Goal: Navigation & Orientation: Find specific page/section

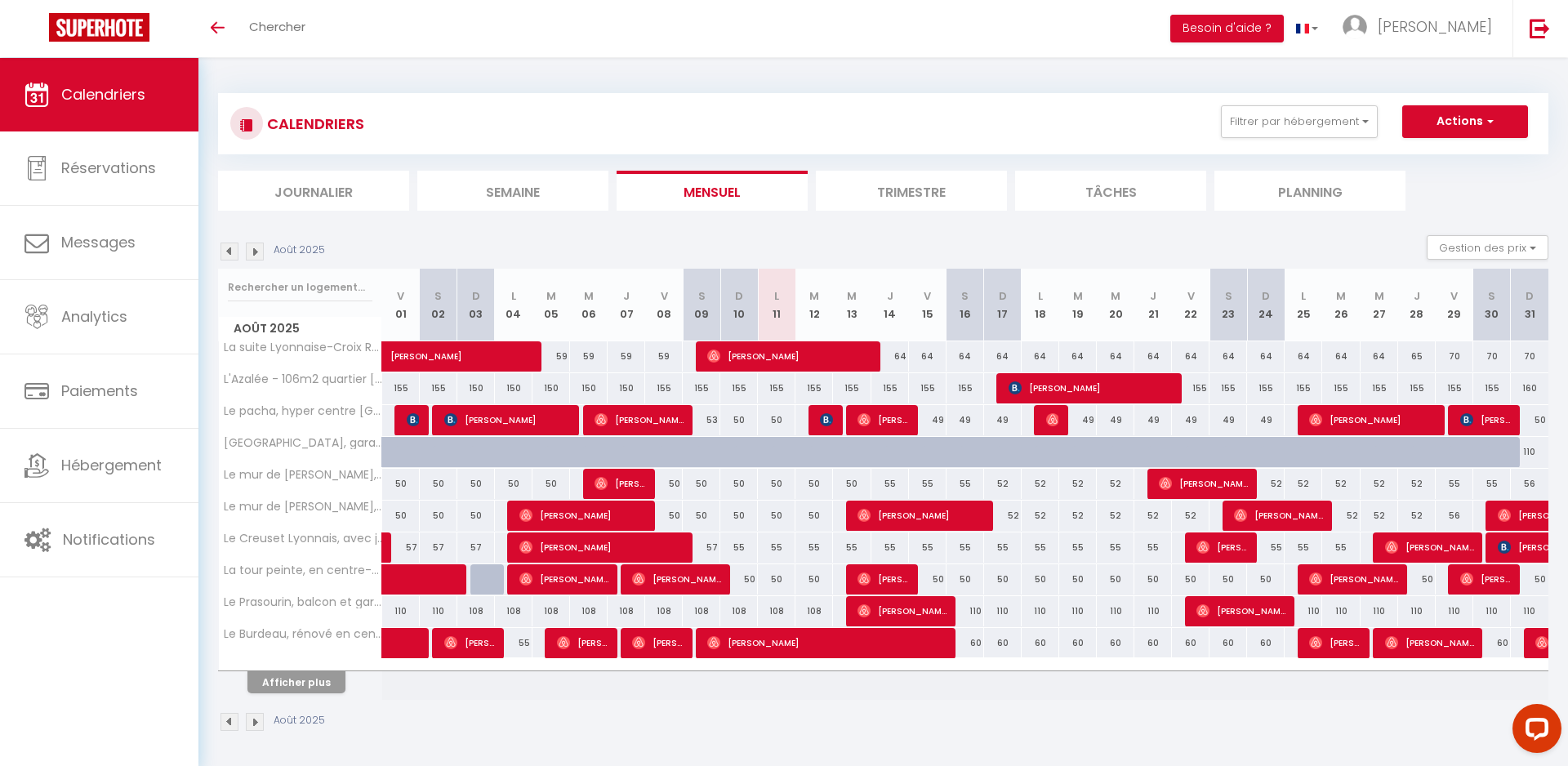
click at [298, 682] on button "Afficher plus" at bounding box center [297, 683] width 98 height 22
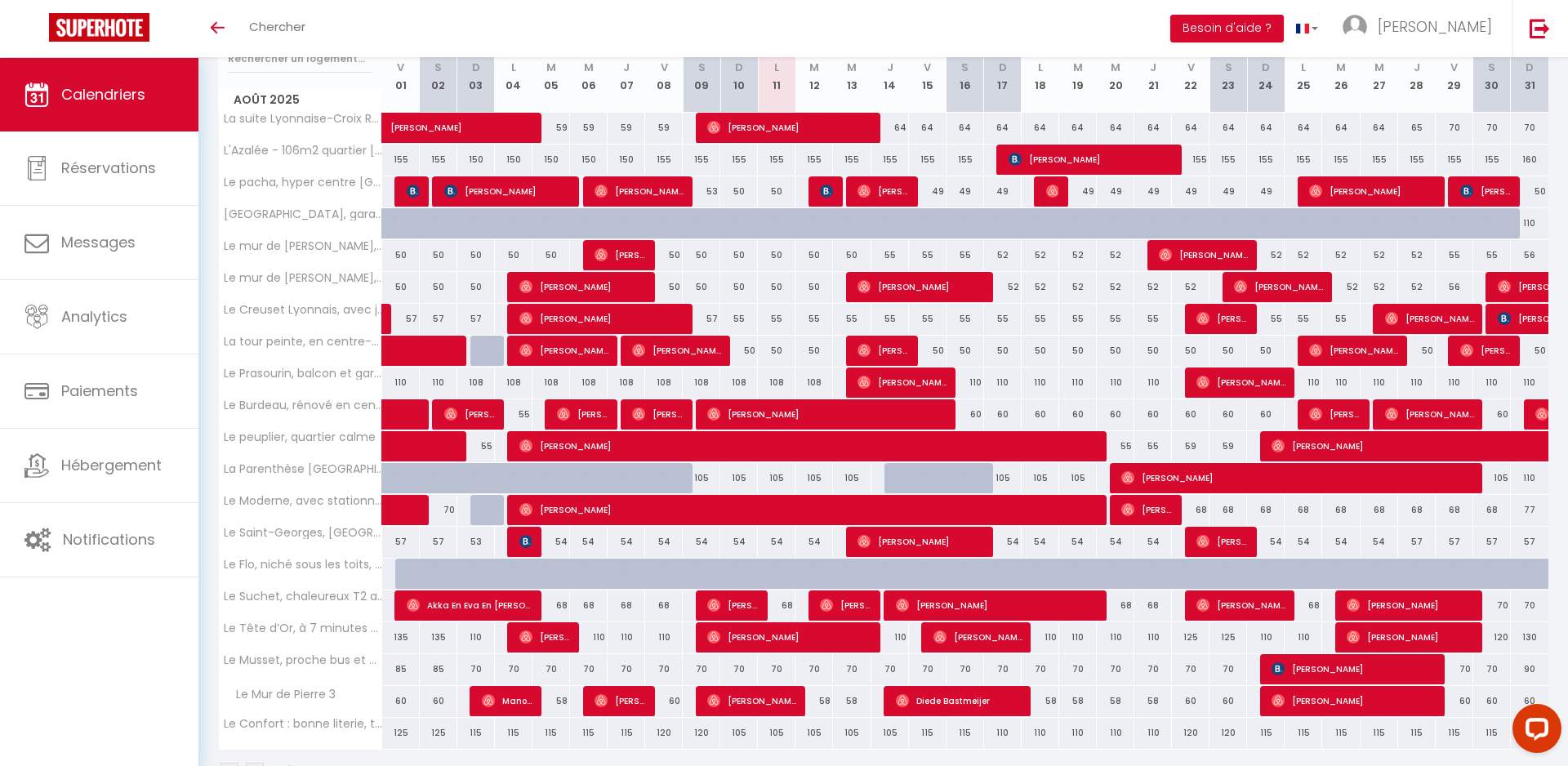
scroll to position [232, 0]
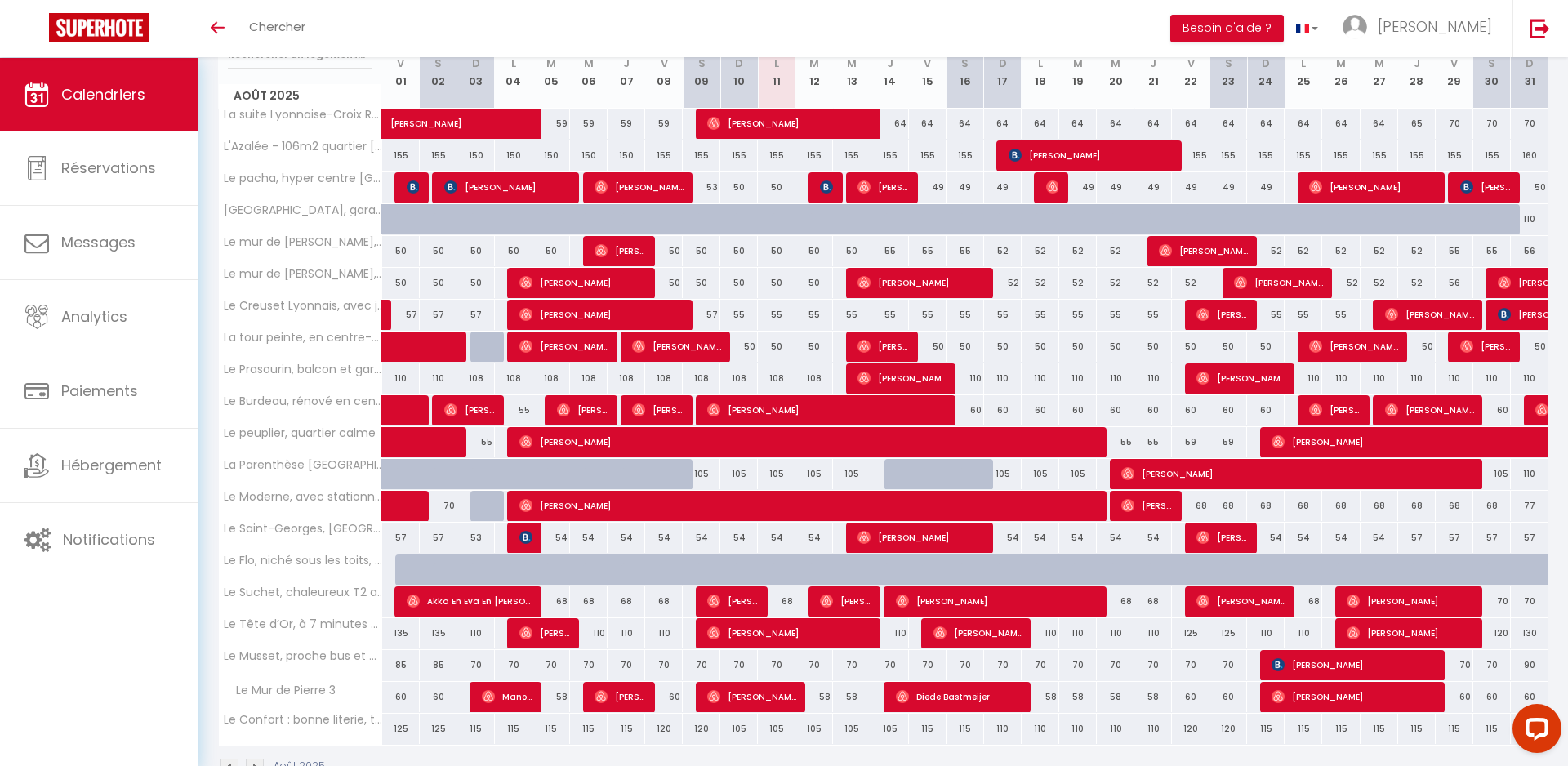
click at [720, 600] on span "[PERSON_NAME]" at bounding box center [732, 601] width 52 height 31
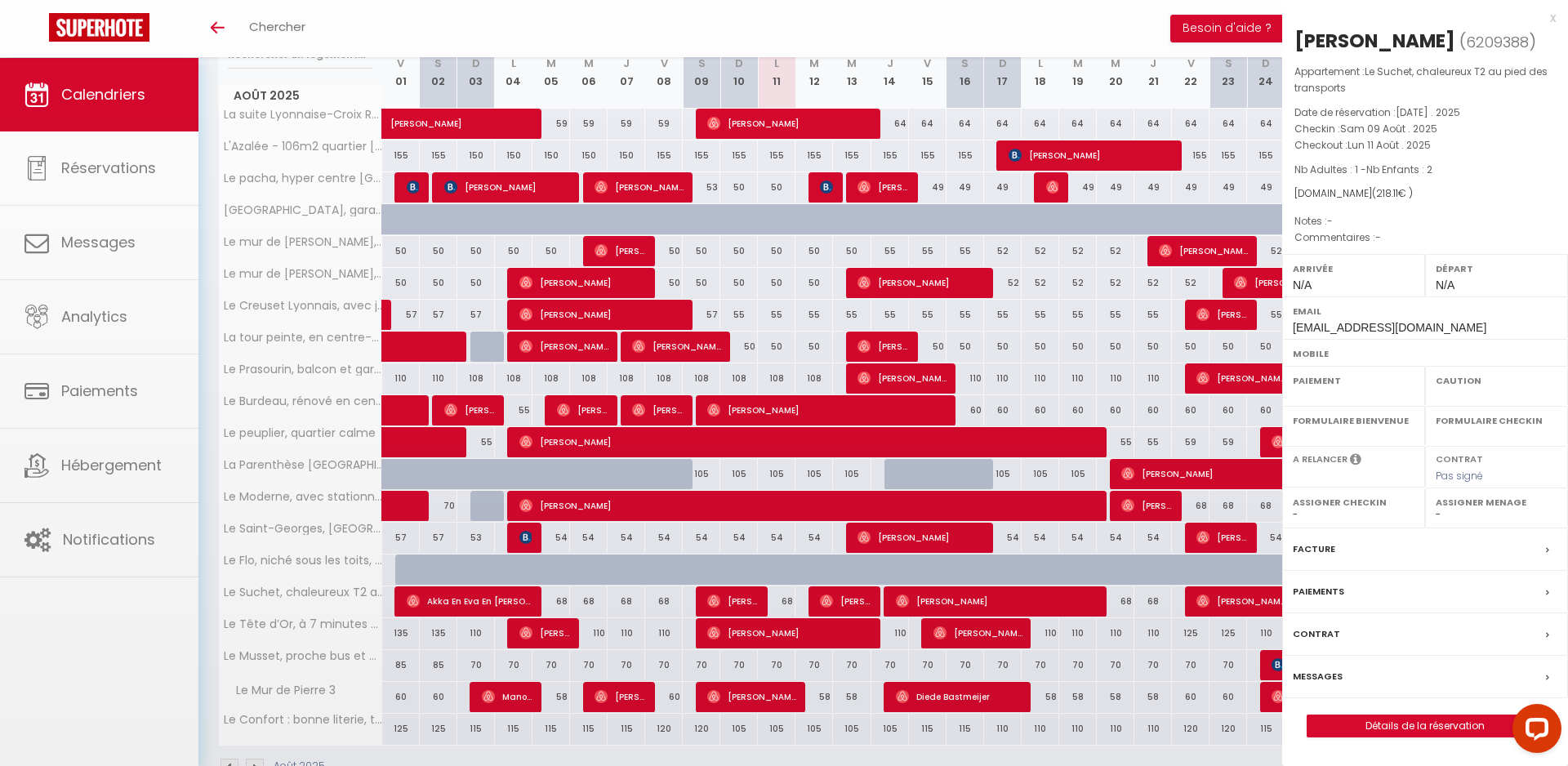
select select "OK"
select select "0"
select select "1"
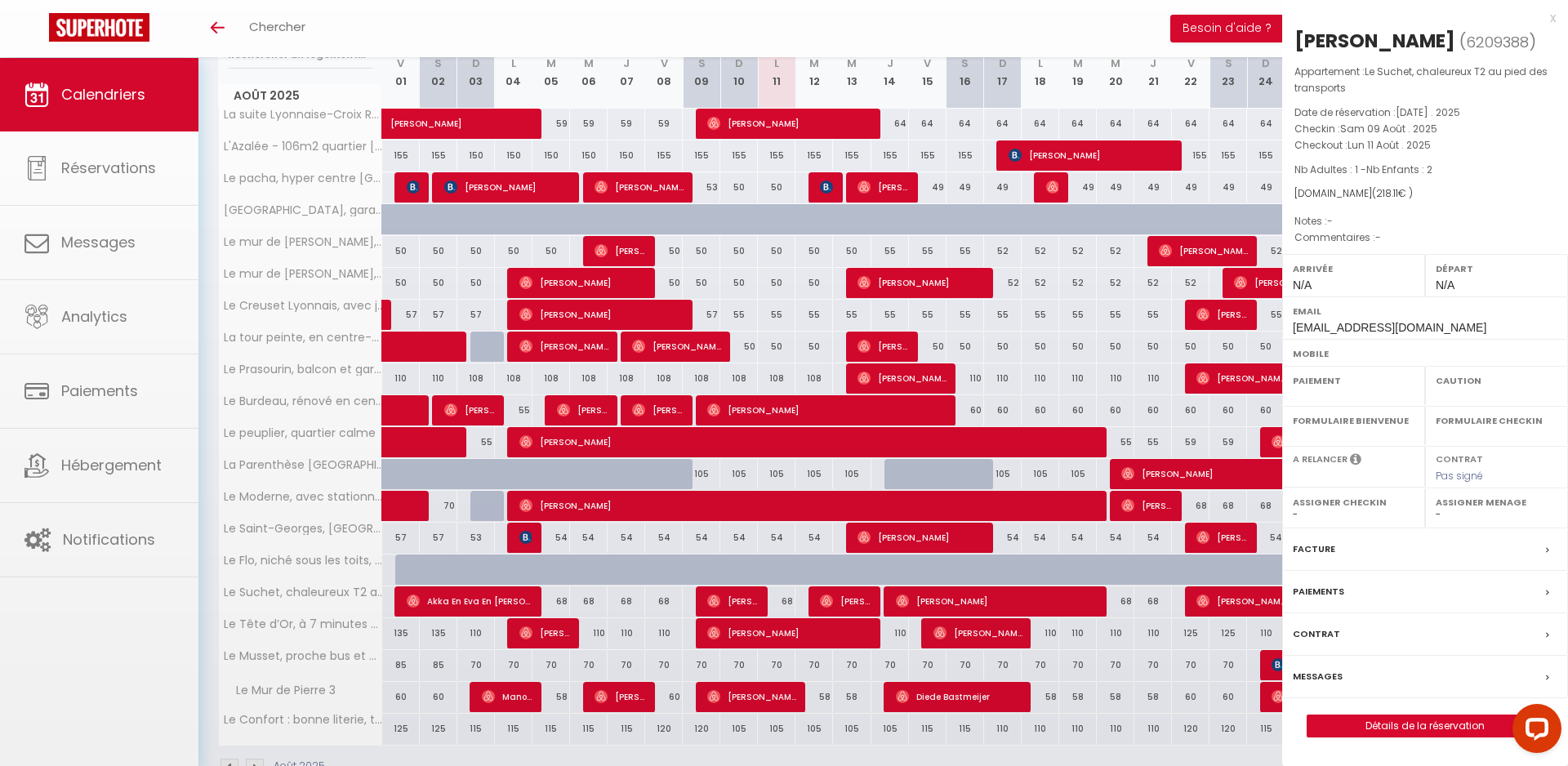
select select
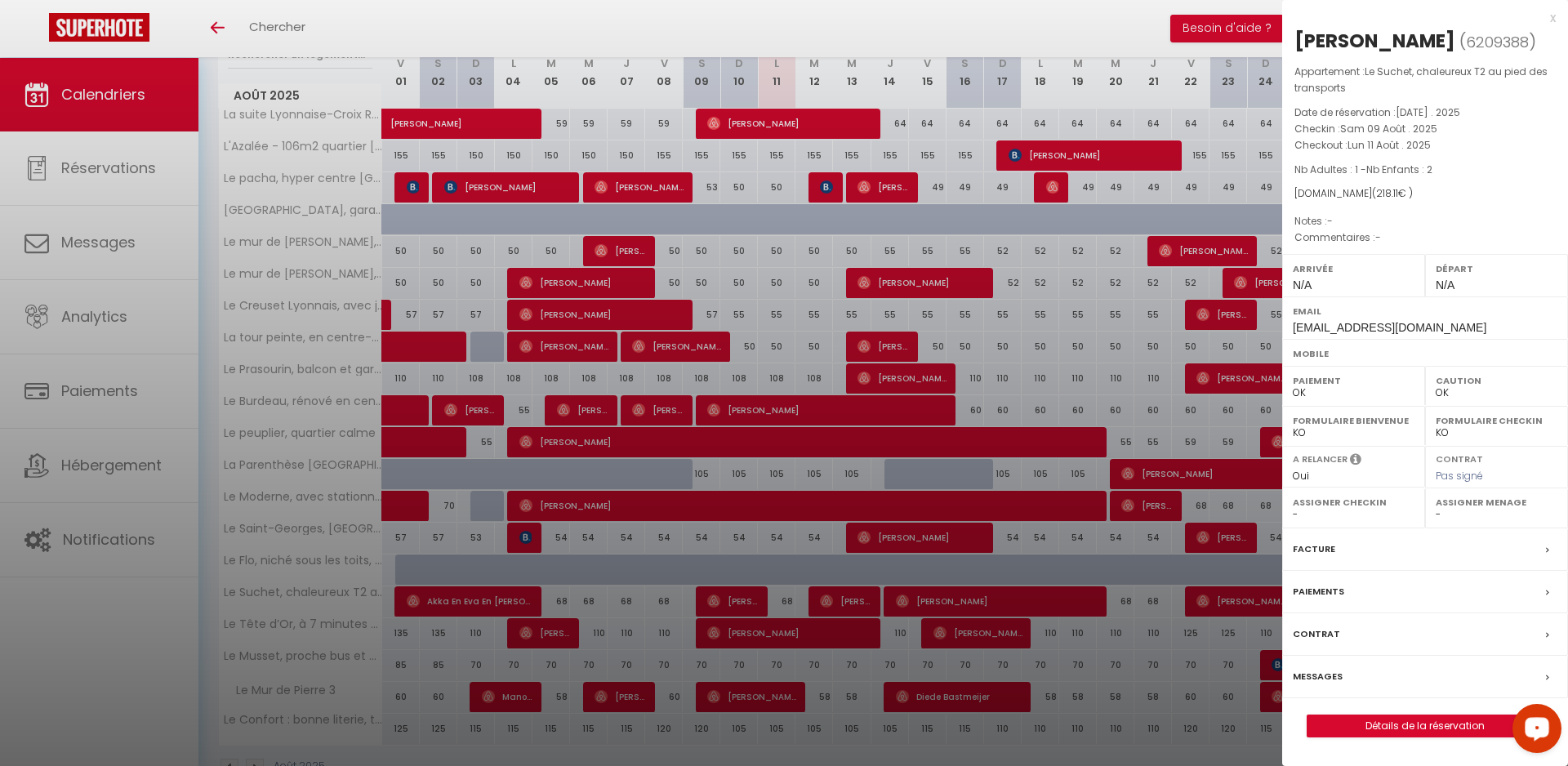
click at [1422, 672] on div "Messages" at bounding box center [1425, 677] width 286 height 43
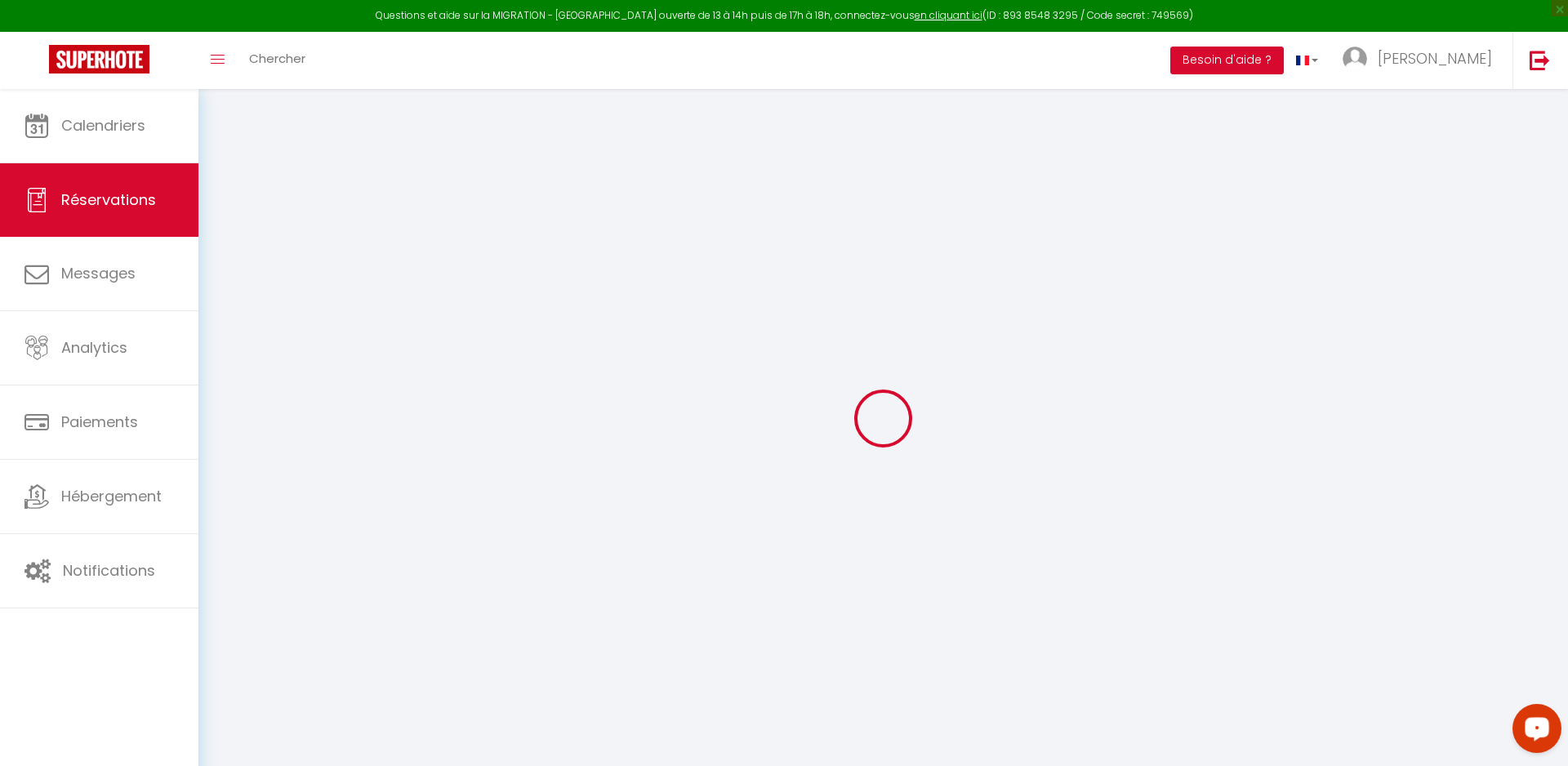
select select
checkbox input "false"
select select
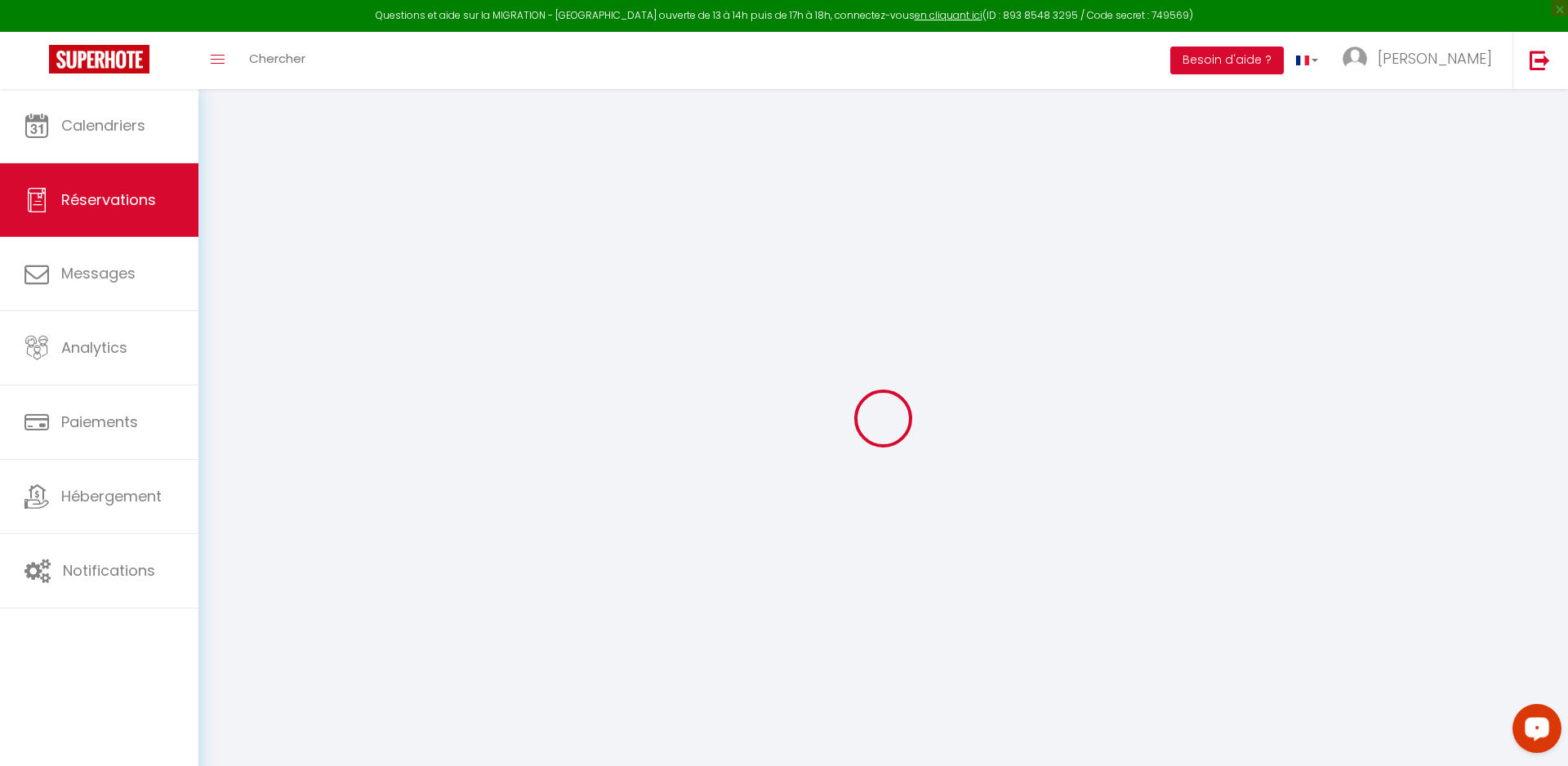
select select
checkbox input "false"
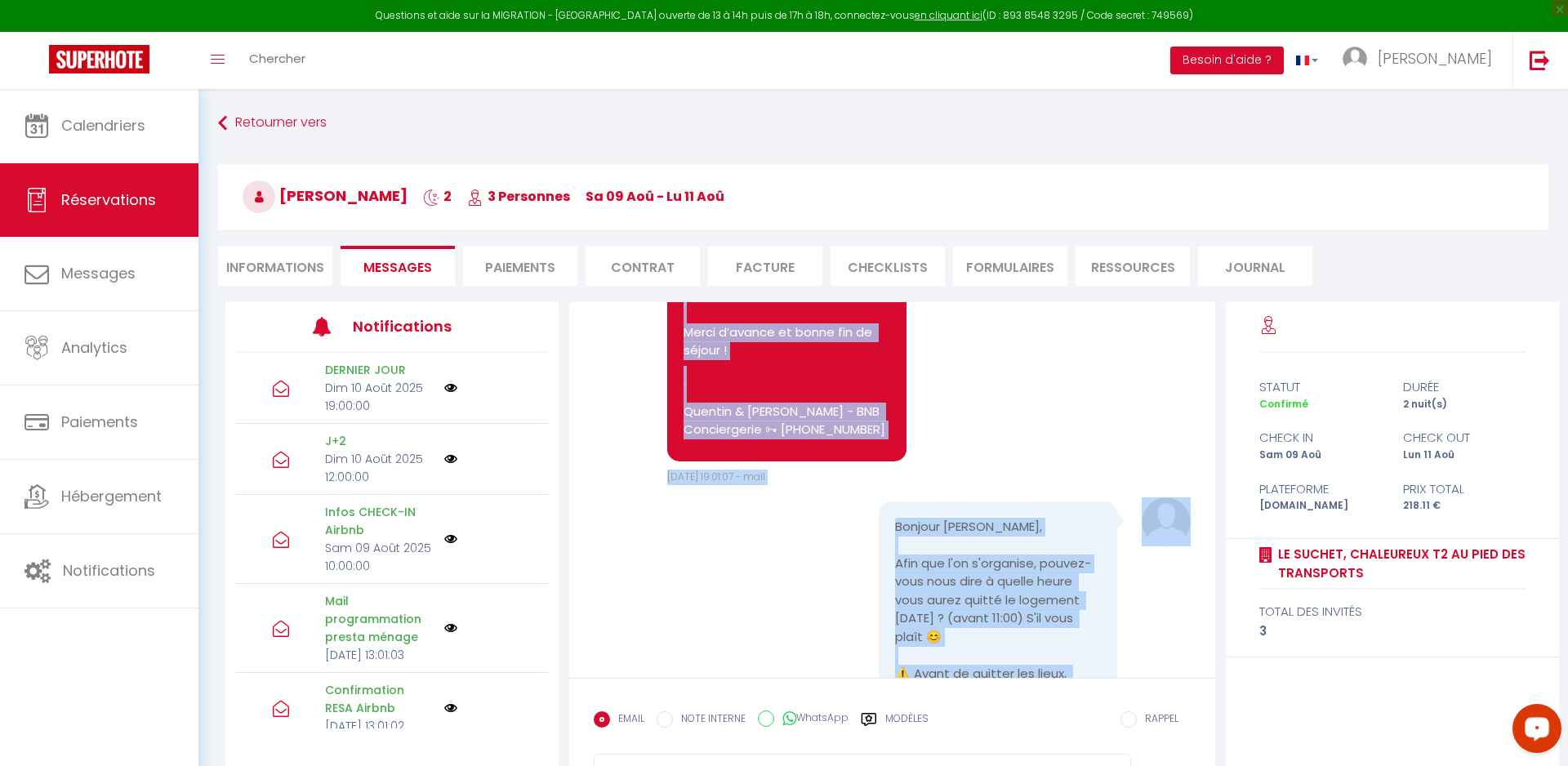
scroll to position [4621, 0]
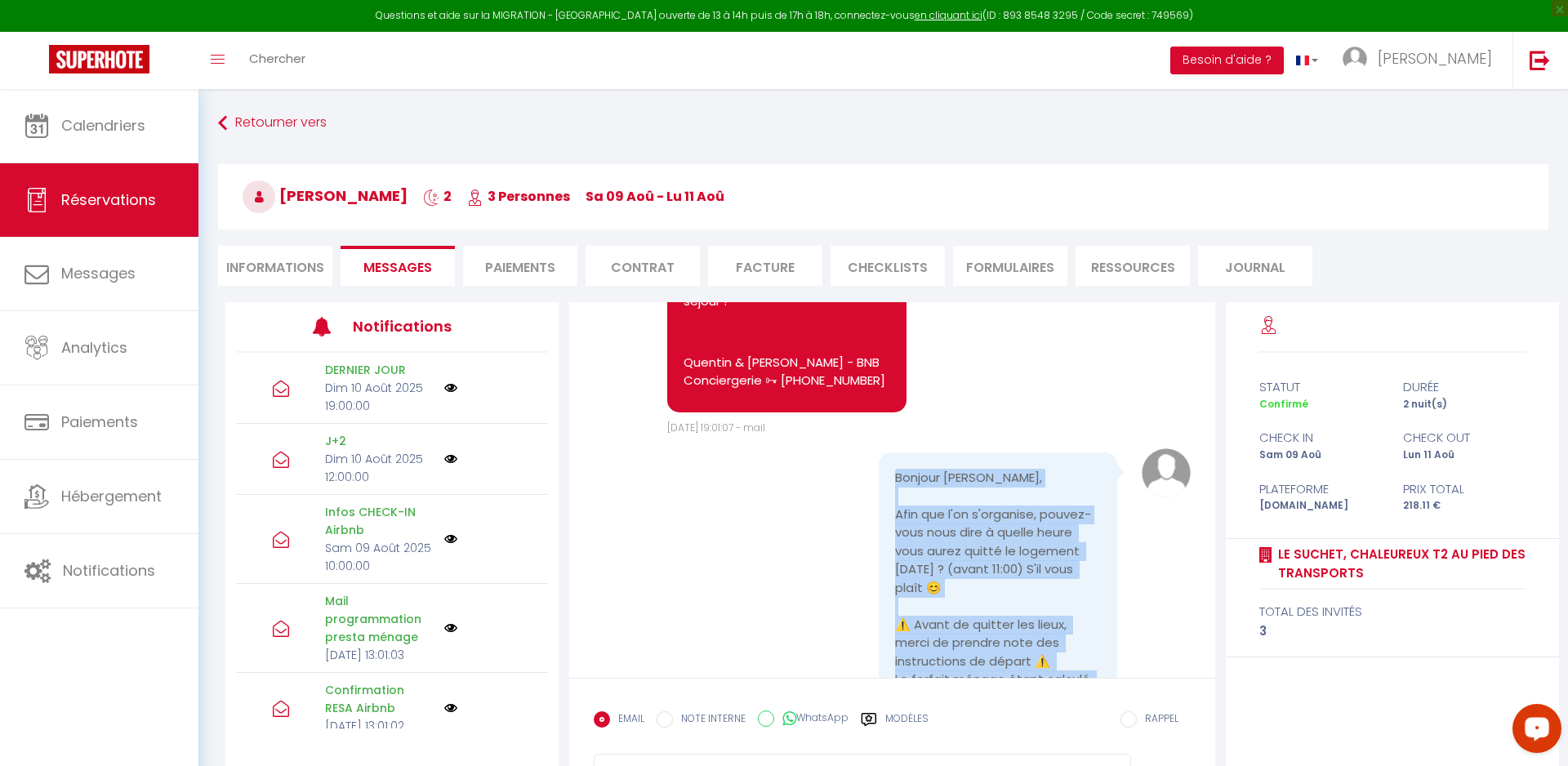
drag, startPoint x: 1014, startPoint y: 584, endPoint x: 895, endPoint y: 505, distance: 142.8
click at [895, 505] on pre "Bonjour Alexei, Afin que l'on s'organise, pouvez-vous nous dire à quelle heure …" at bounding box center [997, 625] width 206 height 313
copy pre "Bonjour Alexei, Afin que l'on s'organise, pouvez-vous nous dire à quelle heure …"
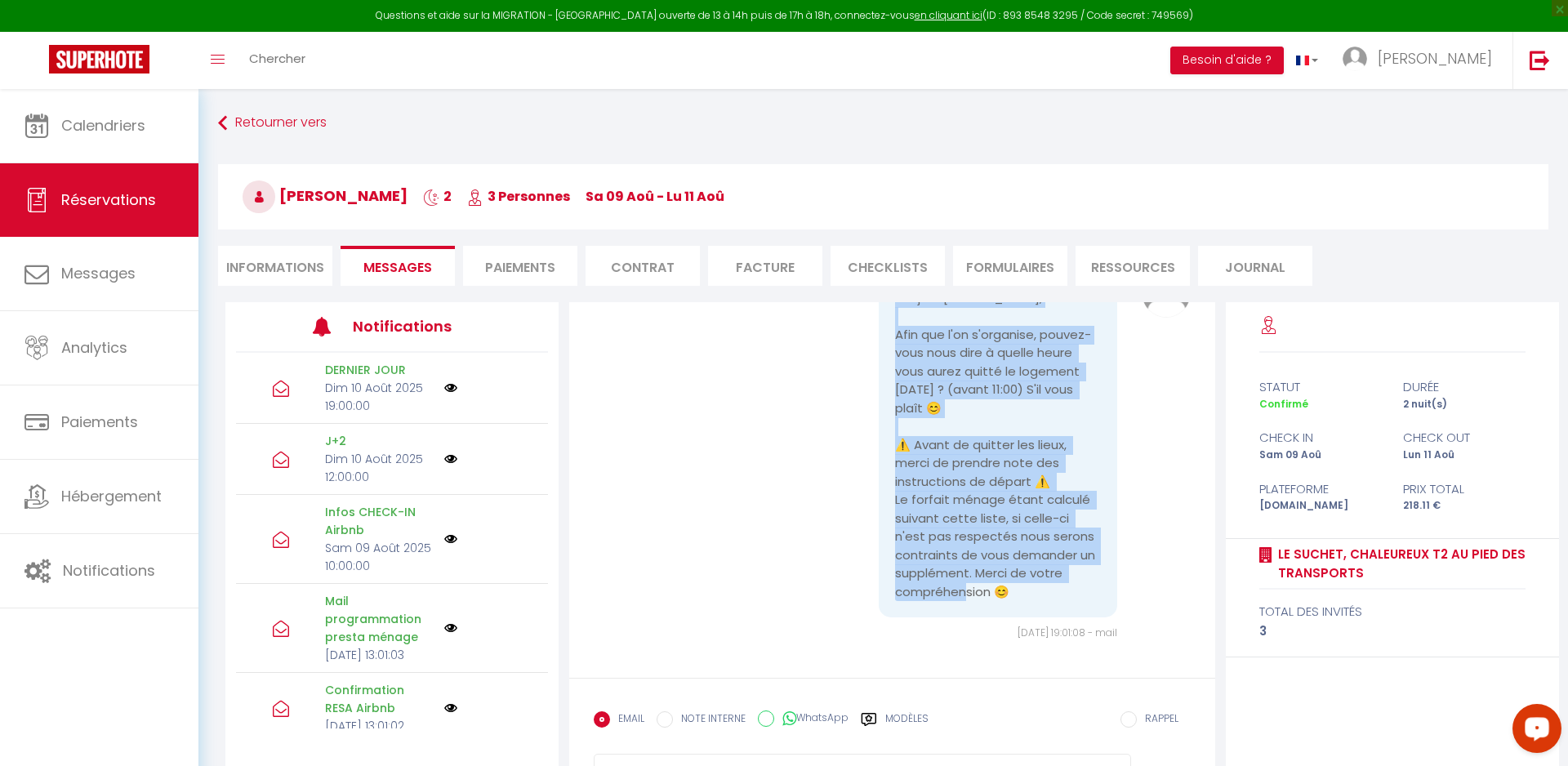
scroll to position [4817, 0]
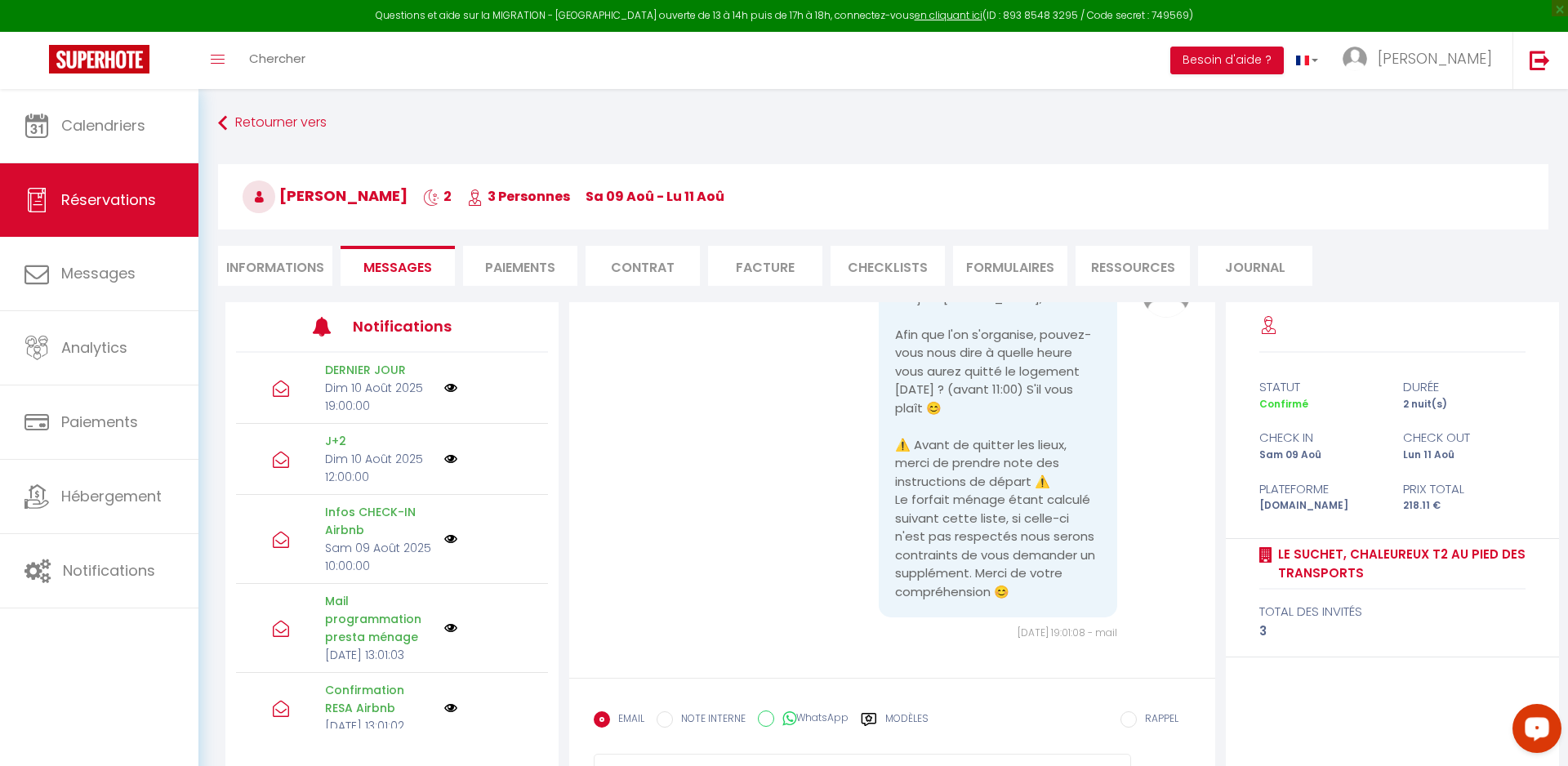
click at [771, 564] on div "Bonjour Alexei, Afin que l'on s'organise, pouvez-vous nous dire à quelle heure …" at bounding box center [891, 455] width 596 height 372
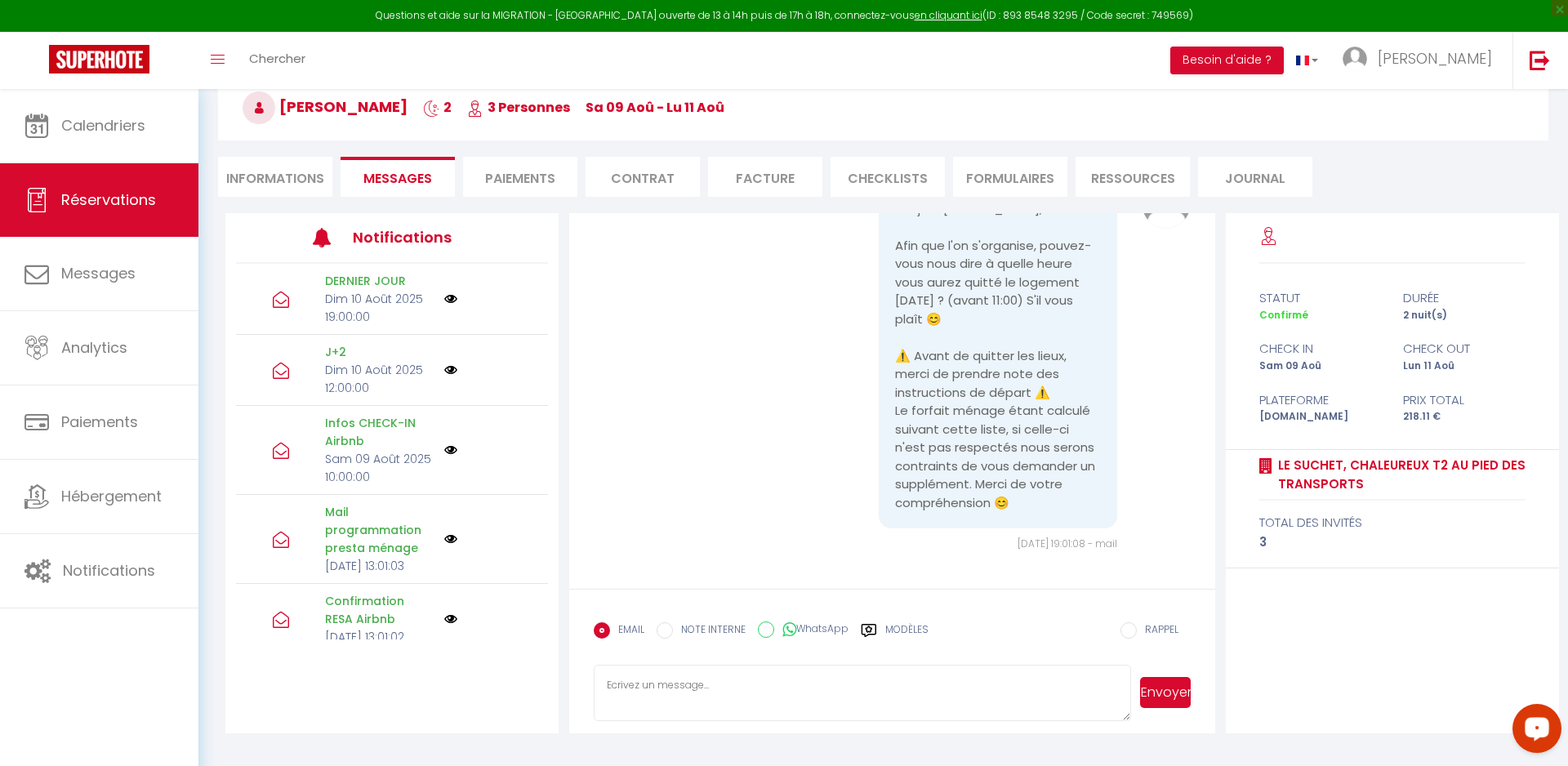
scroll to position [0, 0]
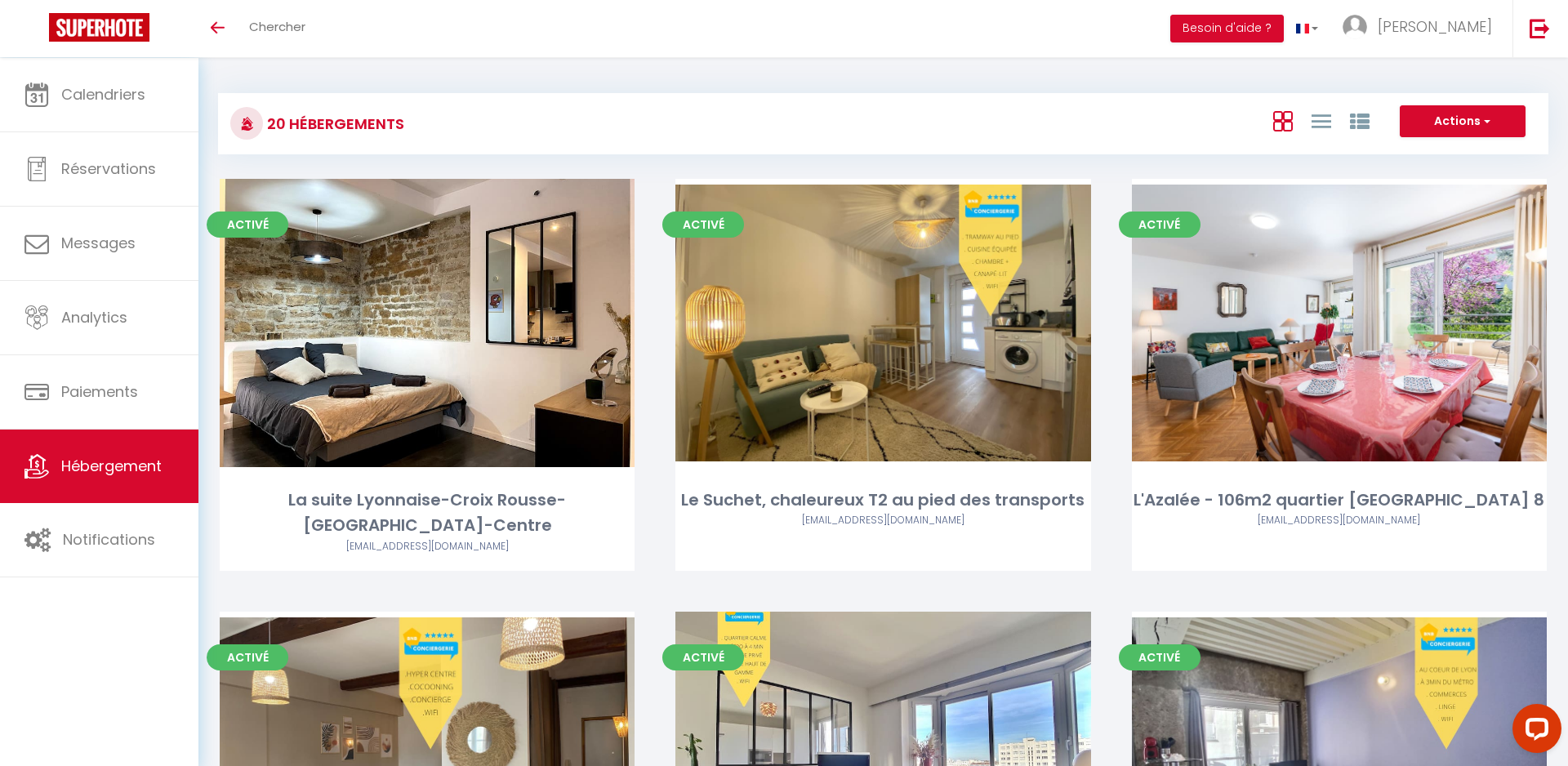
click at [119, 24] on img at bounding box center [99, 26] width 101 height 28
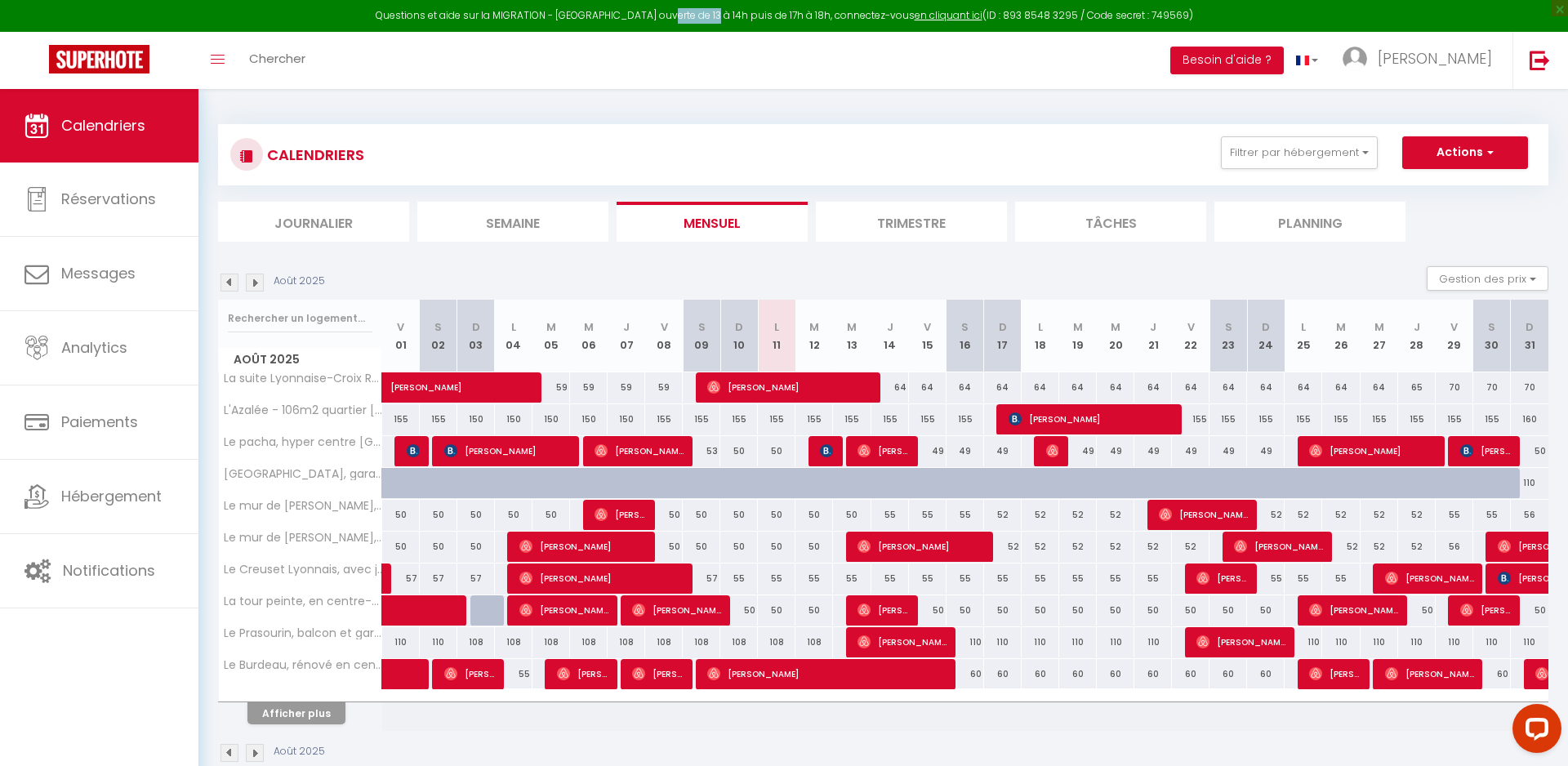
drag, startPoint x: 686, startPoint y: 20, endPoint x: 730, endPoint y: 20, distance: 44.0
click at [730, 20] on div "Questions et aide sur la MIGRATION - Salle Zoom ouverte de 13 à 14h puis de 17h…" at bounding box center [784, 15] width 1568 height 32
click at [916, 12] on link "en cliquant ici" at bounding box center [948, 15] width 68 height 14
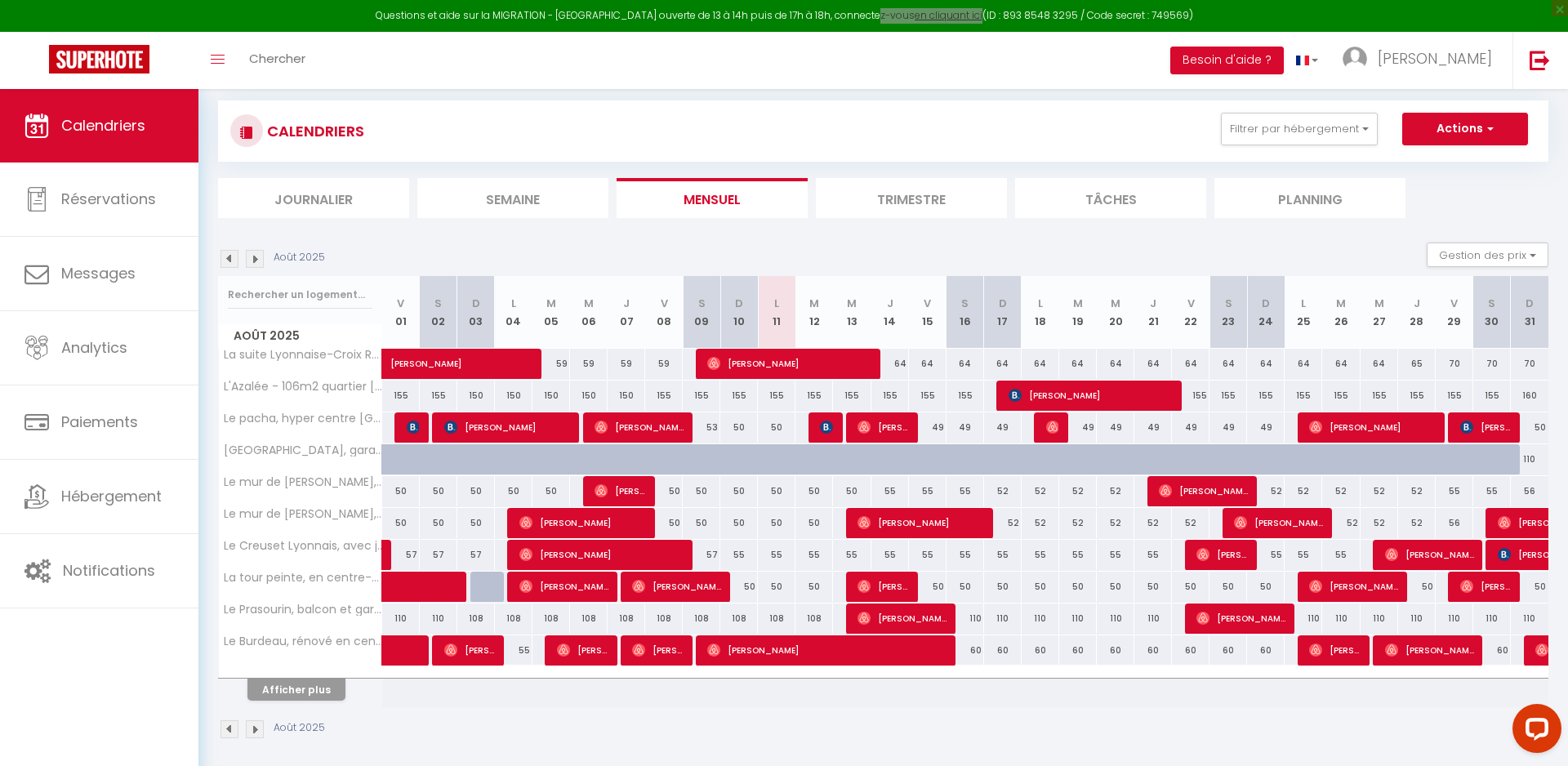
scroll to position [36, 0]
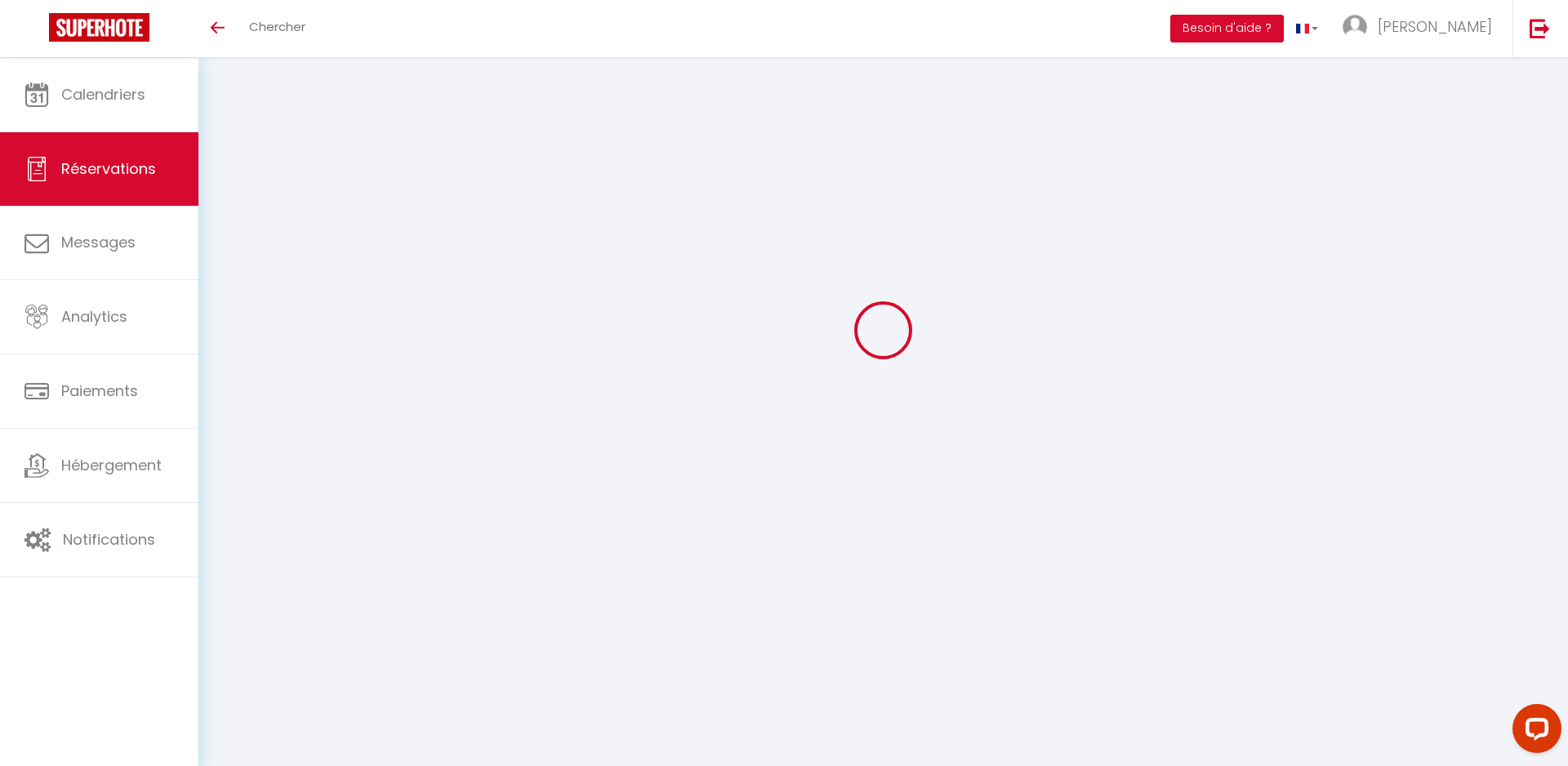
select select
checkbox input "false"
select select
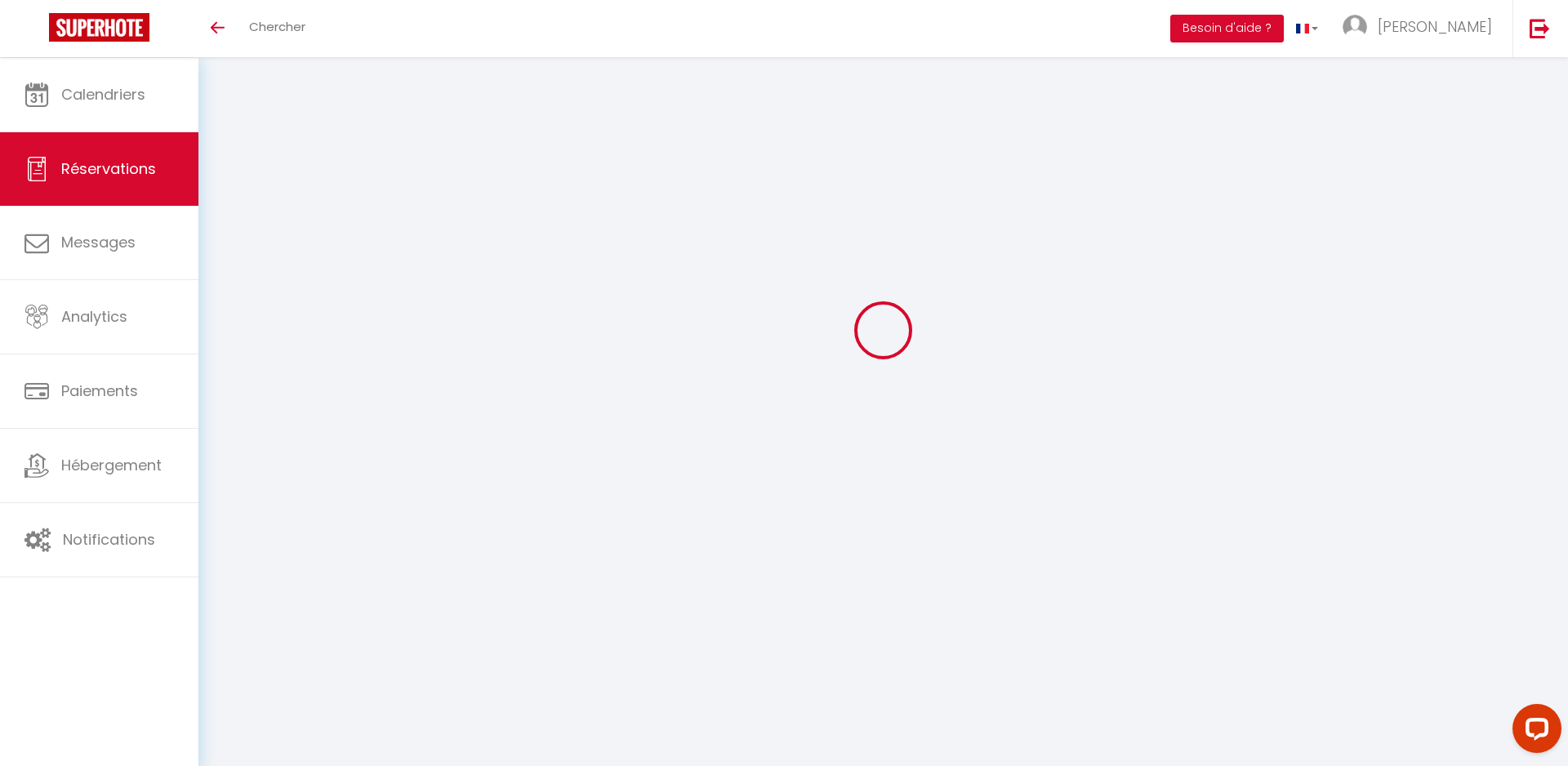
select select
checkbox input "false"
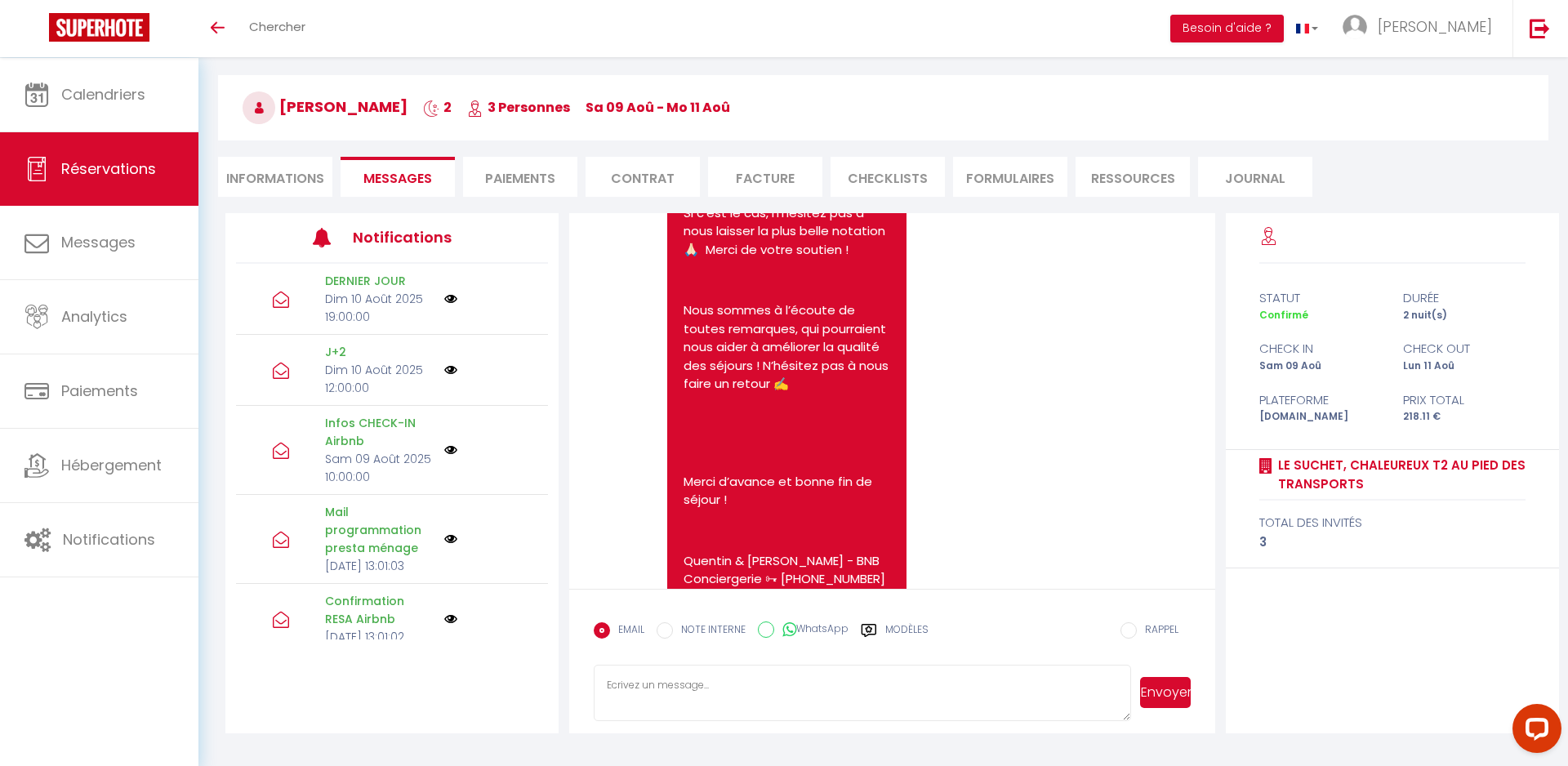
scroll to position [57, 0]
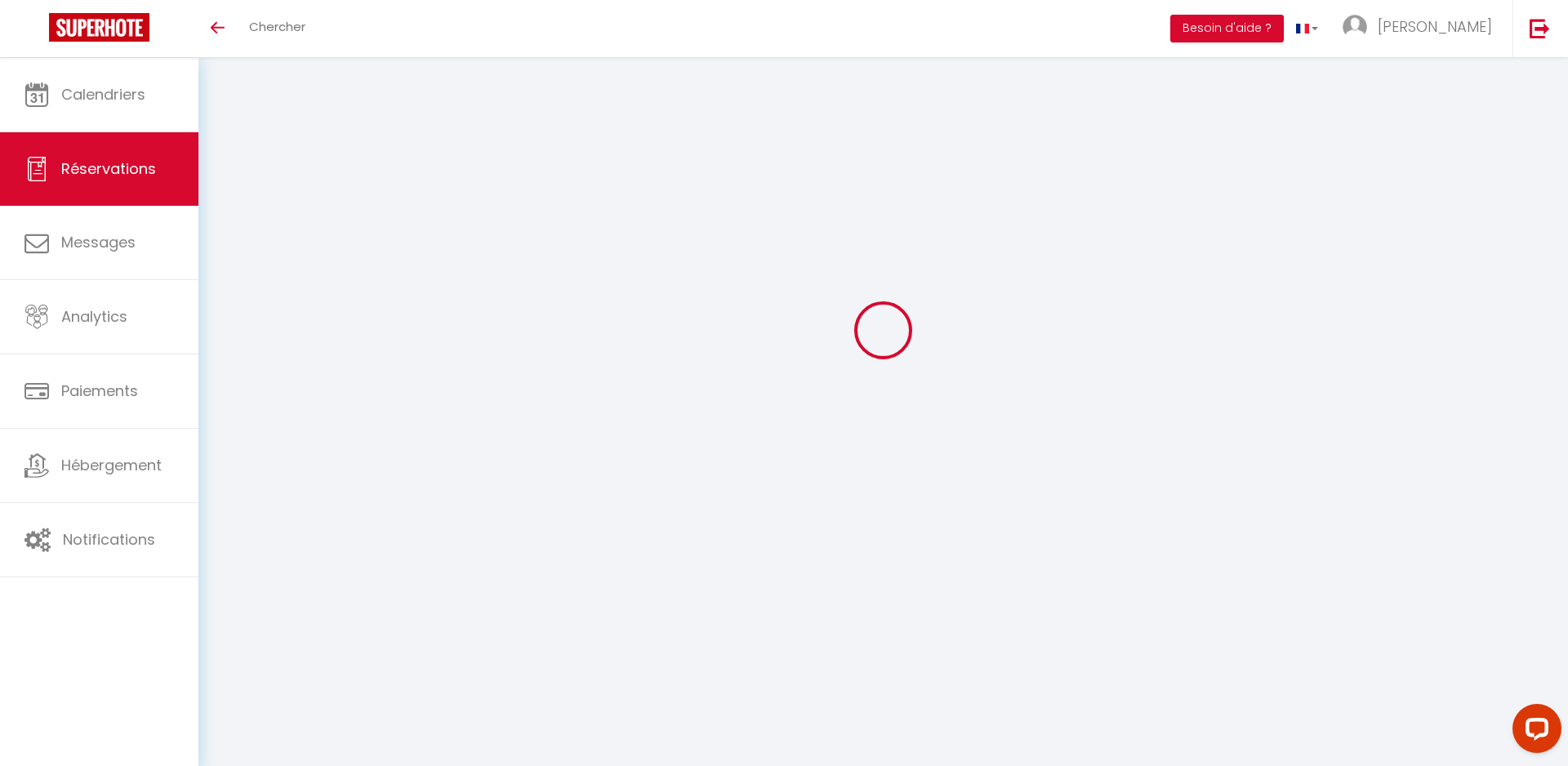
select select
checkbox input "false"
select select
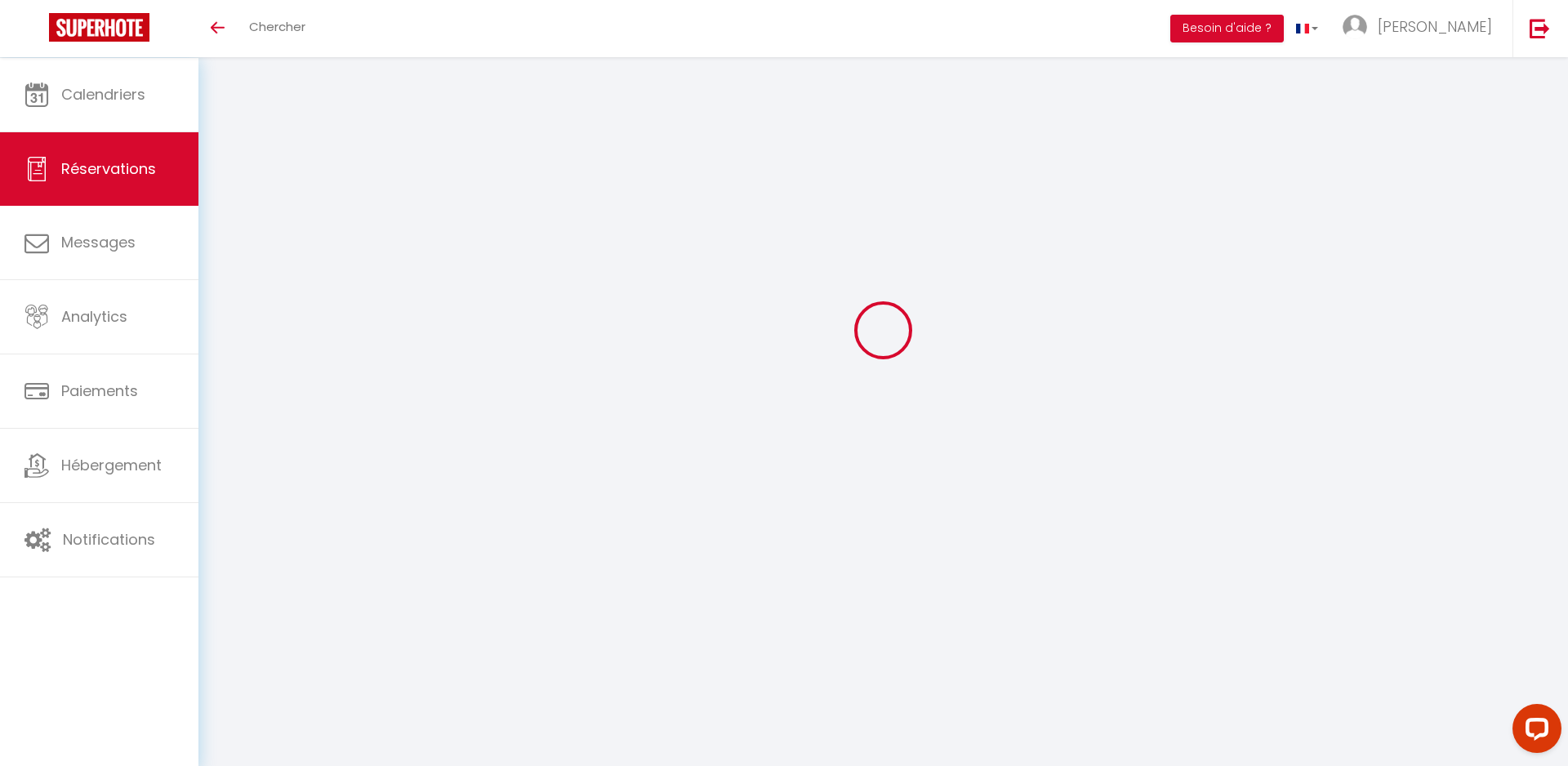
select select
checkbox input "false"
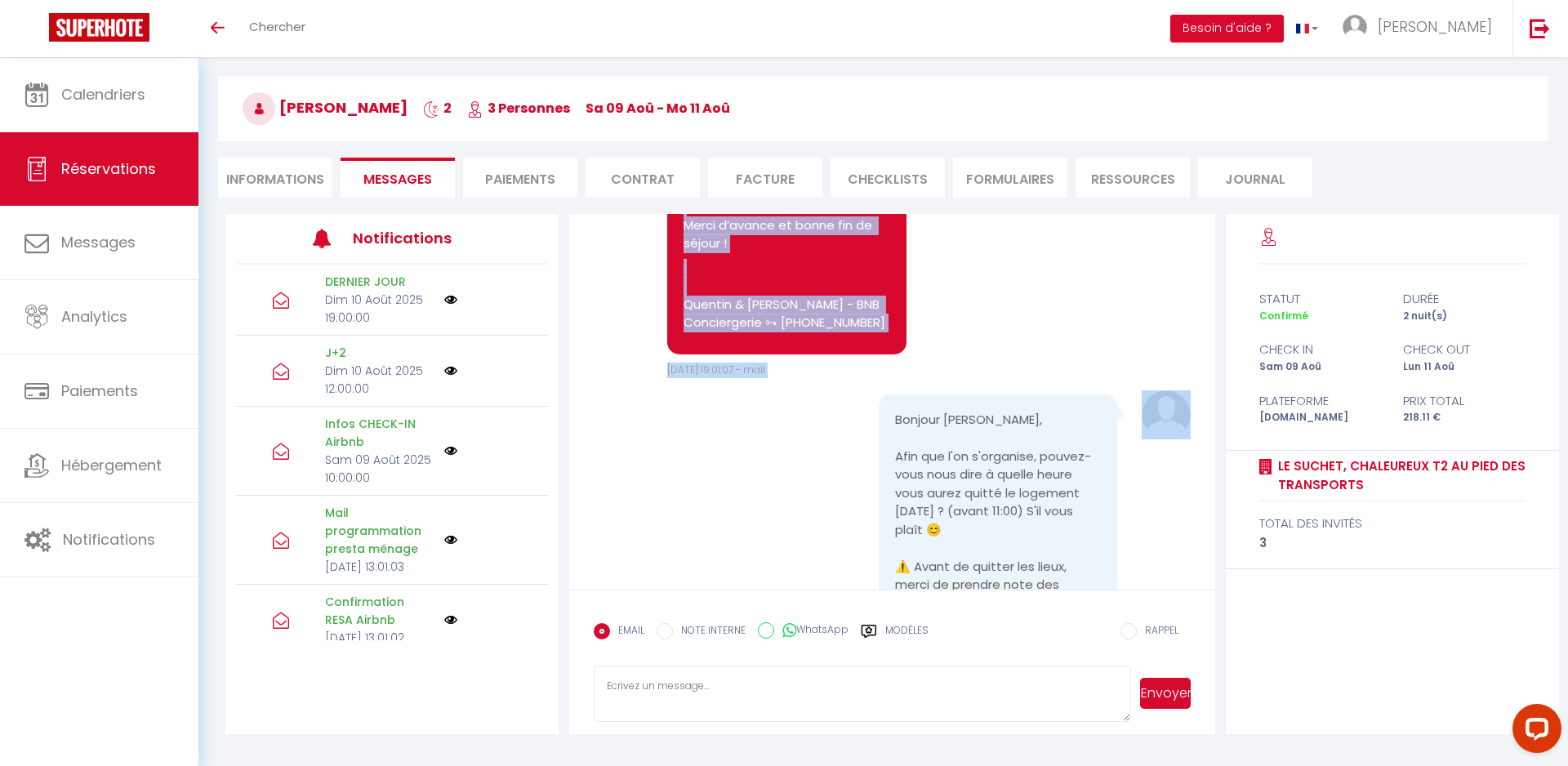
scroll to position [4522, 0]
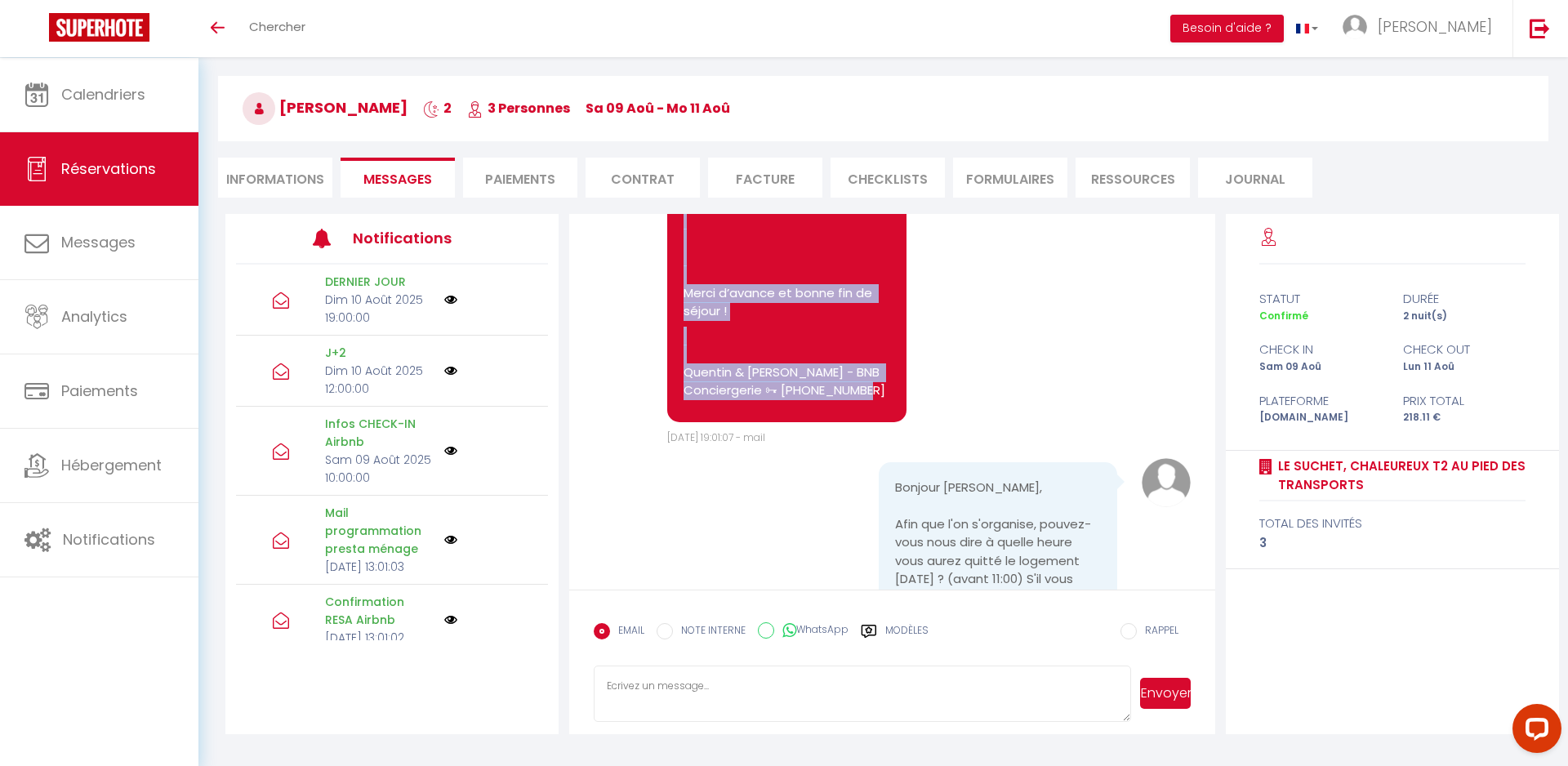
drag, startPoint x: 684, startPoint y: 318, endPoint x: 890, endPoint y: 417, distance: 228.6
copy pre ">Merci d’ENLEVER les draps des lits et de REUNIR le linge sale >Merci de JETER …"
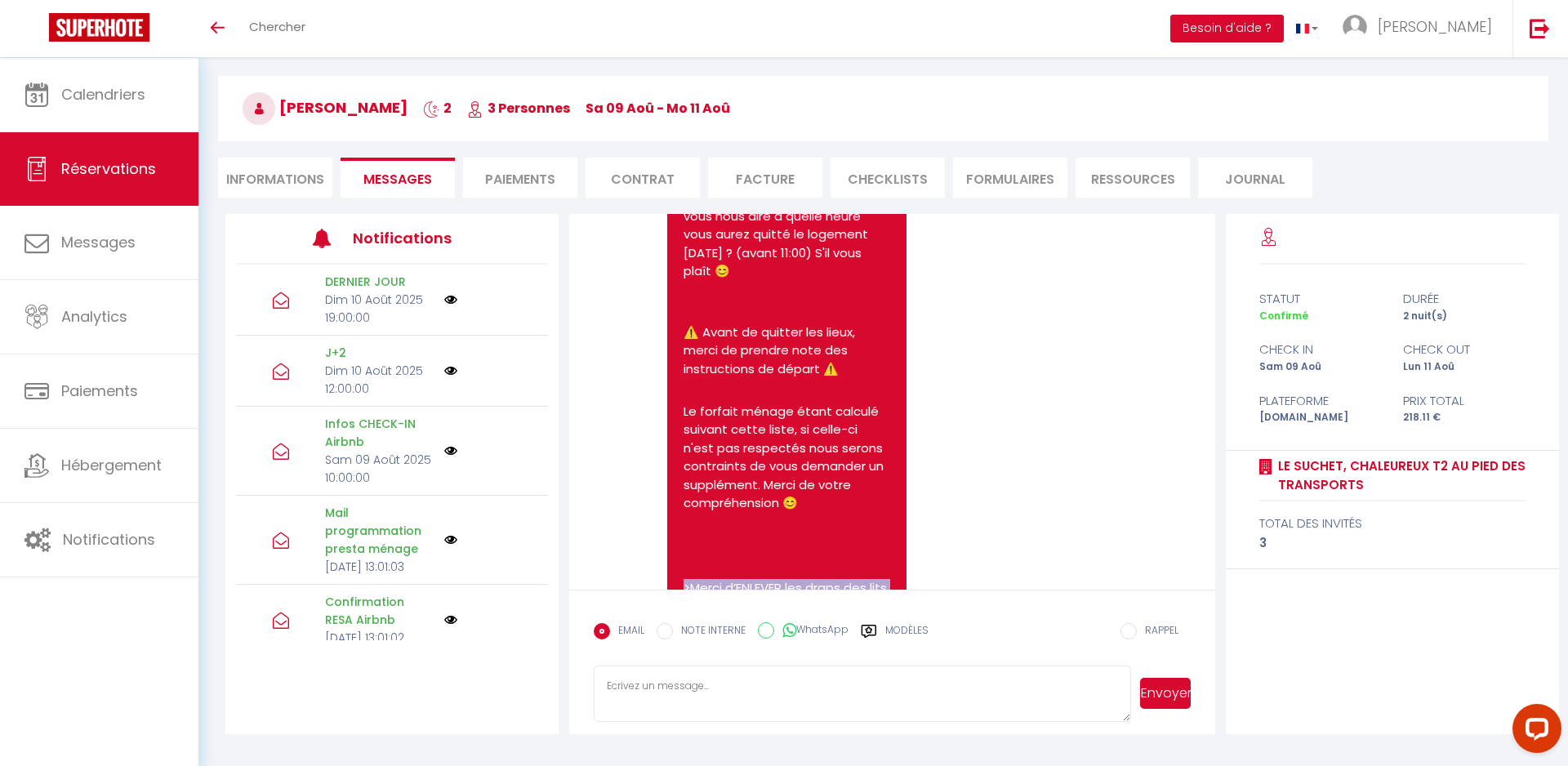
scroll to position [3359, 0]
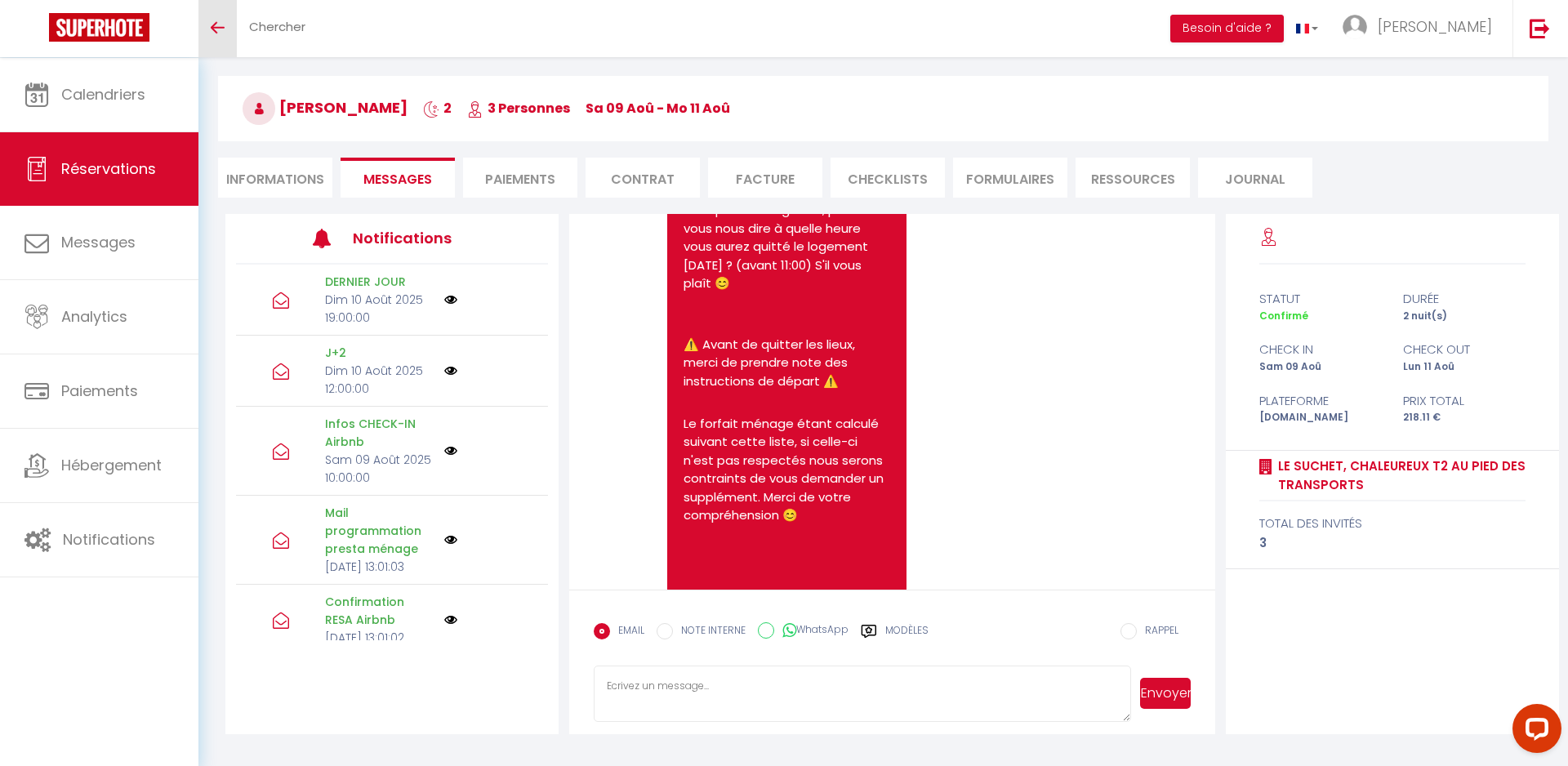
click at [224, 34] on link "Toggle menubar" at bounding box center [218, 28] width 38 height 57
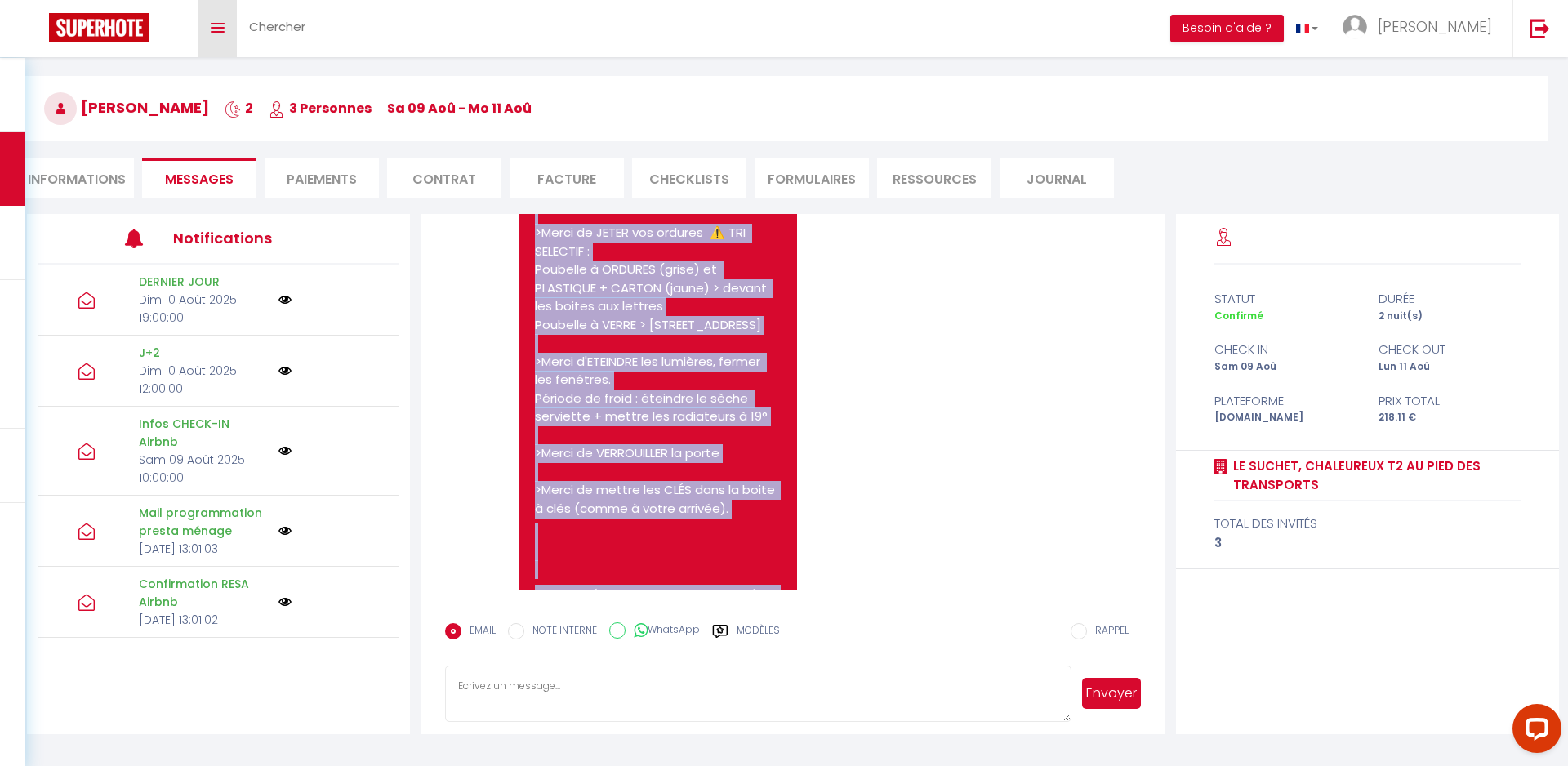
click at [224, 34] on link "Toggle menubar" at bounding box center [218, 28] width 38 height 57
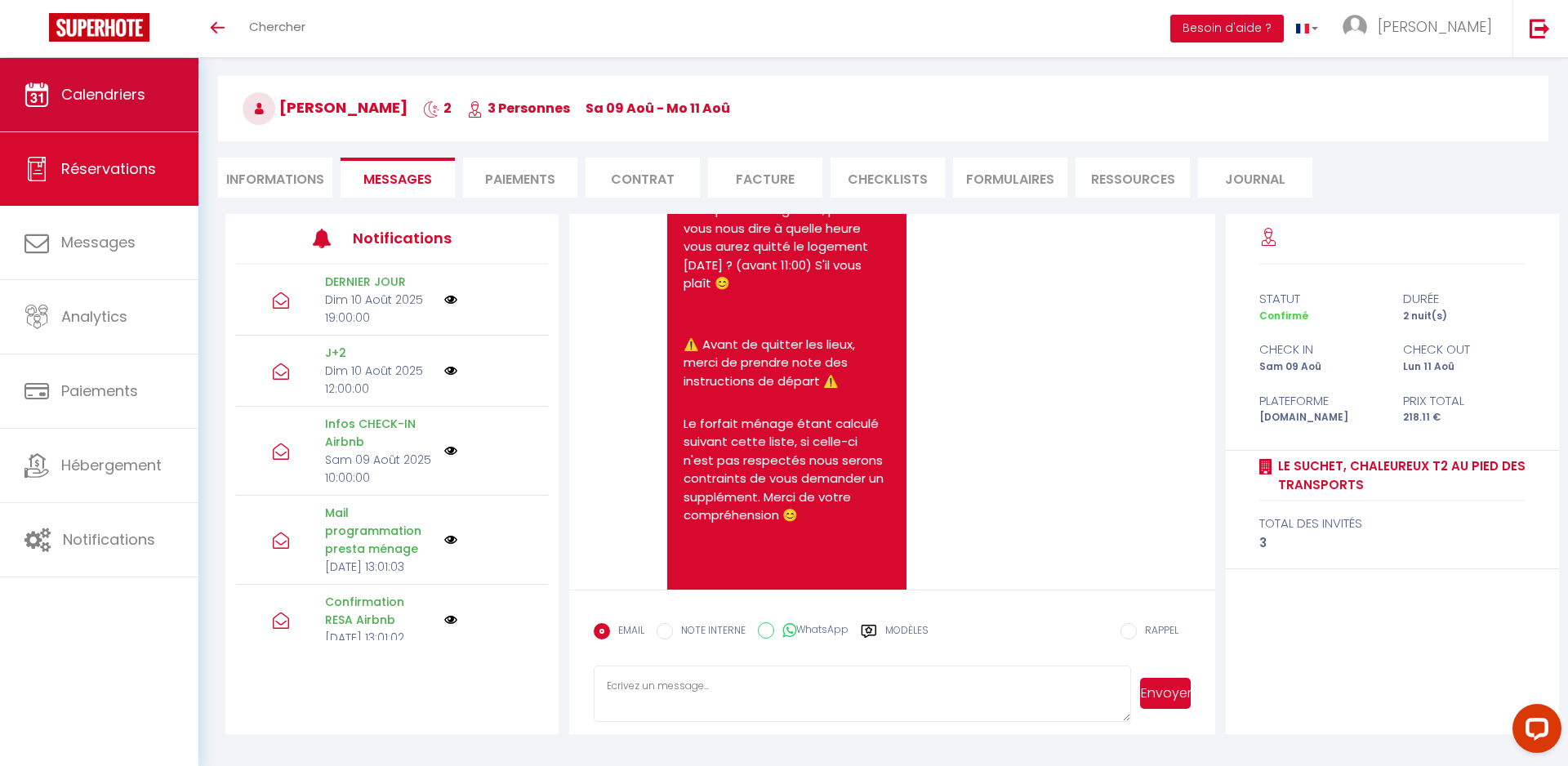
click at [70, 103] on span "Calendriers" at bounding box center [103, 94] width 84 height 20
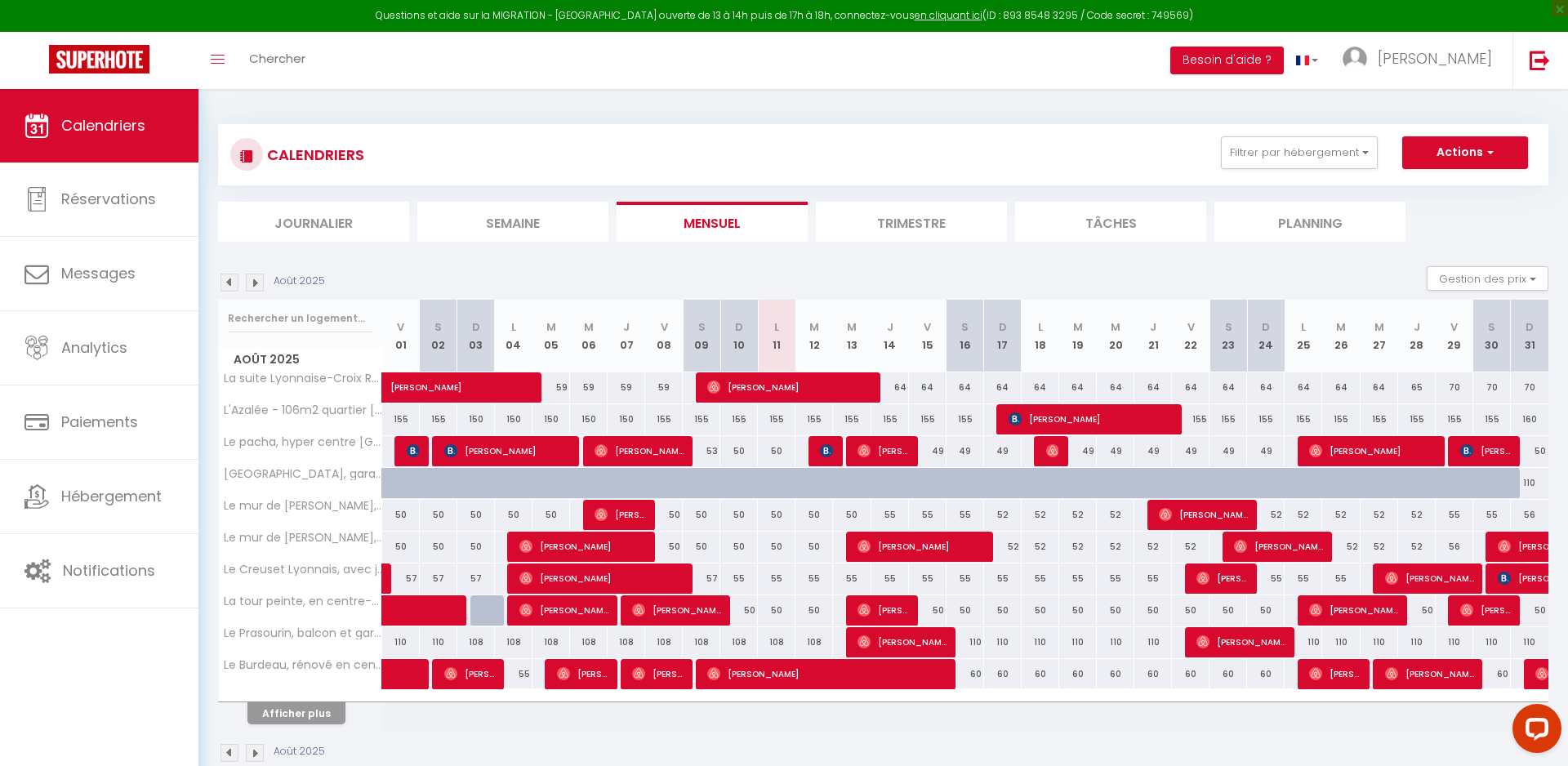
click at [289, 732] on div "Août 2025" at bounding box center [883, 754] width 1330 height 48
click at [289, 721] on button "Afficher plus" at bounding box center [297, 713] width 98 height 22
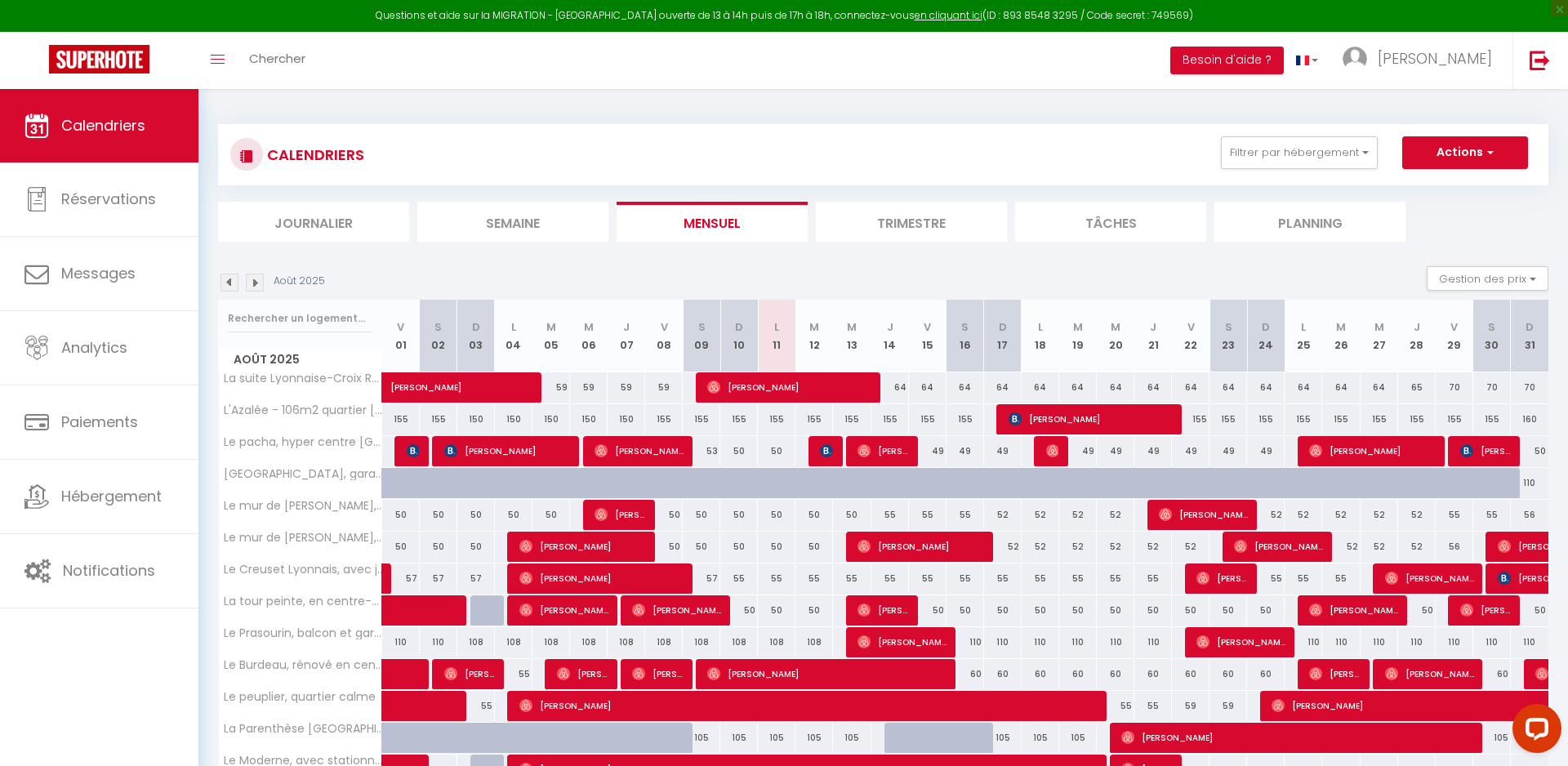
click at [250, 274] on img at bounding box center [255, 282] width 18 height 18
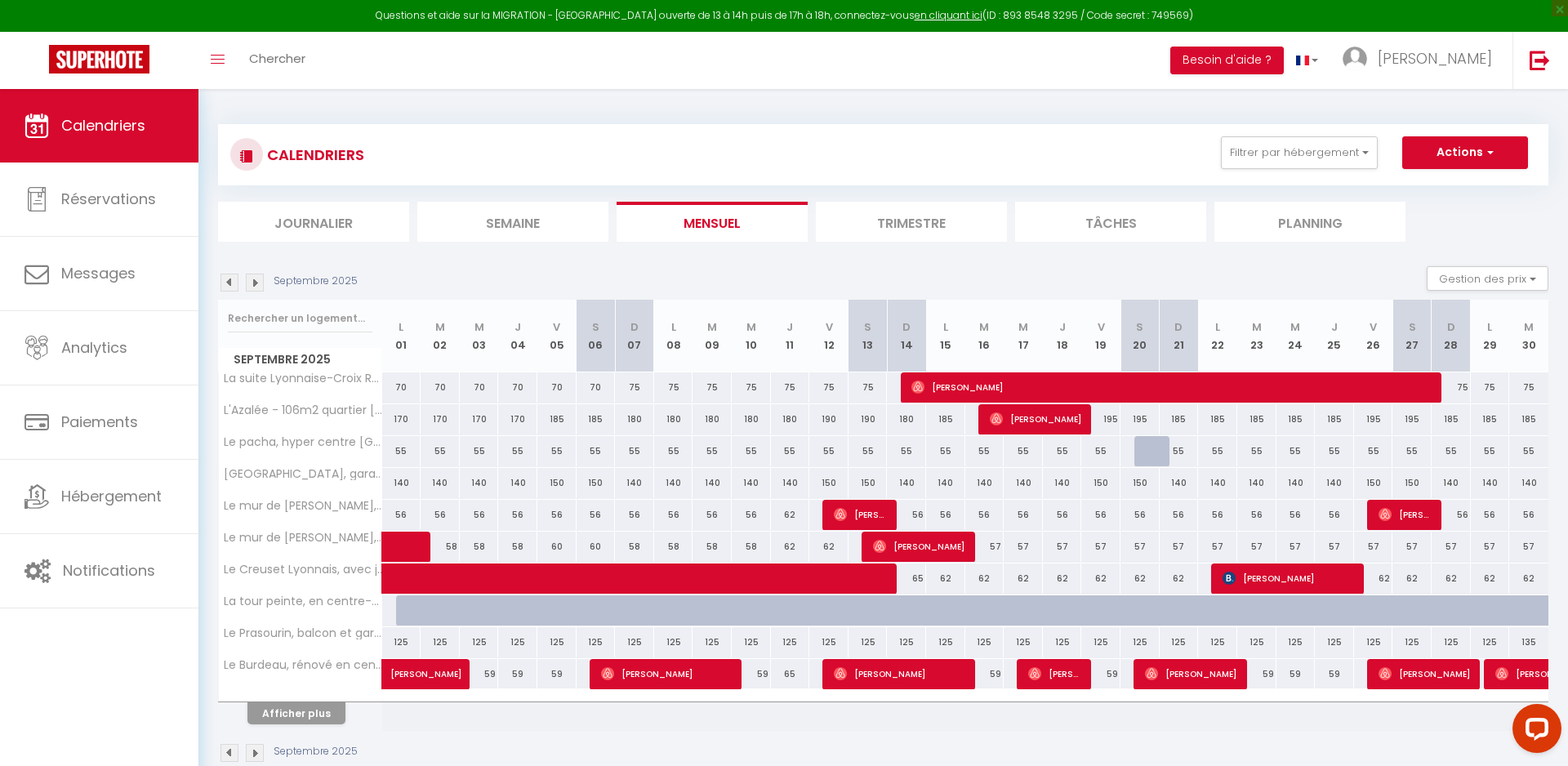
click at [230, 274] on img at bounding box center [230, 282] width 18 height 18
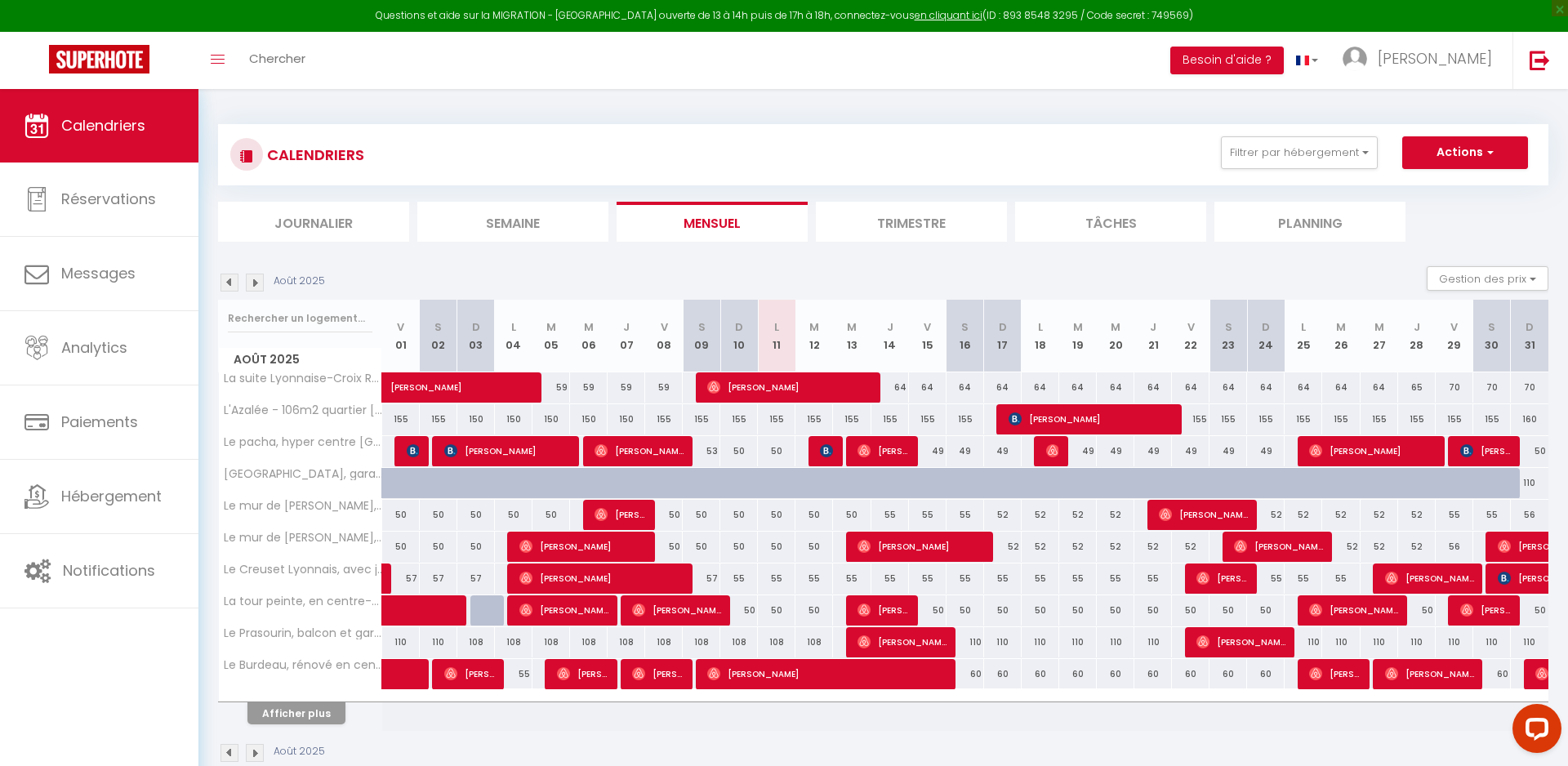
click at [311, 723] on button "Afficher plus" at bounding box center [297, 713] width 98 height 22
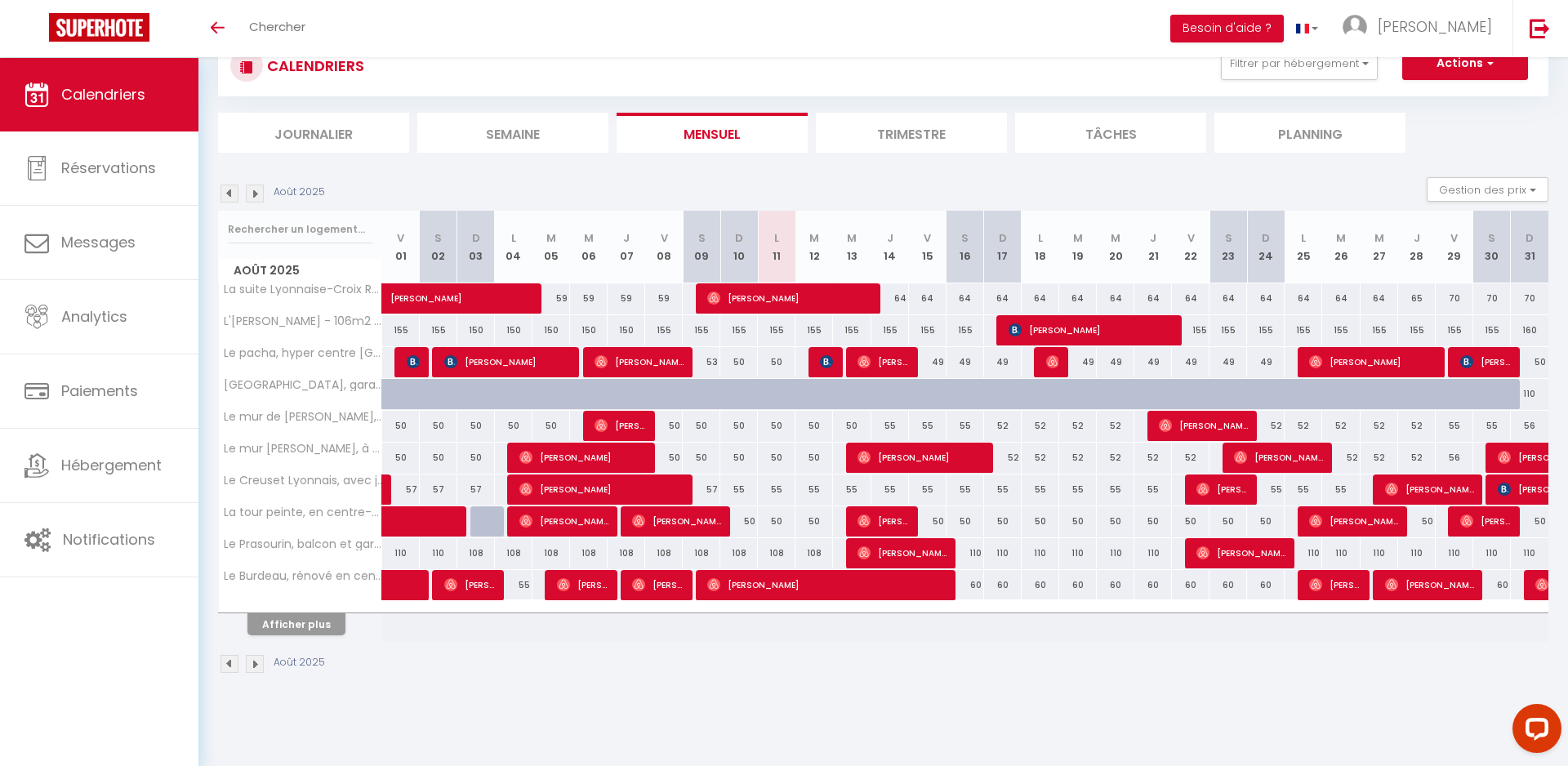
scroll to position [57, 0]
click at [289, 626] on button "Afficher plus" at bounding box center [297, 625] width 98 height 22
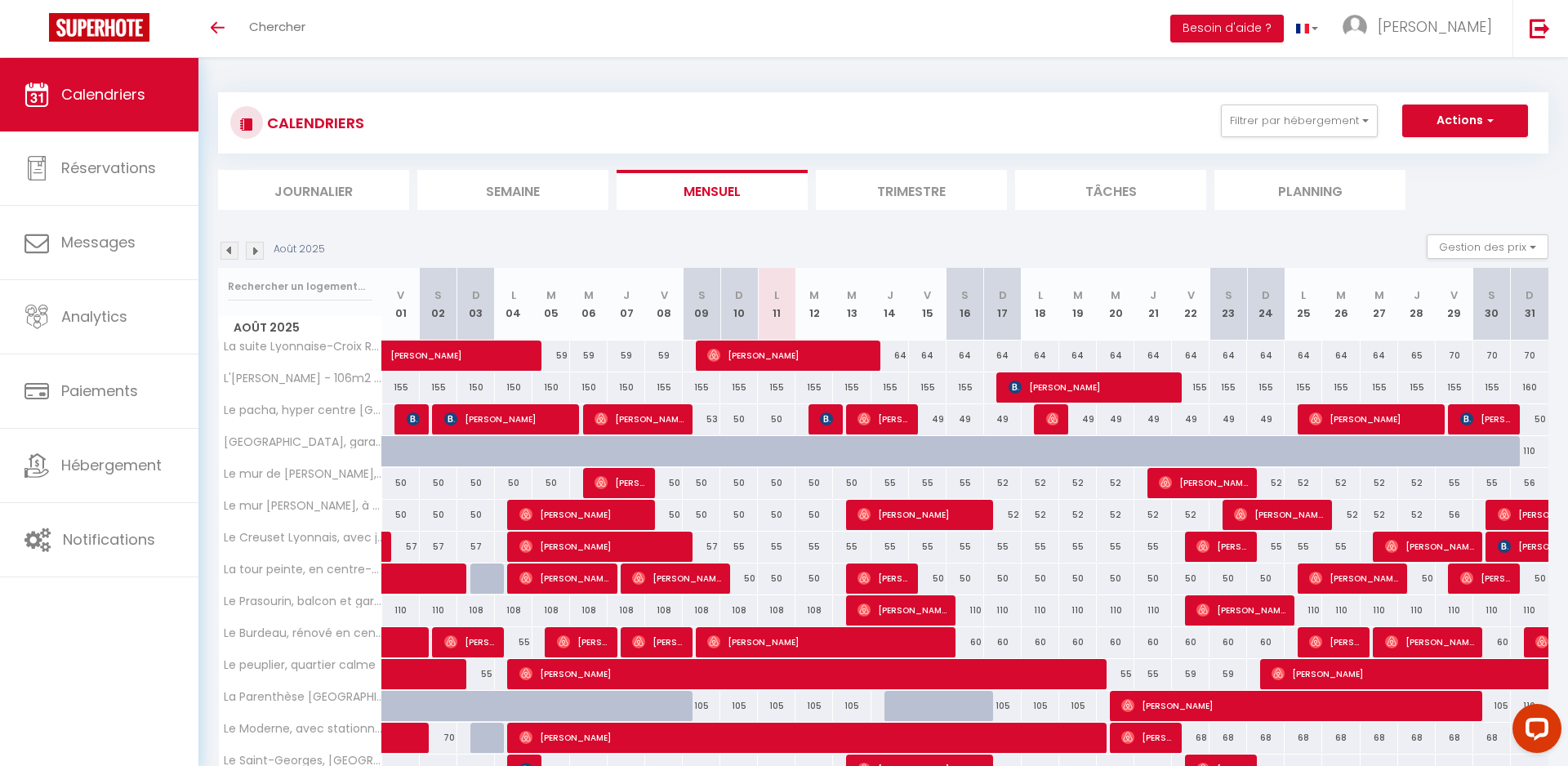
scroll to position [1, 0]
click at [1310, 115] on button "Filtrer par hébergement" at bounding box center [1298, 121] width 157 height 33
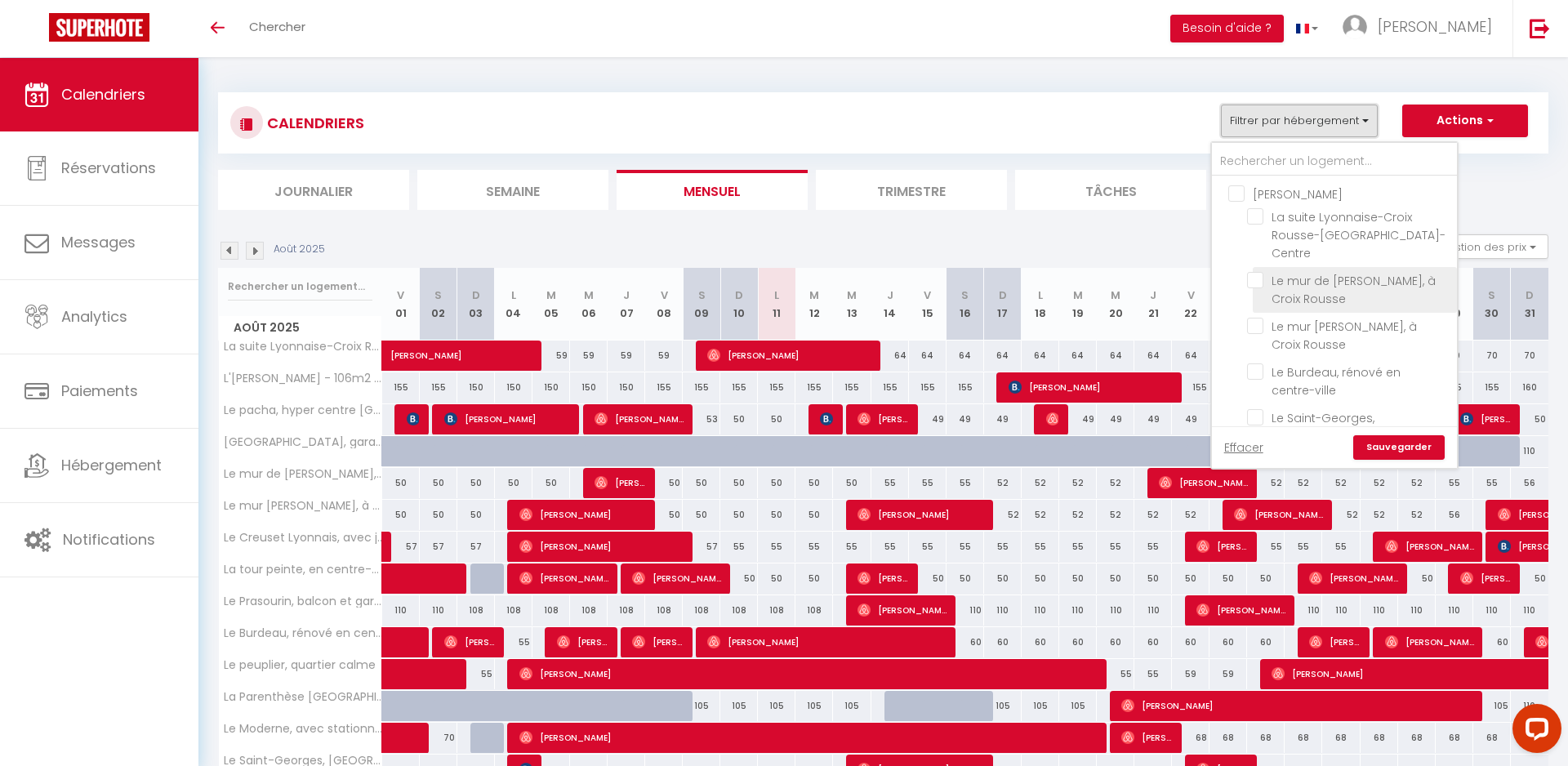
scroll to position [0, 0]
click at [1261, 272] on input "Le mur de [PERSON_NAME], à Croix Rousse" at bounding box center [1348, 280] width 204 height 16
checkbox input "true"
checkbox input "false"
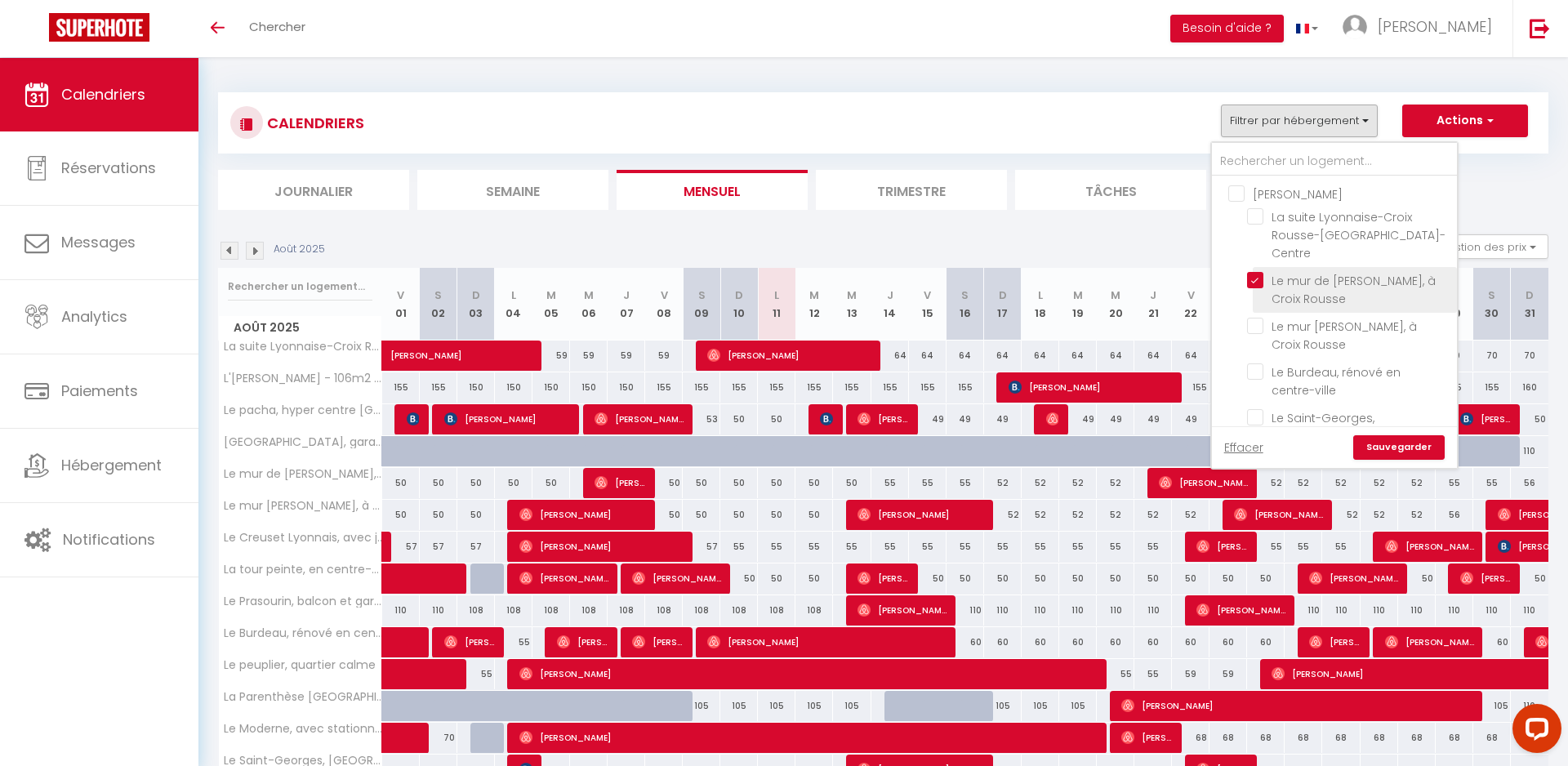
checkbox input "false"
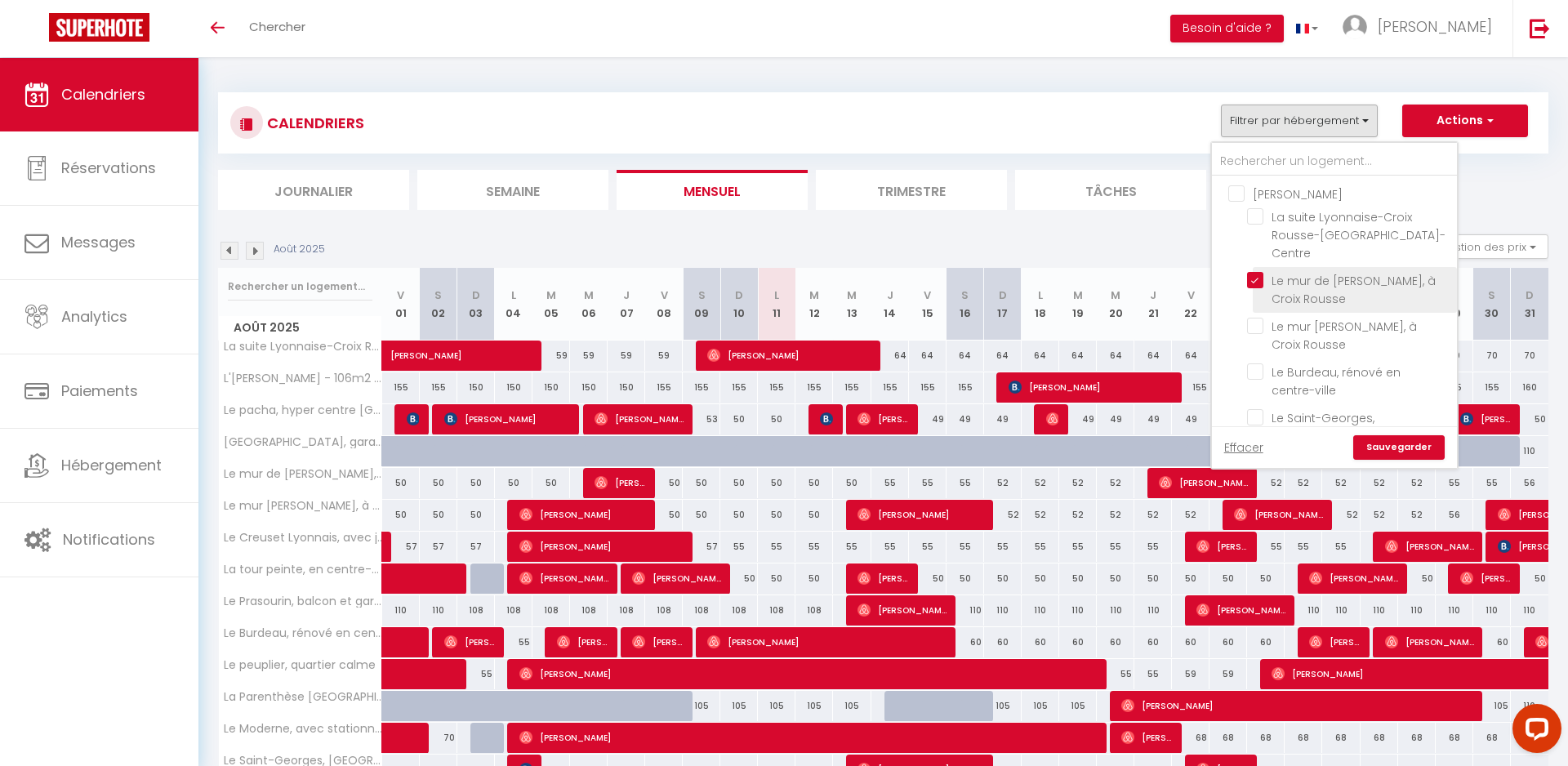
checkbox input "false"
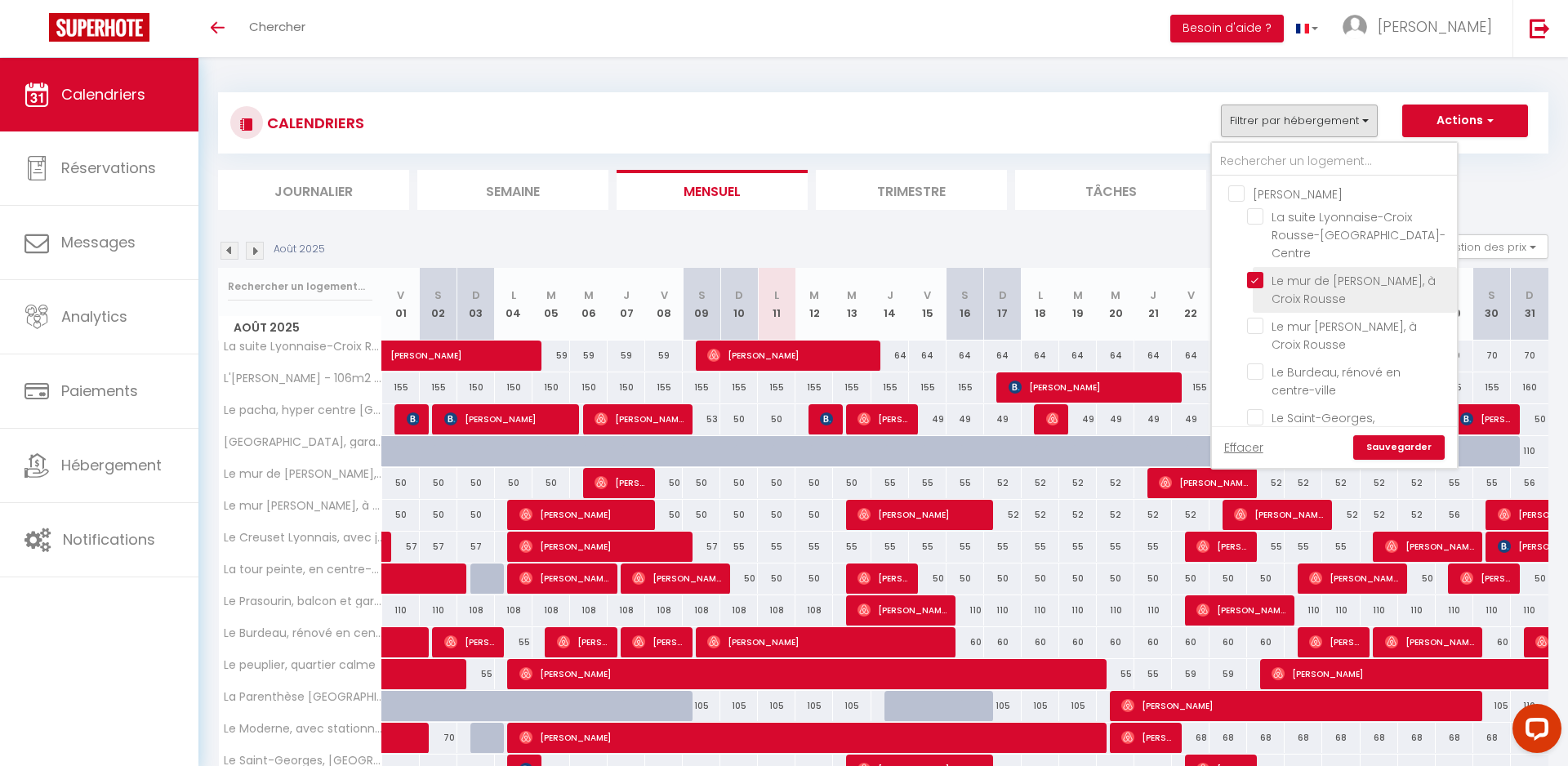
checkbox input "false"
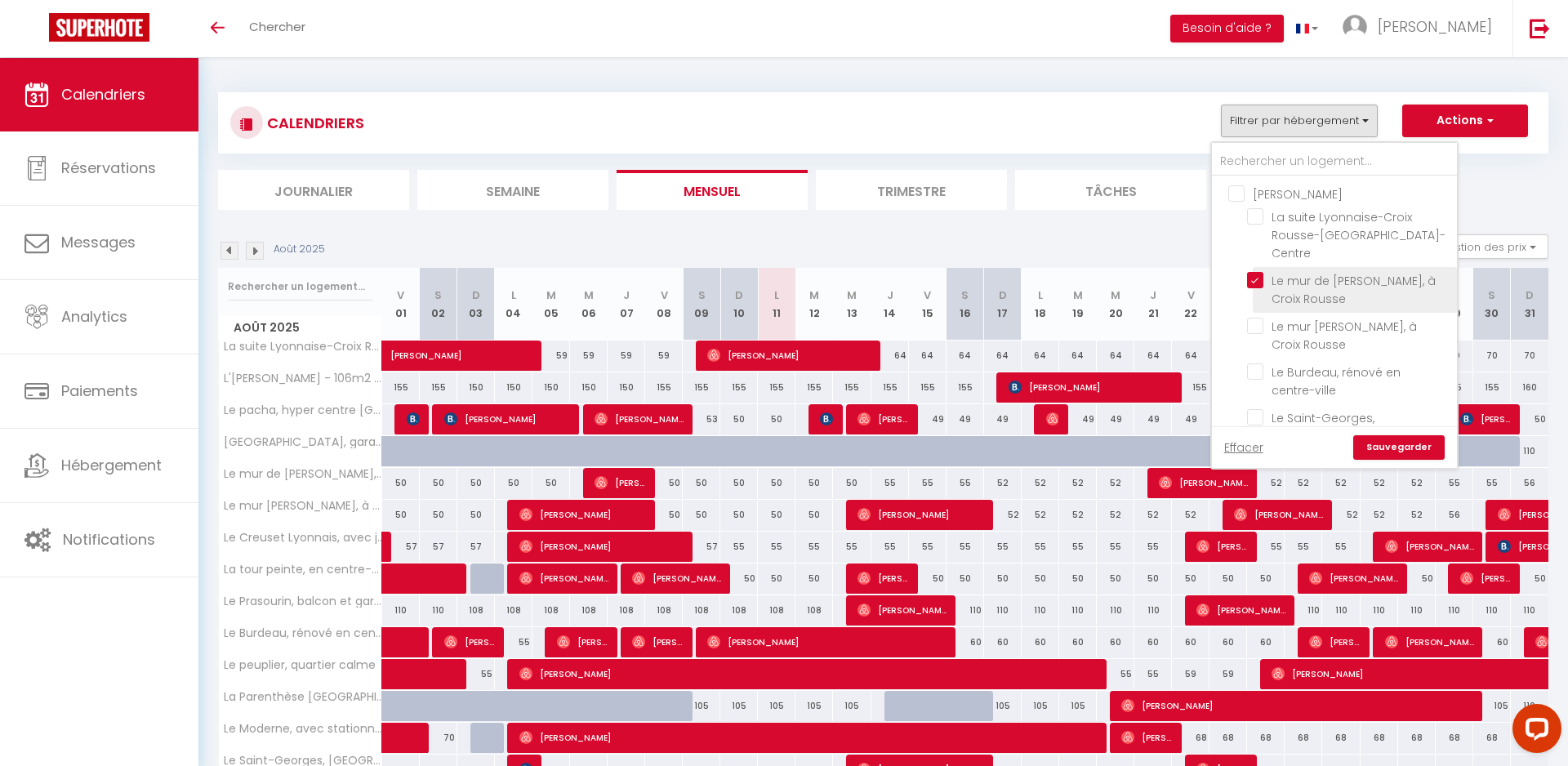
checkbox input "false"
click at [1259, 318] on input "Le mur [PERSON_NAME], à Croix Rousse" at bounding box center [1348, 326] width 204 height 16
checkbox input "true"
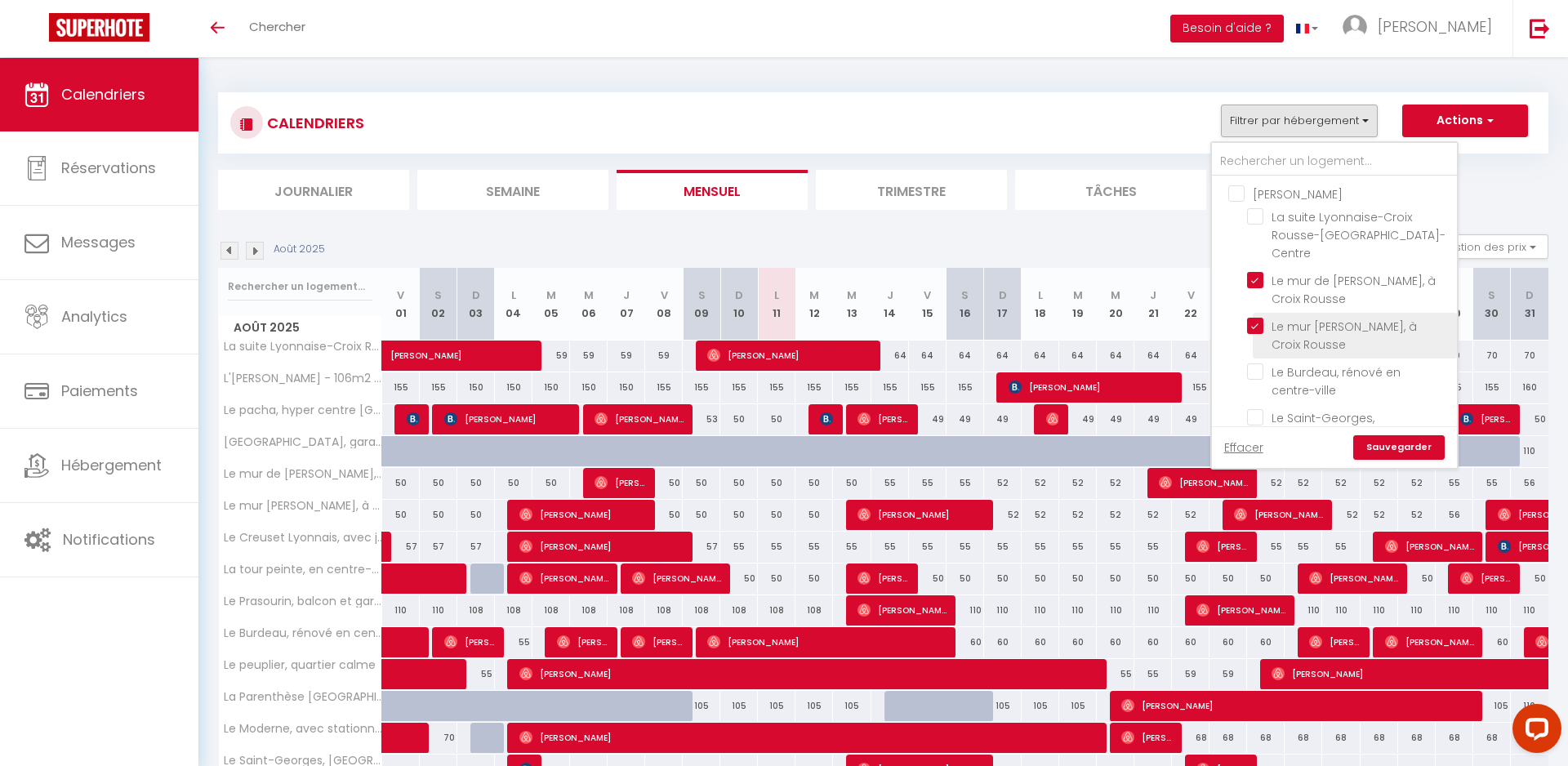
checkbox input "false"
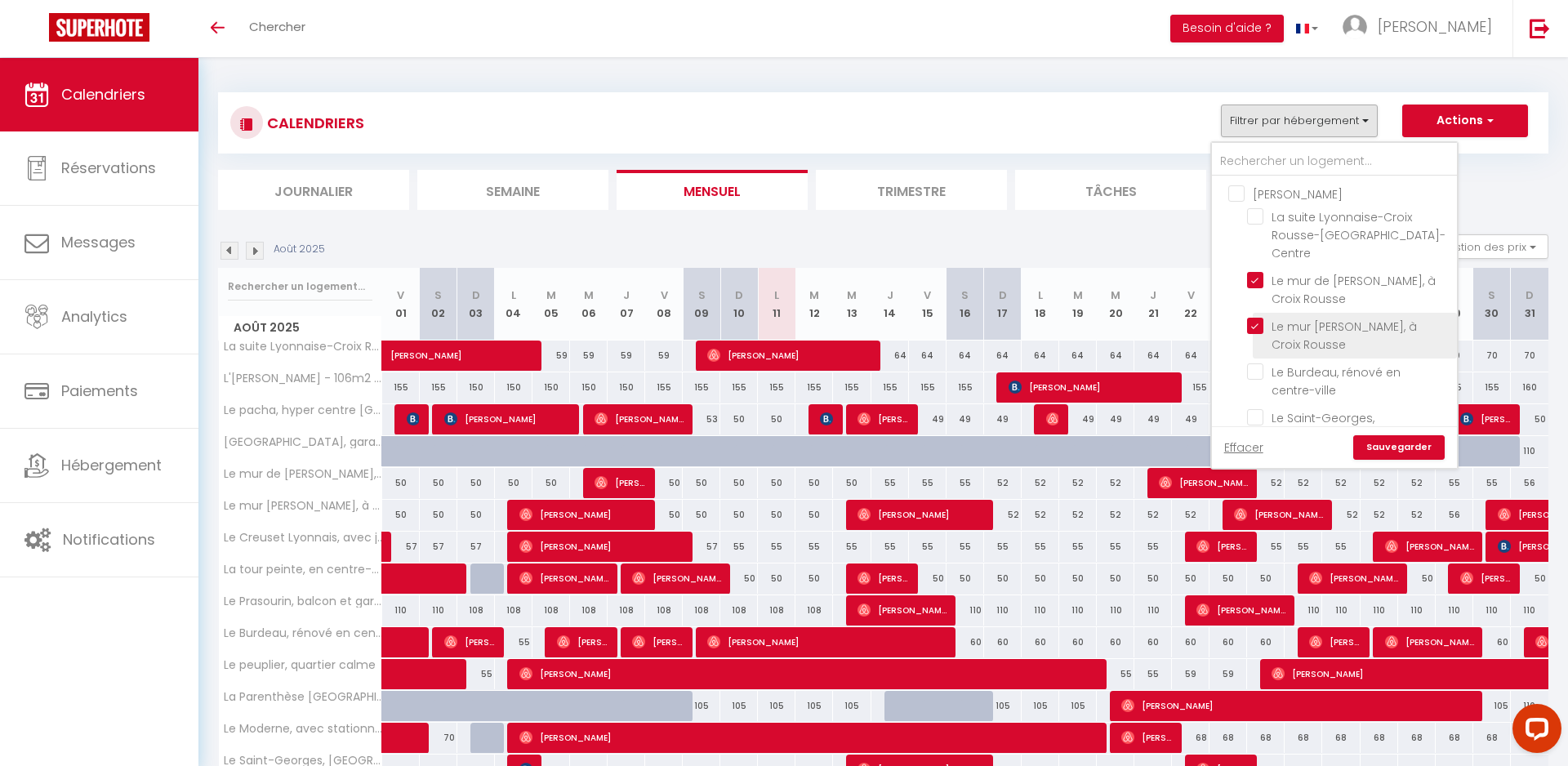
checkbox input "false"
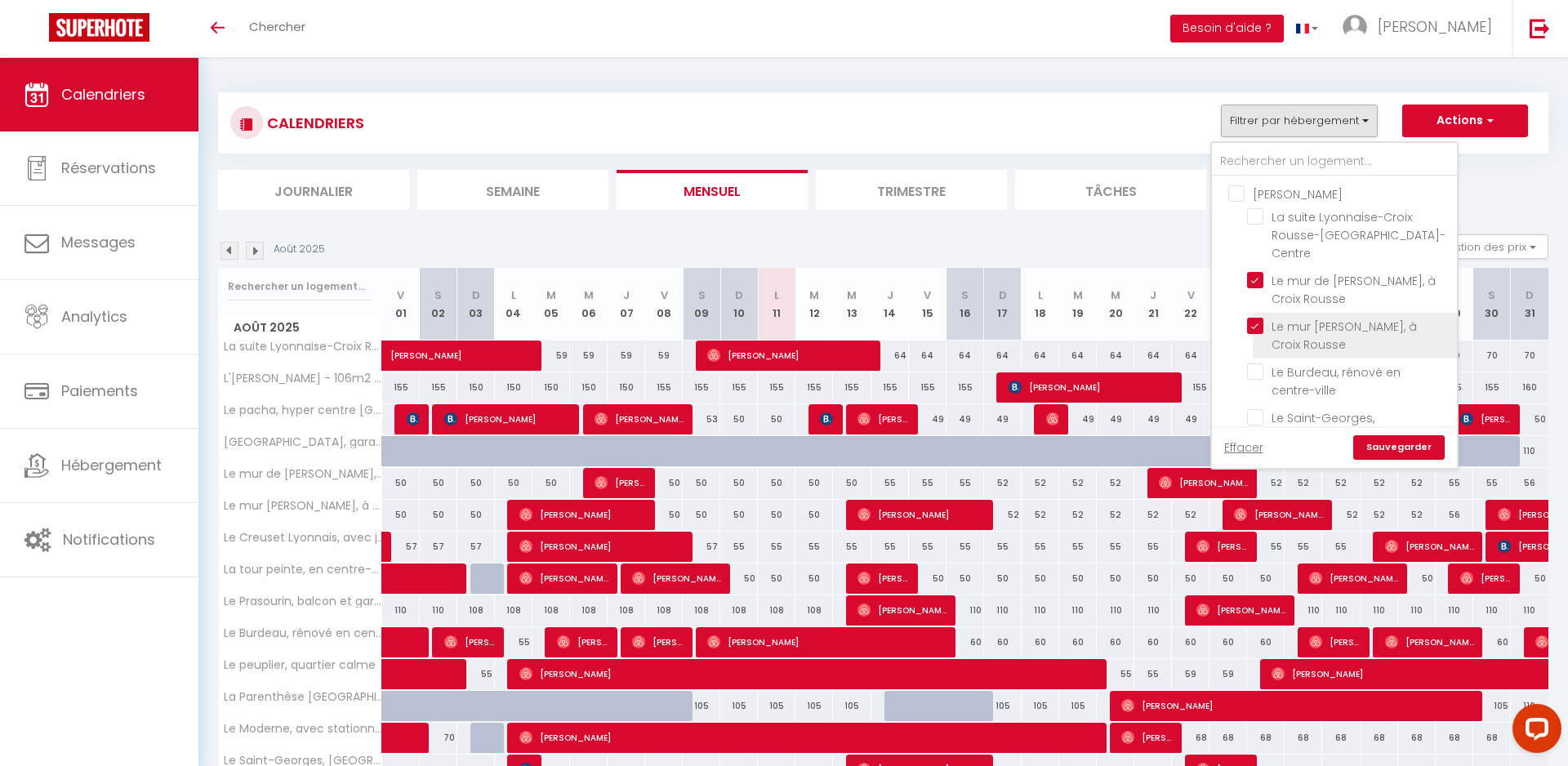
checkbox input "false"
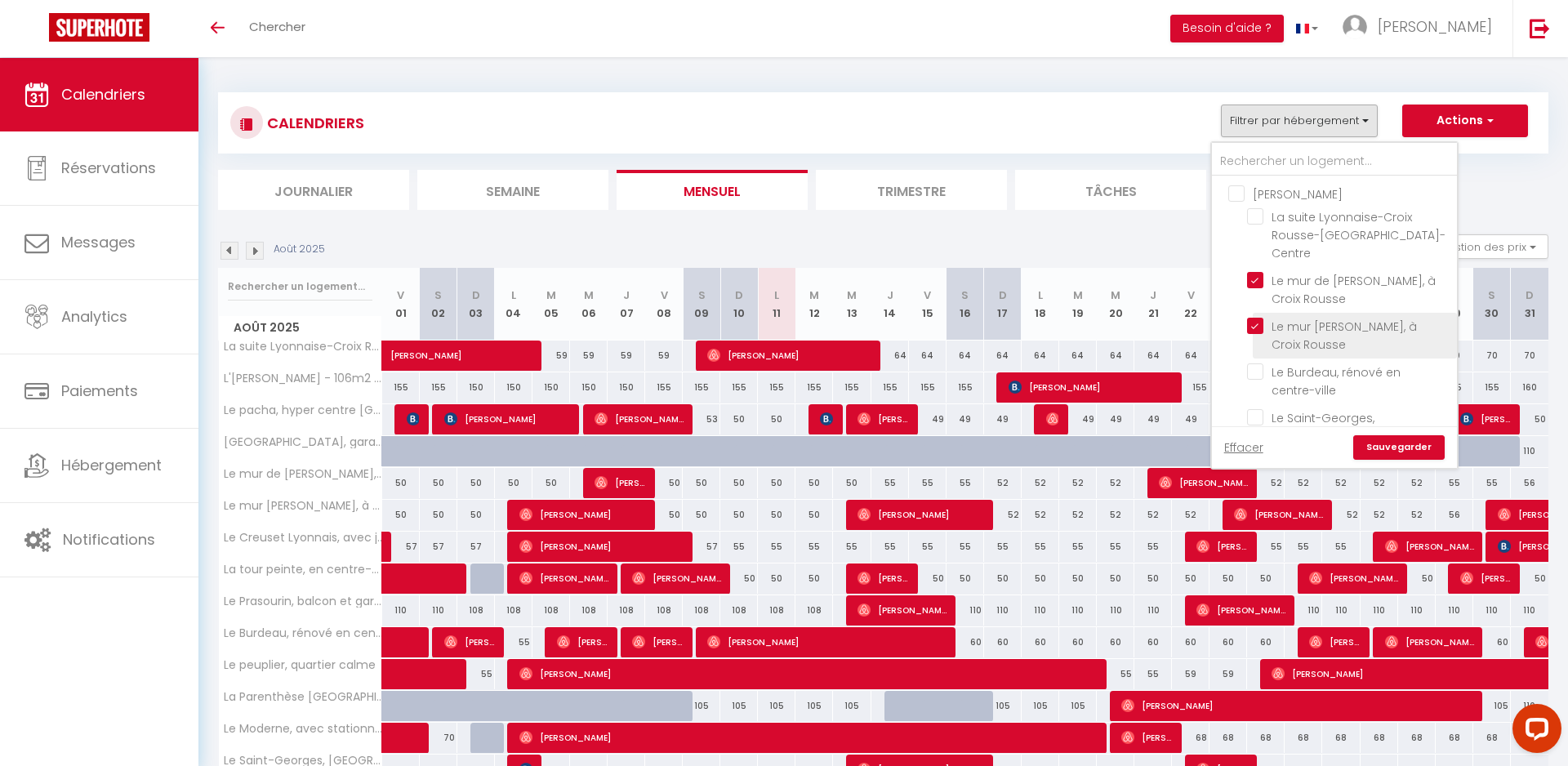
checkbox input "false"
click at [1377, 450] on link "Sauvegarder" at bounding box center [1398, 447] width 92 height 25
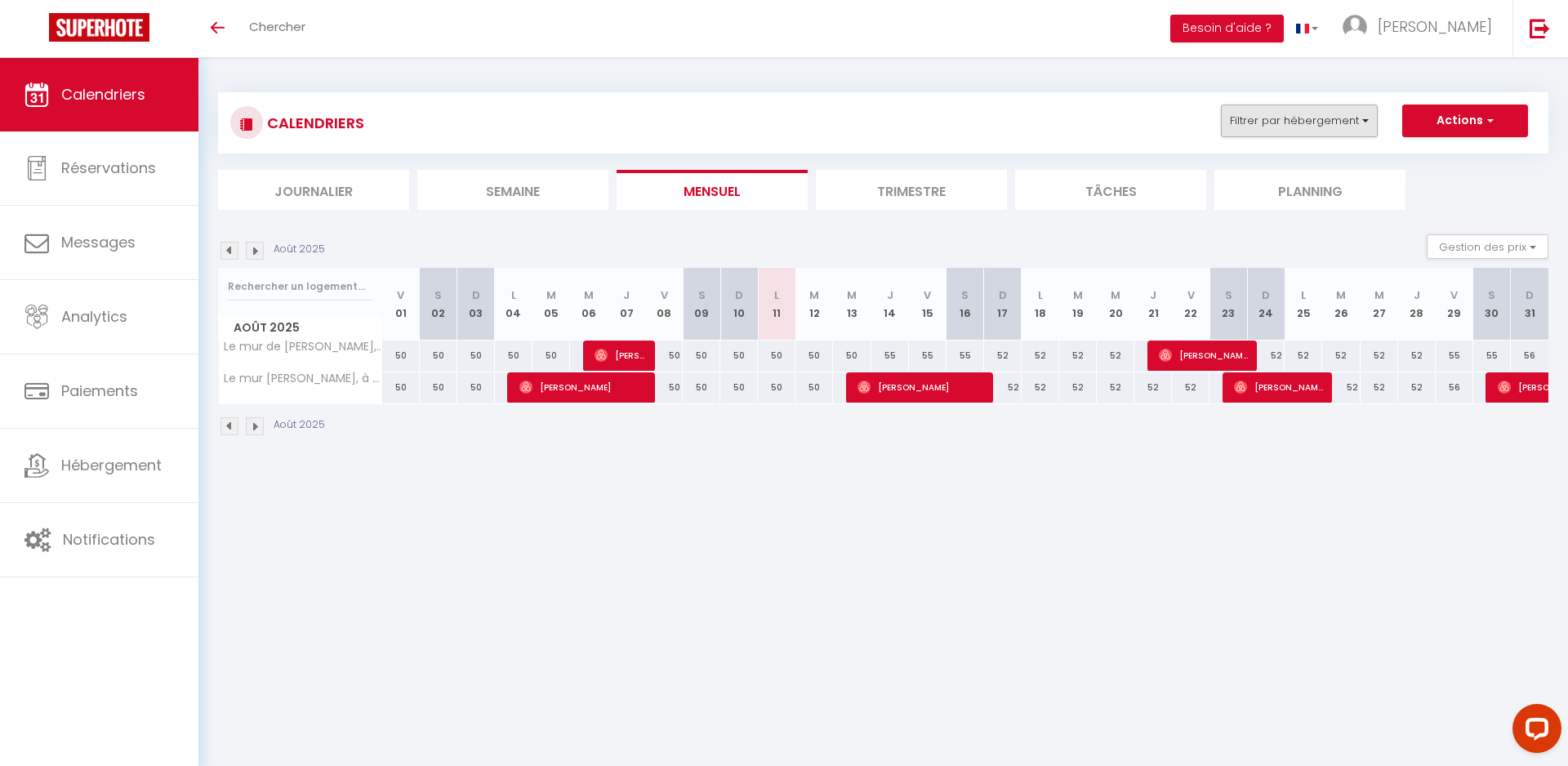
click at [1305, 129] on button "Filtrer par hébergement" at bounding box center [1298, 121] width 157 height 33
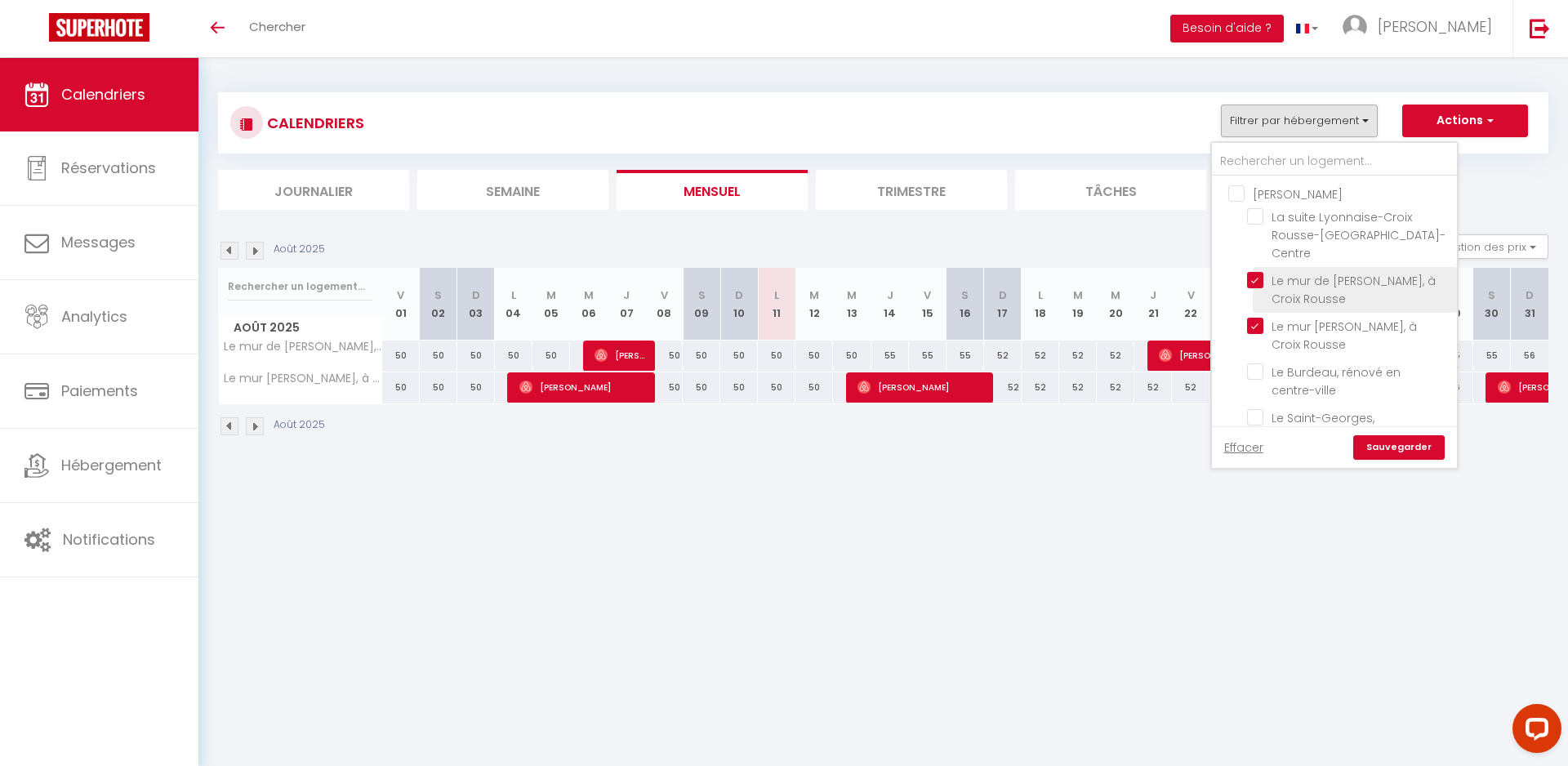
click at [1253, 272] on input "Le mur de [PERSON_NAME], à Croix Rousse" at bounding box center [1348, 280] width 204 height 16
checkbox input "false"
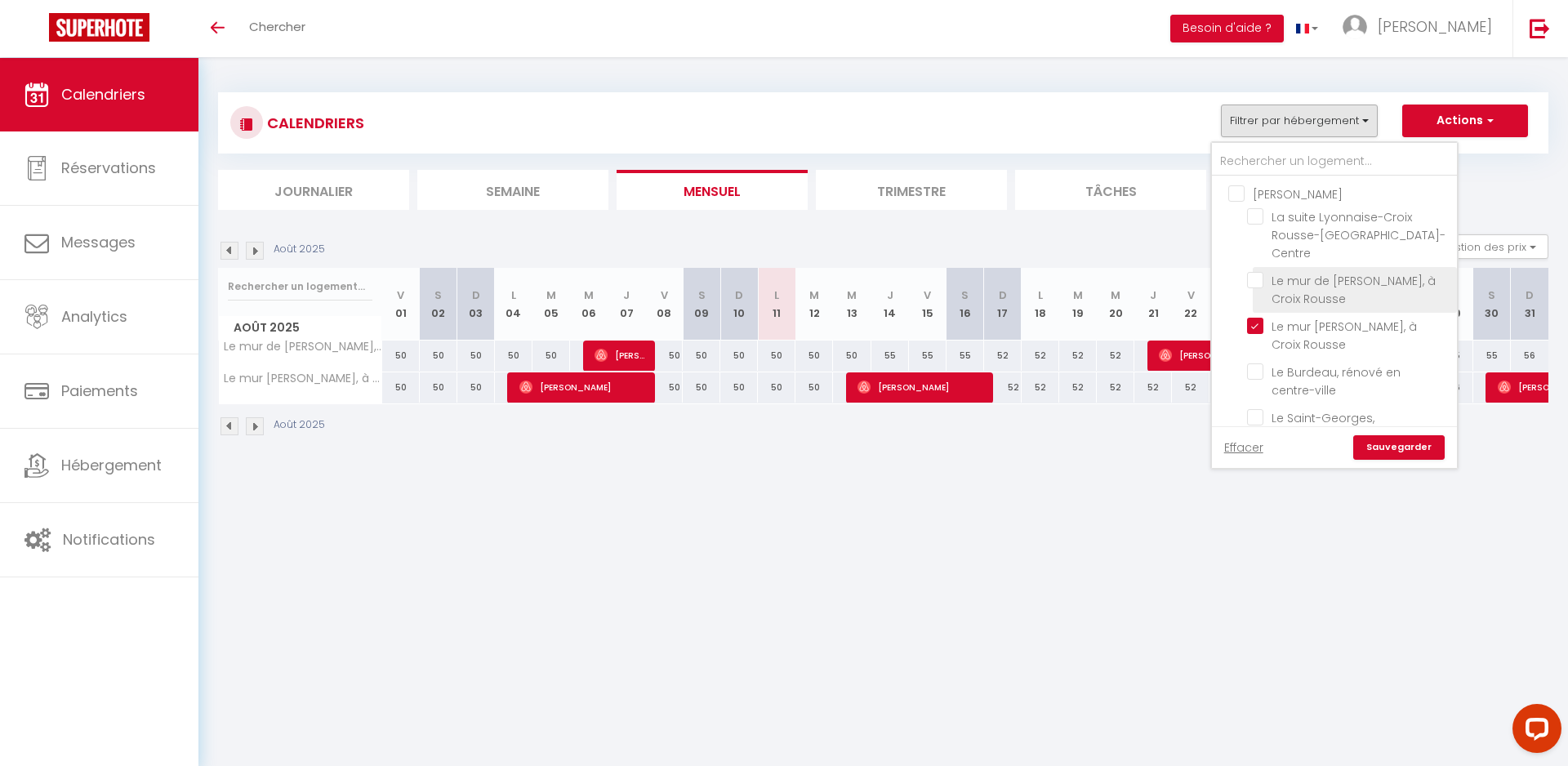
checkbox input "false"
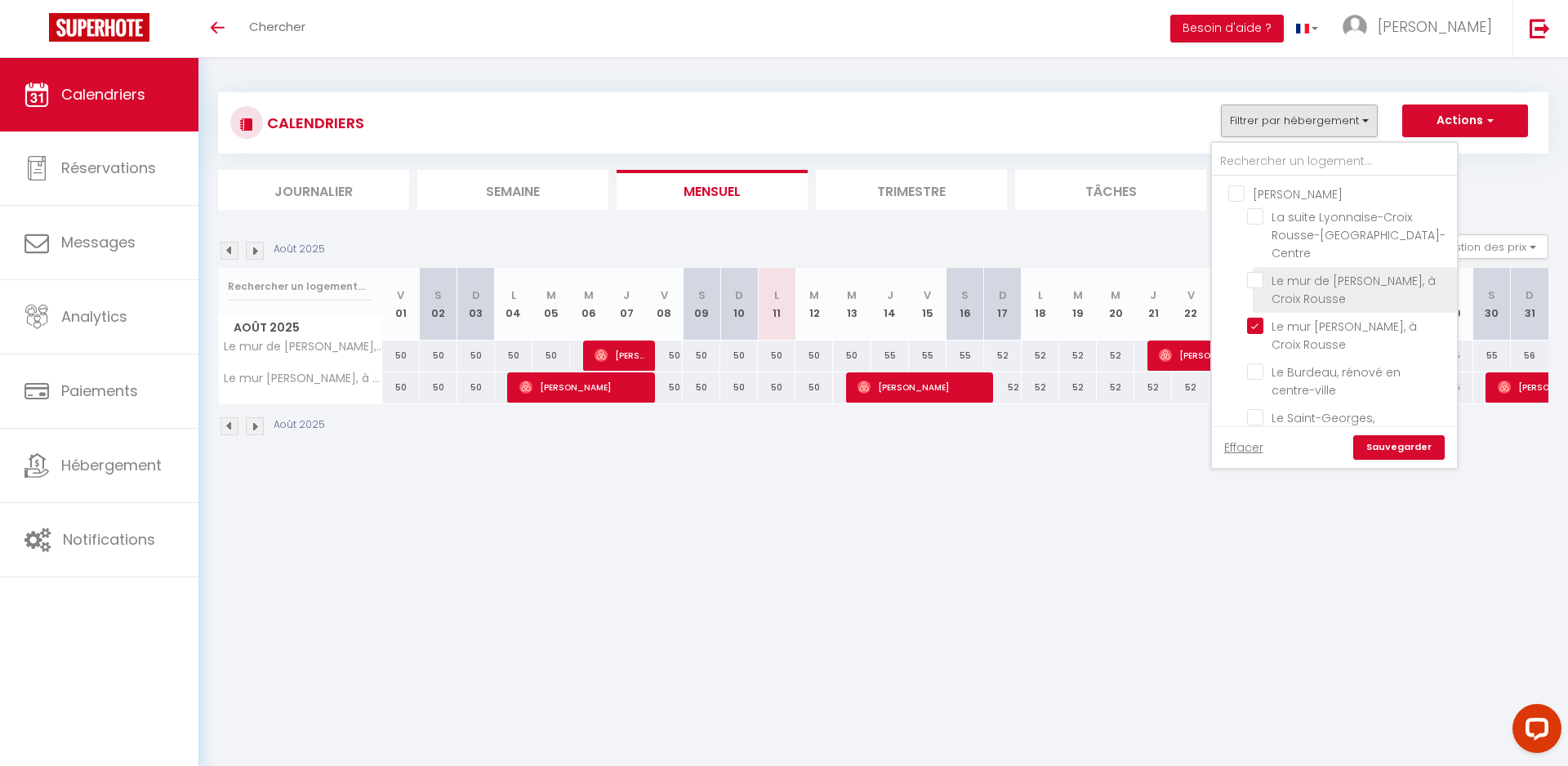
checkbox input "false"
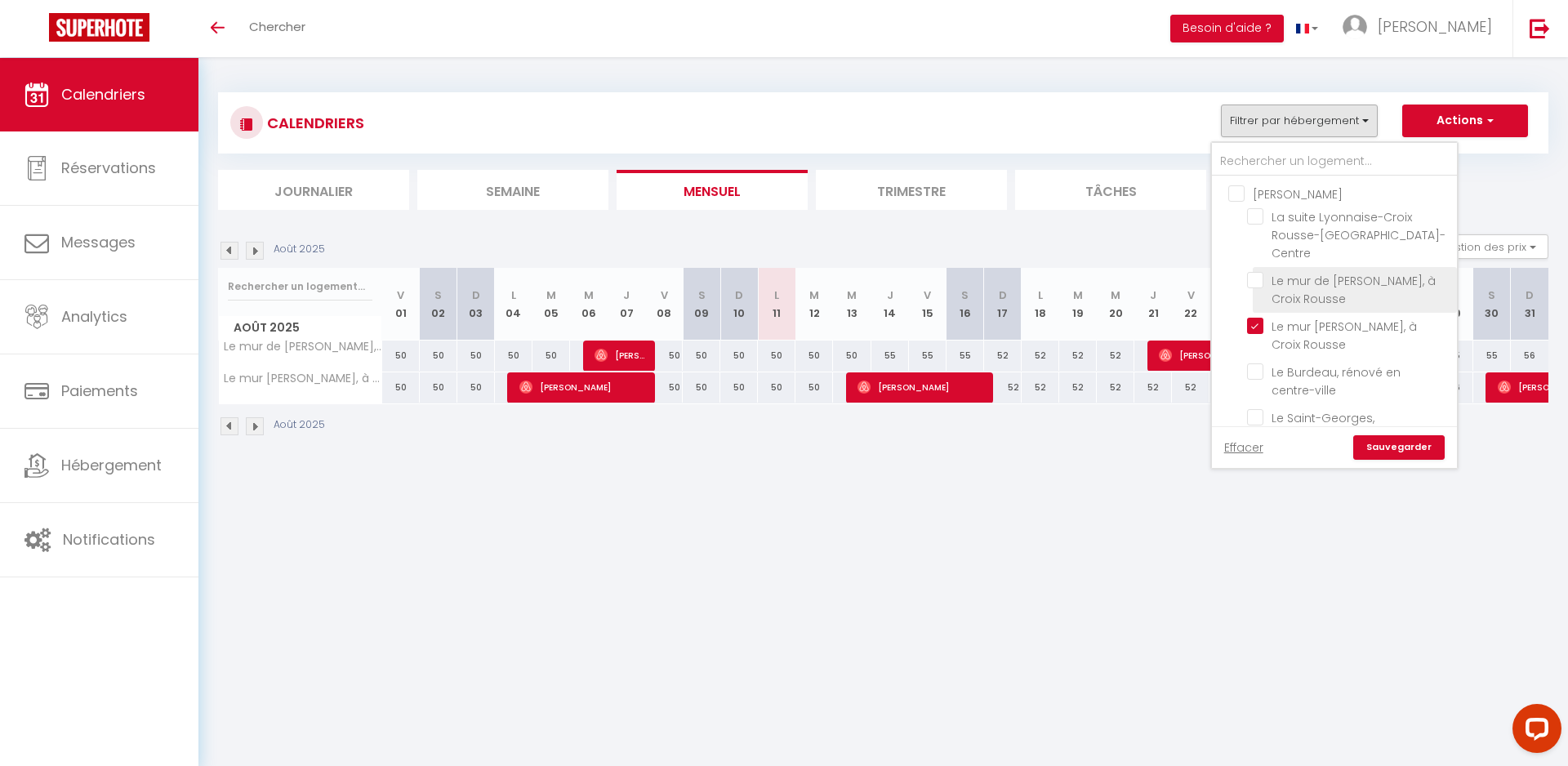
checkbox input "false"
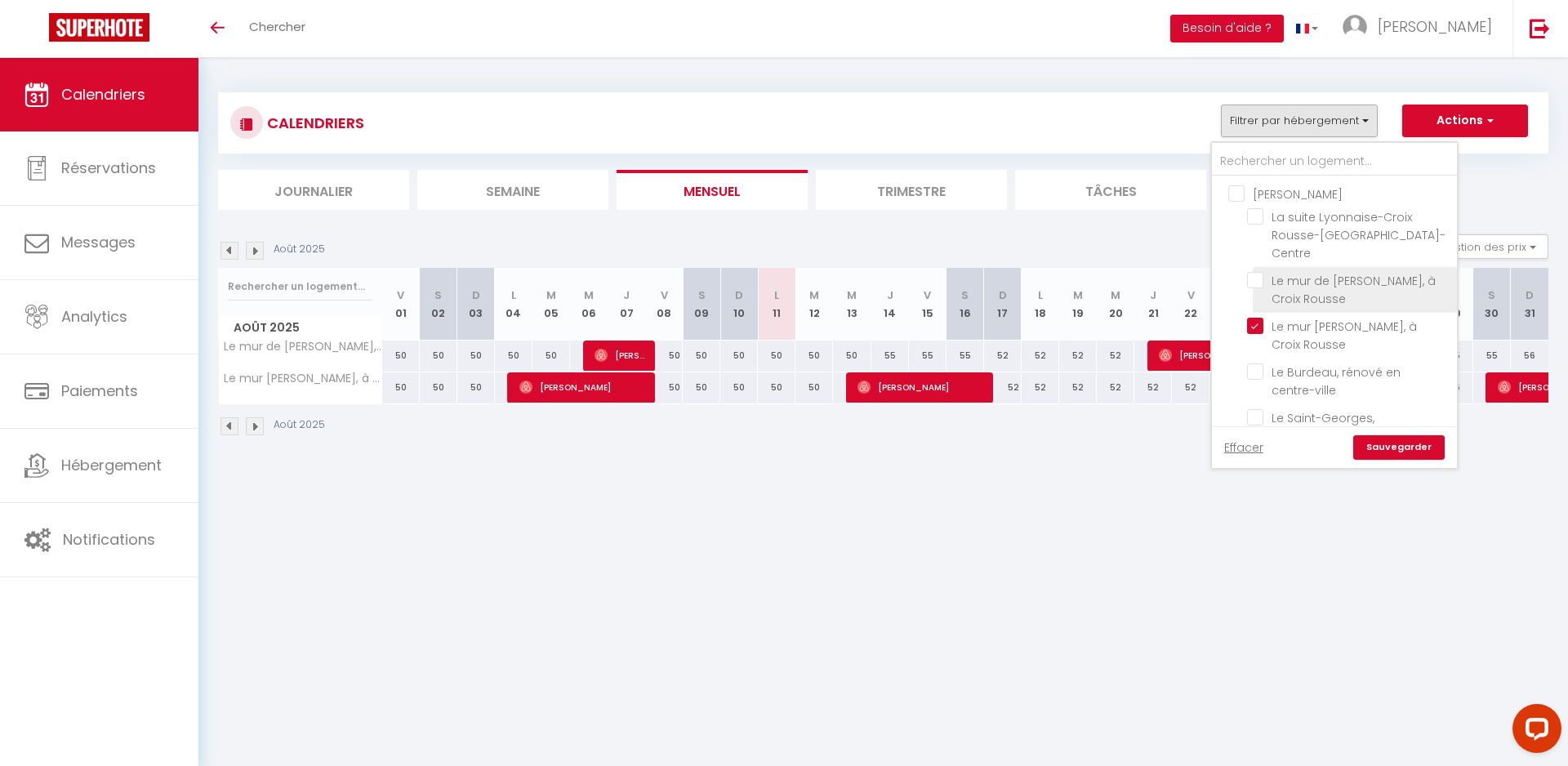
checkbox input "false"
click at [1253, 318] on input "Le mur [PERSON_NAME], à Croix Rousse" at bounding box center [1348, 326] width 204 height 16
checkbox input "false"
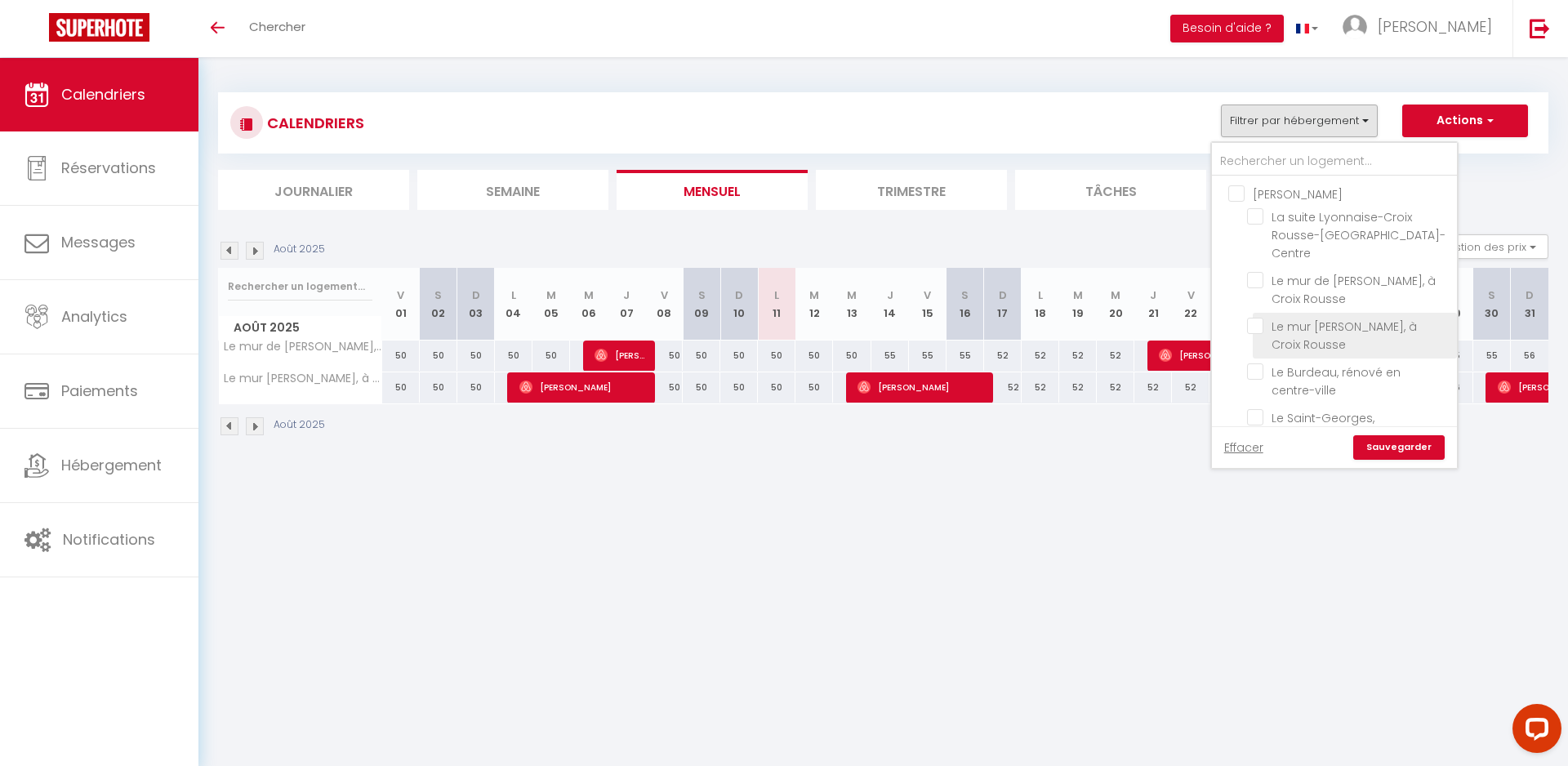
checkbox input "false"
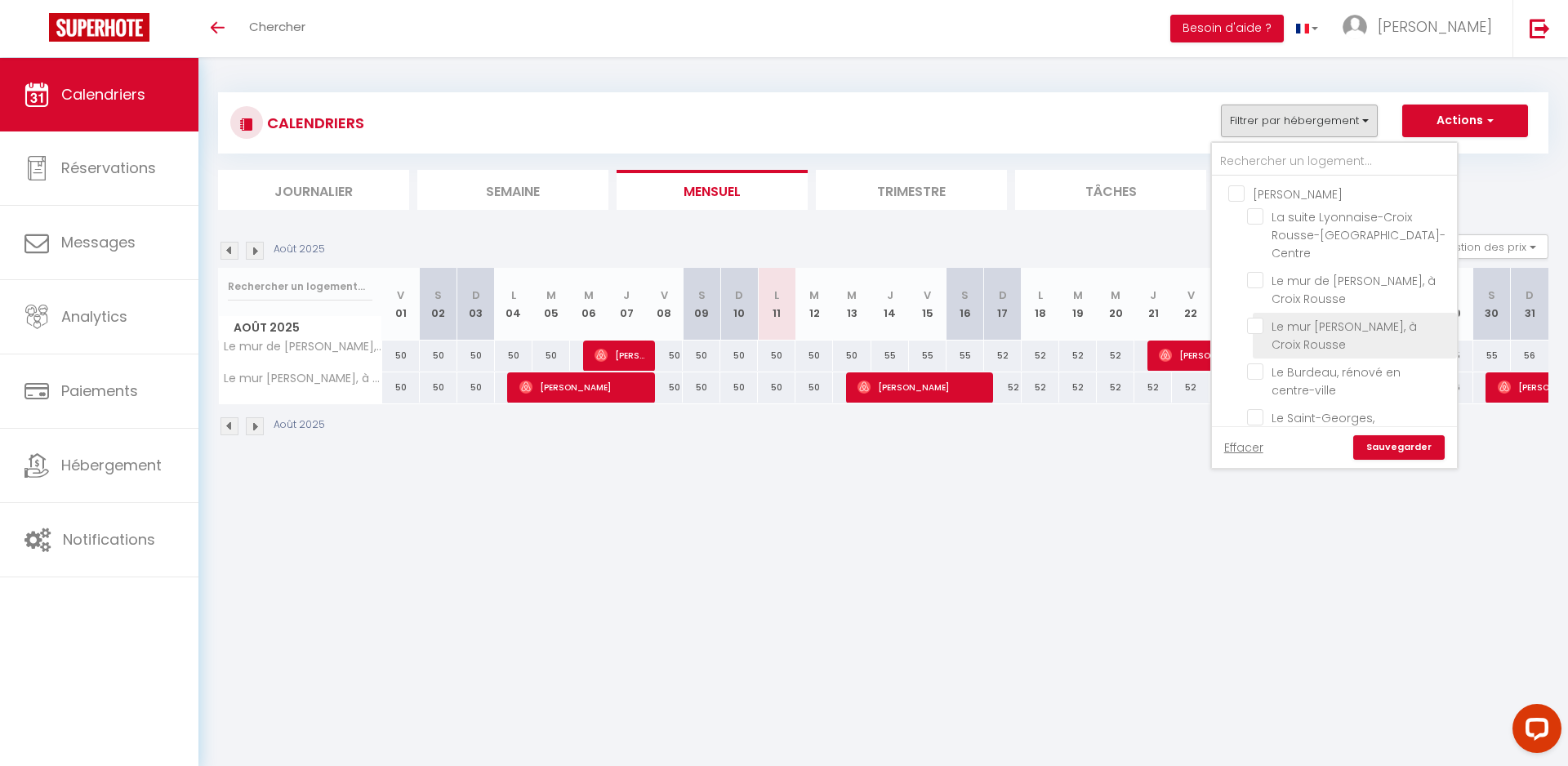
checkbox input "false"
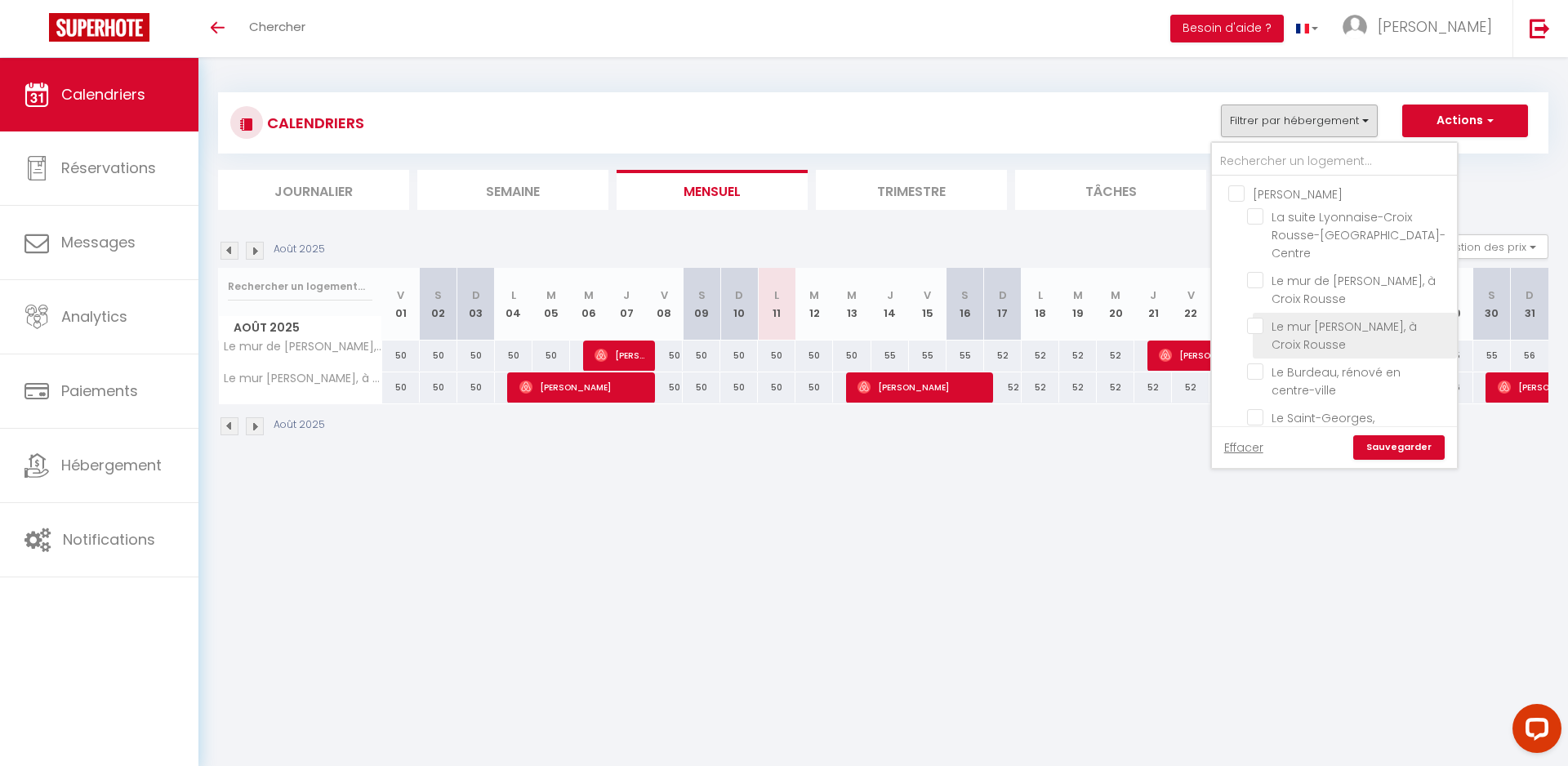
checkbox input "false"
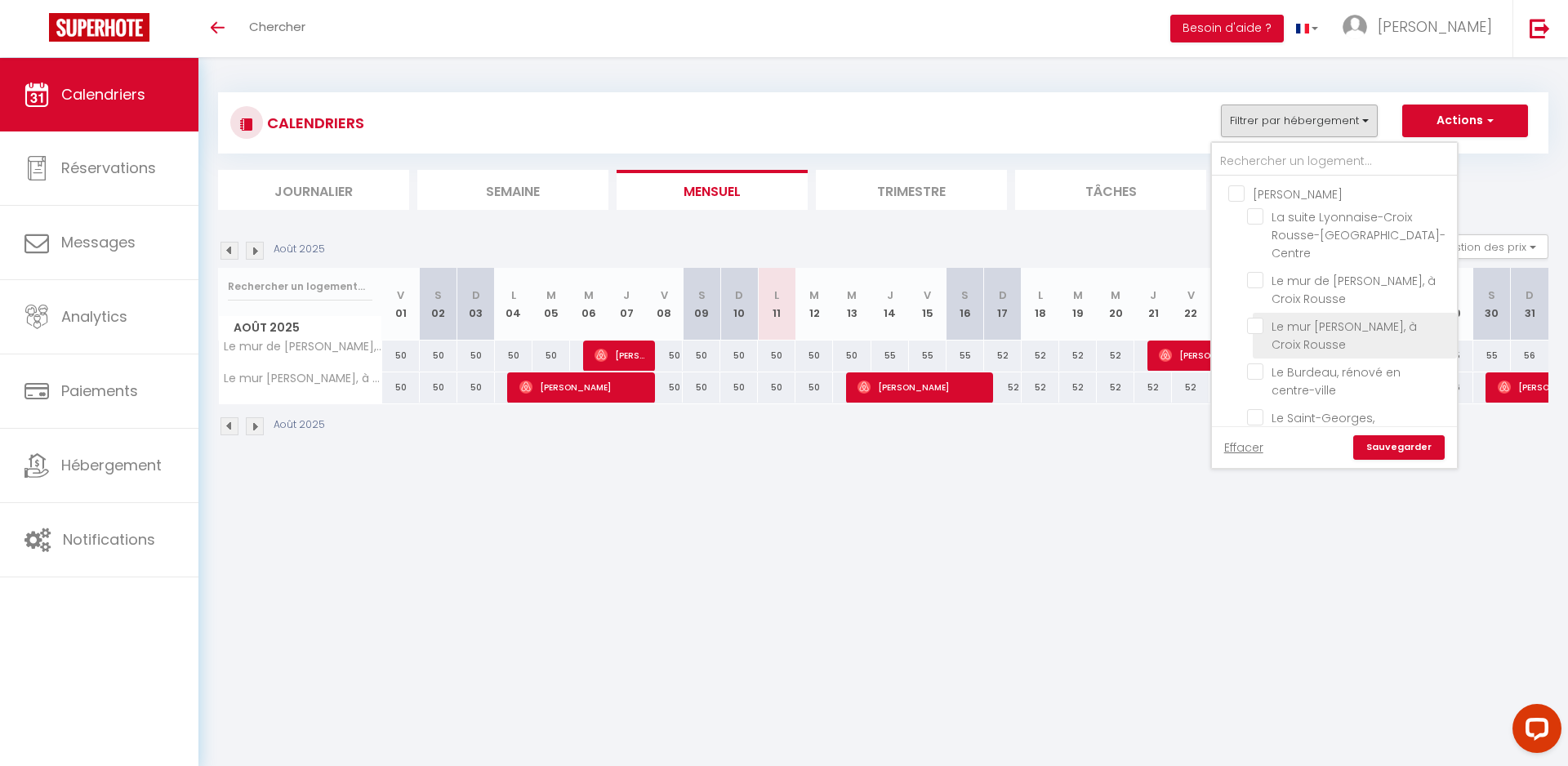
checkbox input "false"
click at [1385, 445] on link "Sauvegarder" at bounding box center [1398, 447] width 92 height 25
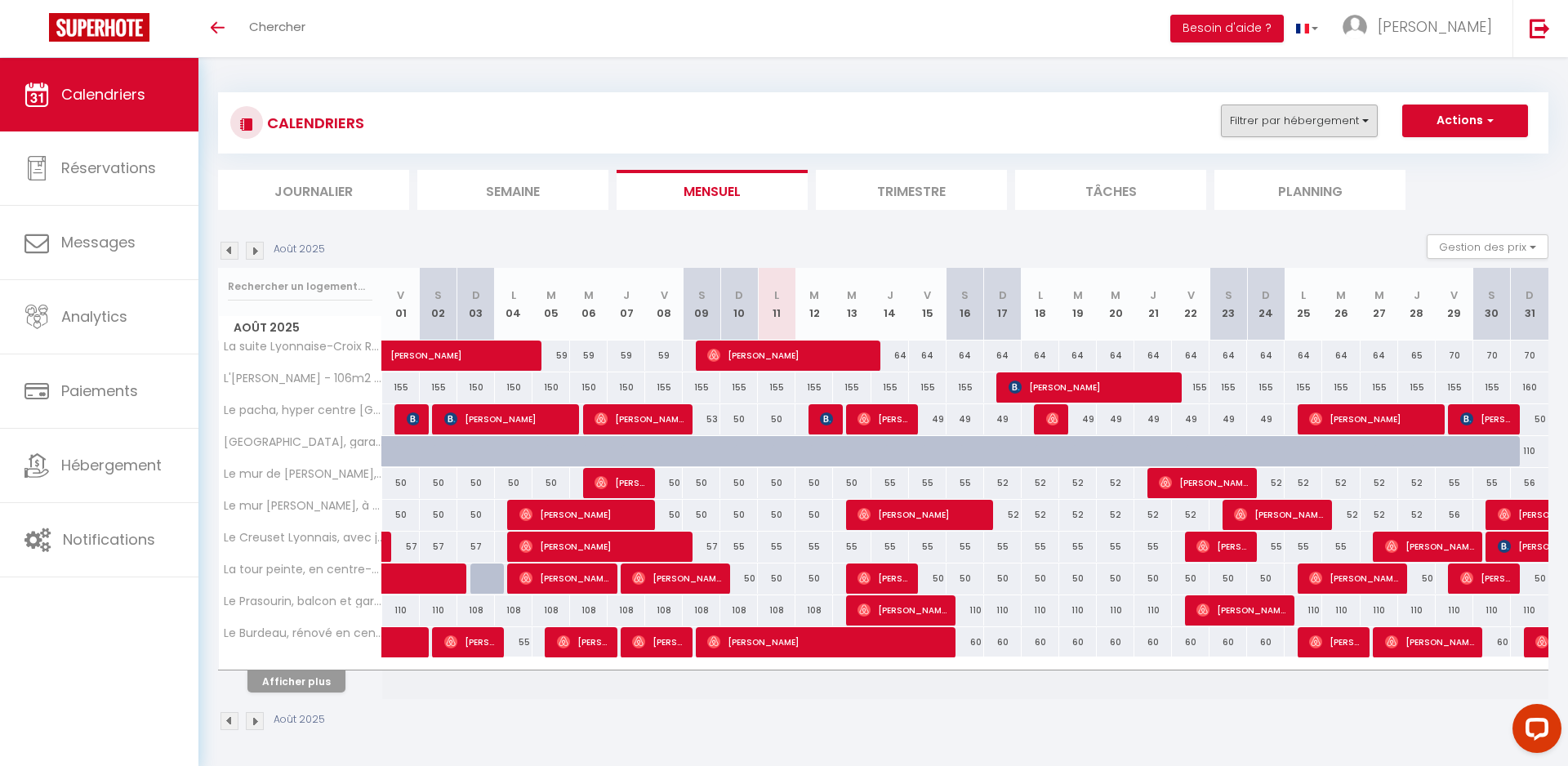
click at [1284, 128] on button "Filtrer par hébergement" at bounding box center [1298, 121] width 157 height 33
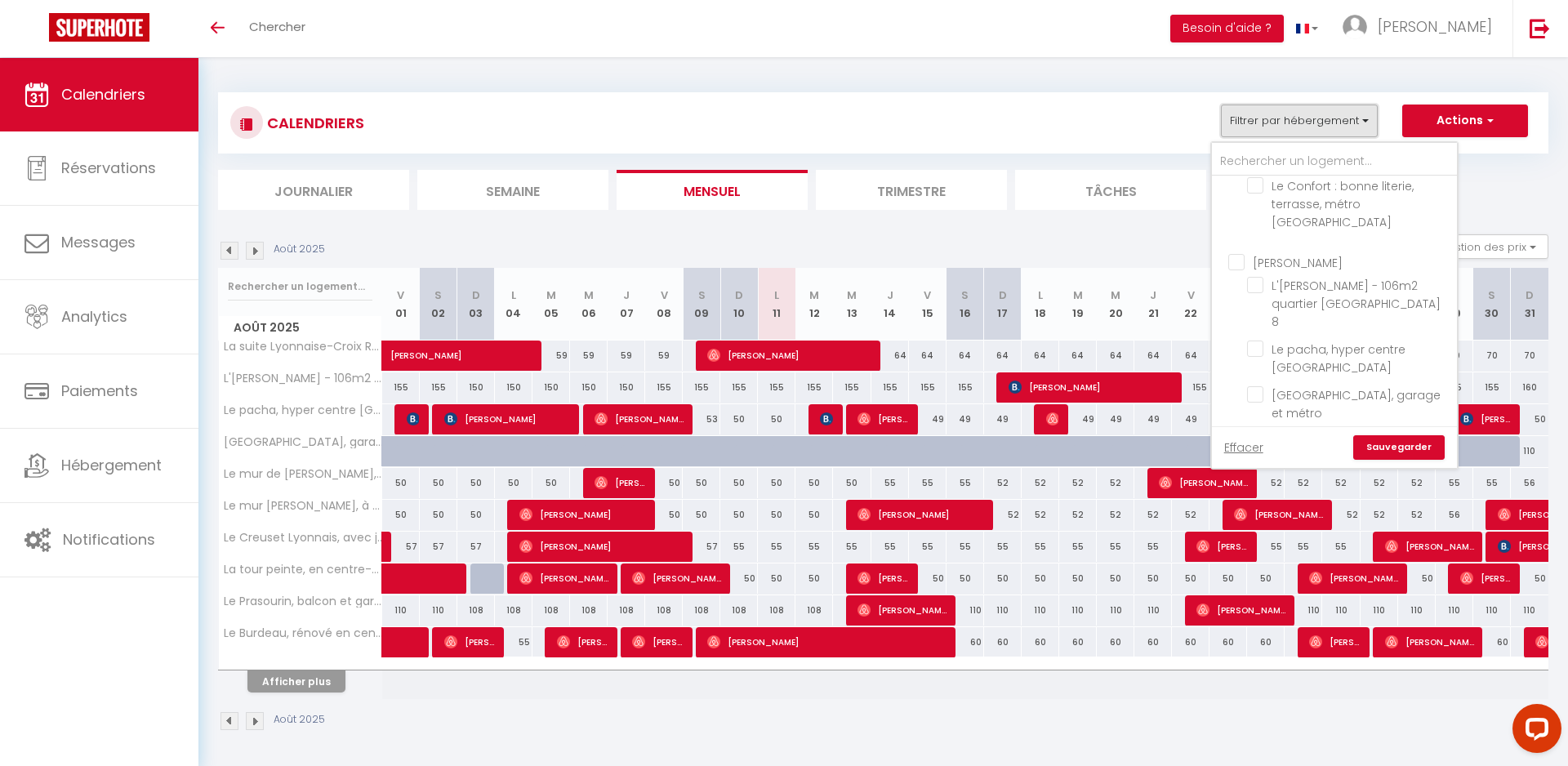
scroll to position [496, 0]
click at [1261, 322] on input "Le pacha, hyper centre [GEOGRAPHIC_DATA]" at bounding box center [1348, 330] width 204 height 16
checkbox input "true"
checkbox input "false"
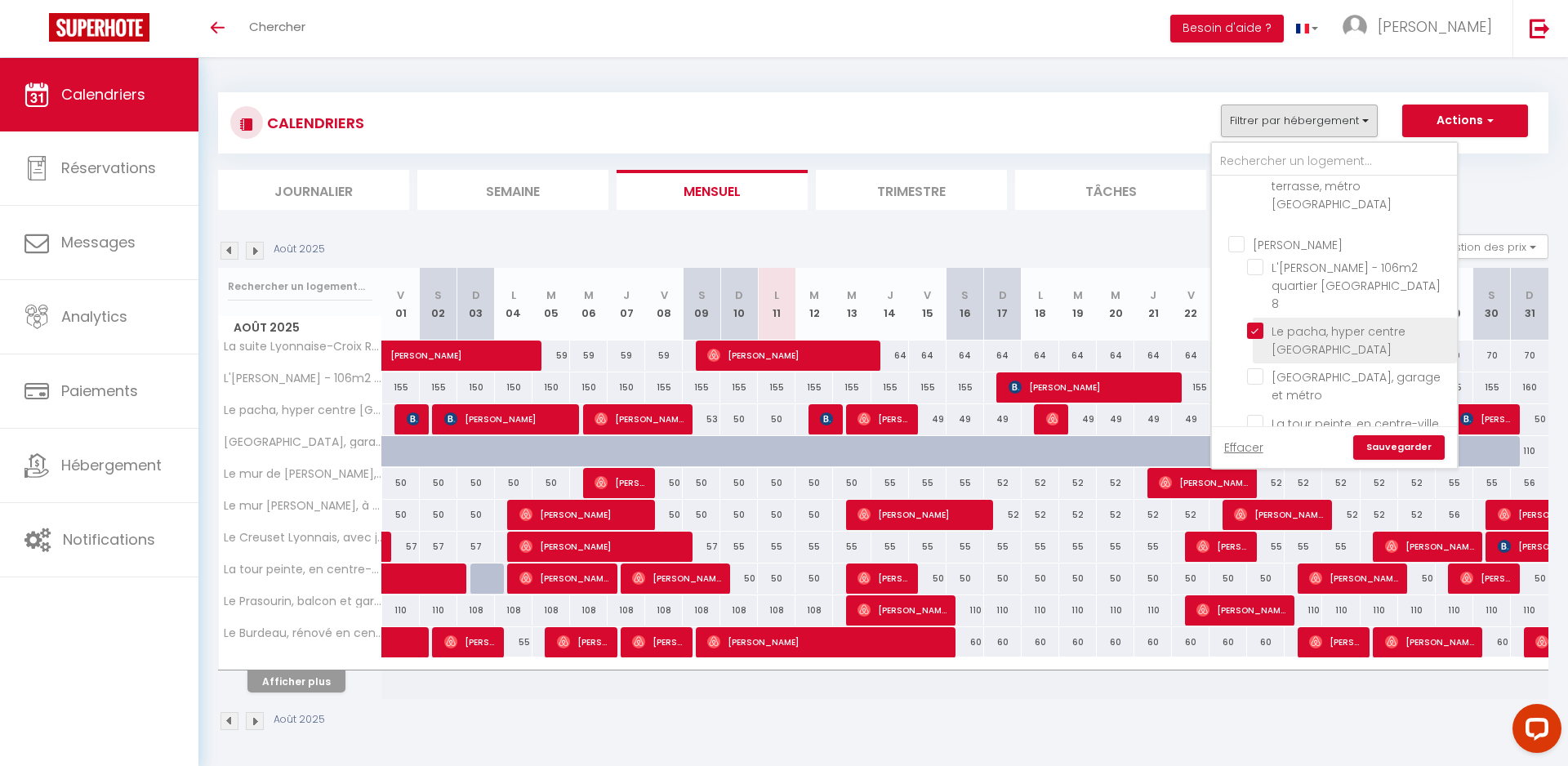
checkbox input "false"
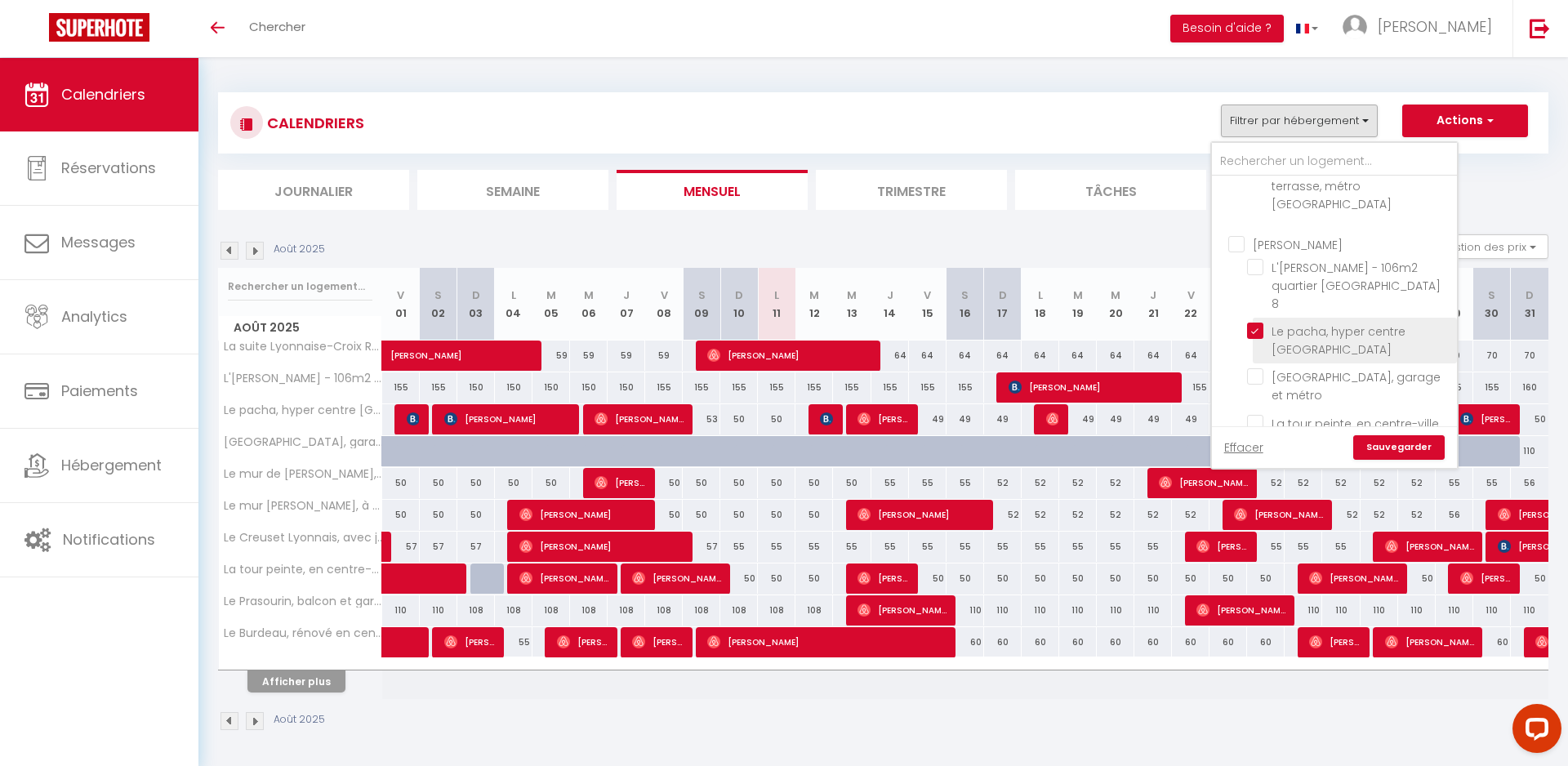
checkbox input "false"
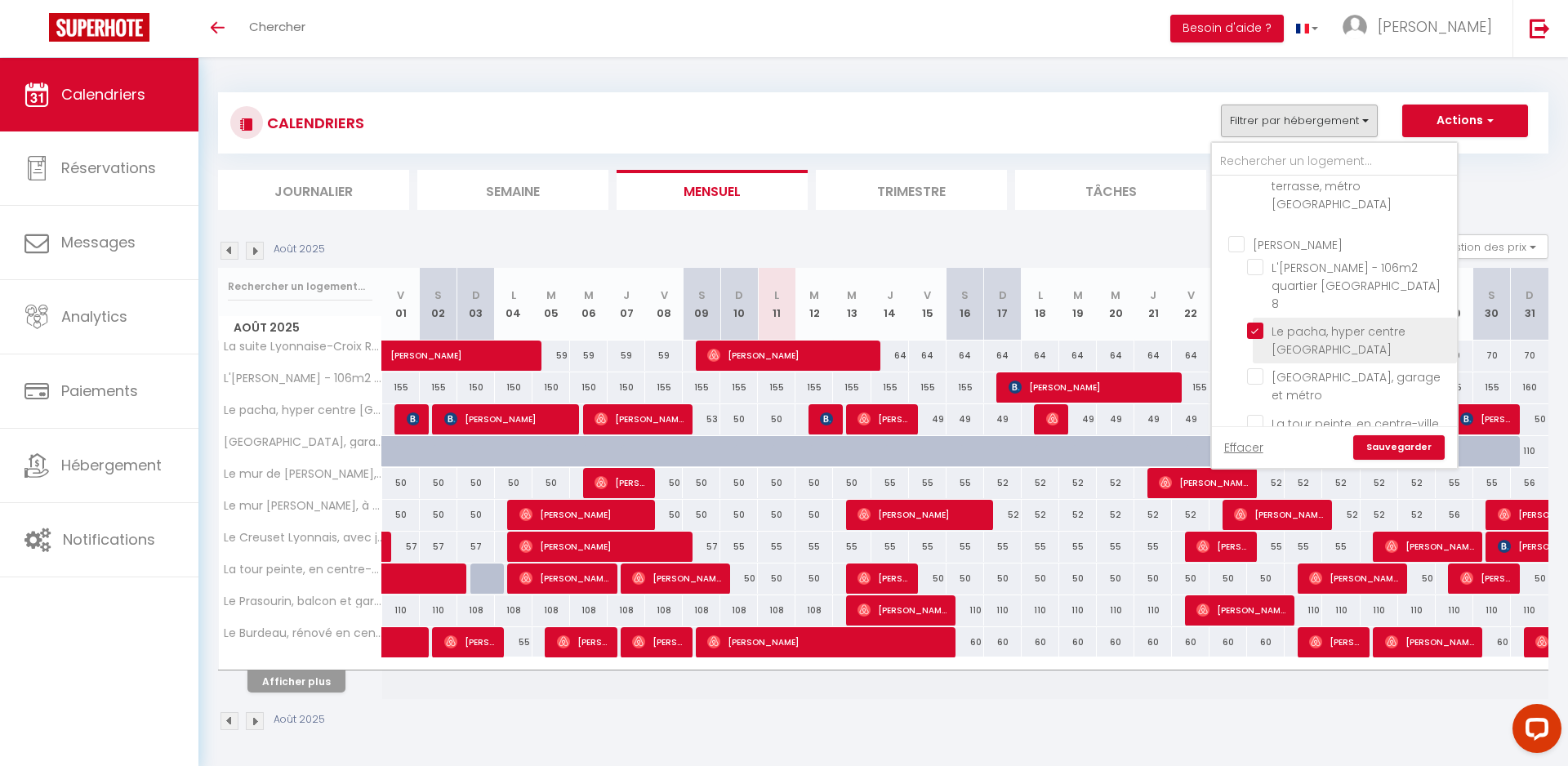
checkbox input "false"
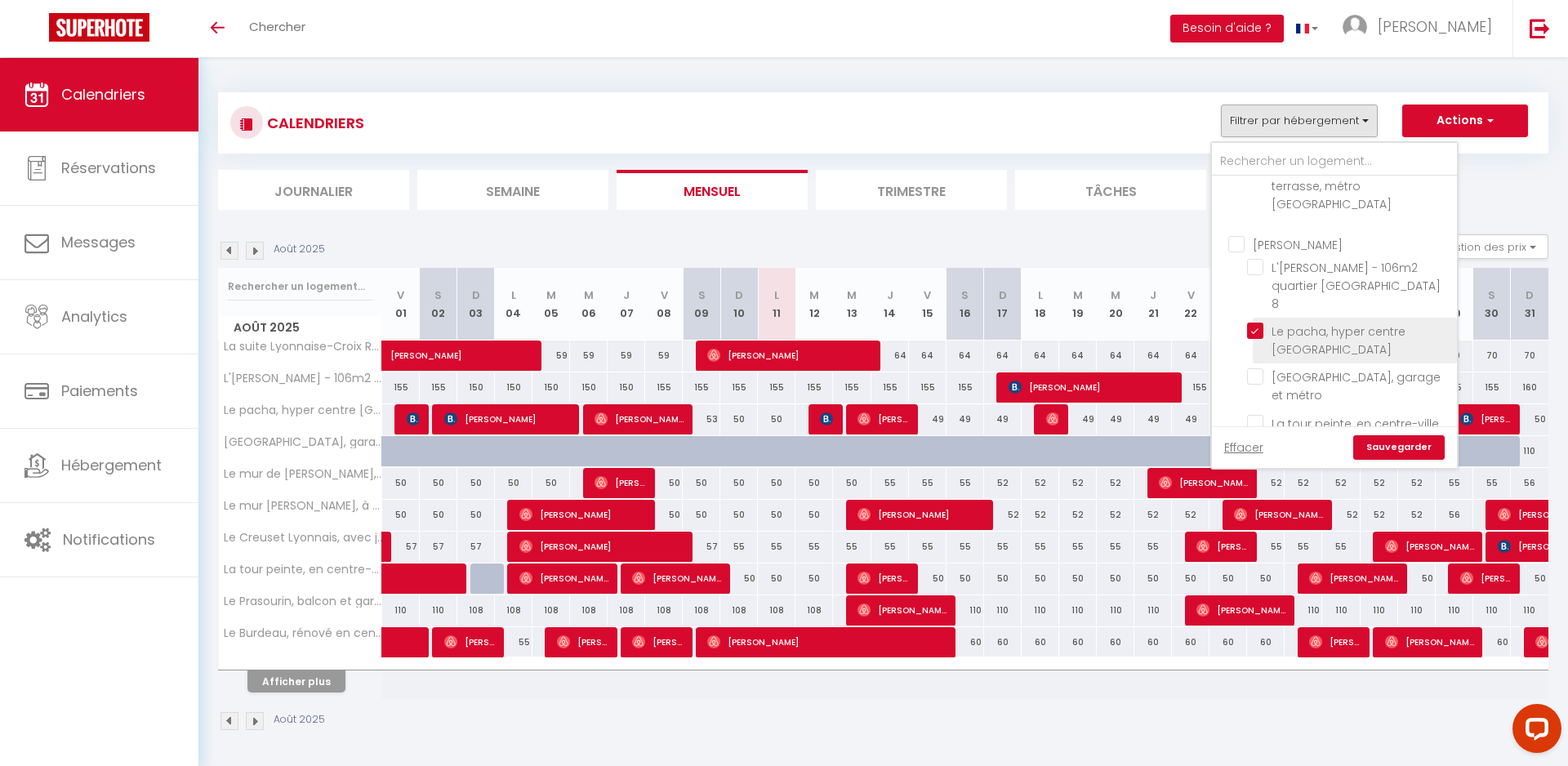
checkbox input "false"
click at [1425, 453] on link "Sauvegarder" at bounding box center [1398, 447] width 92 height 25
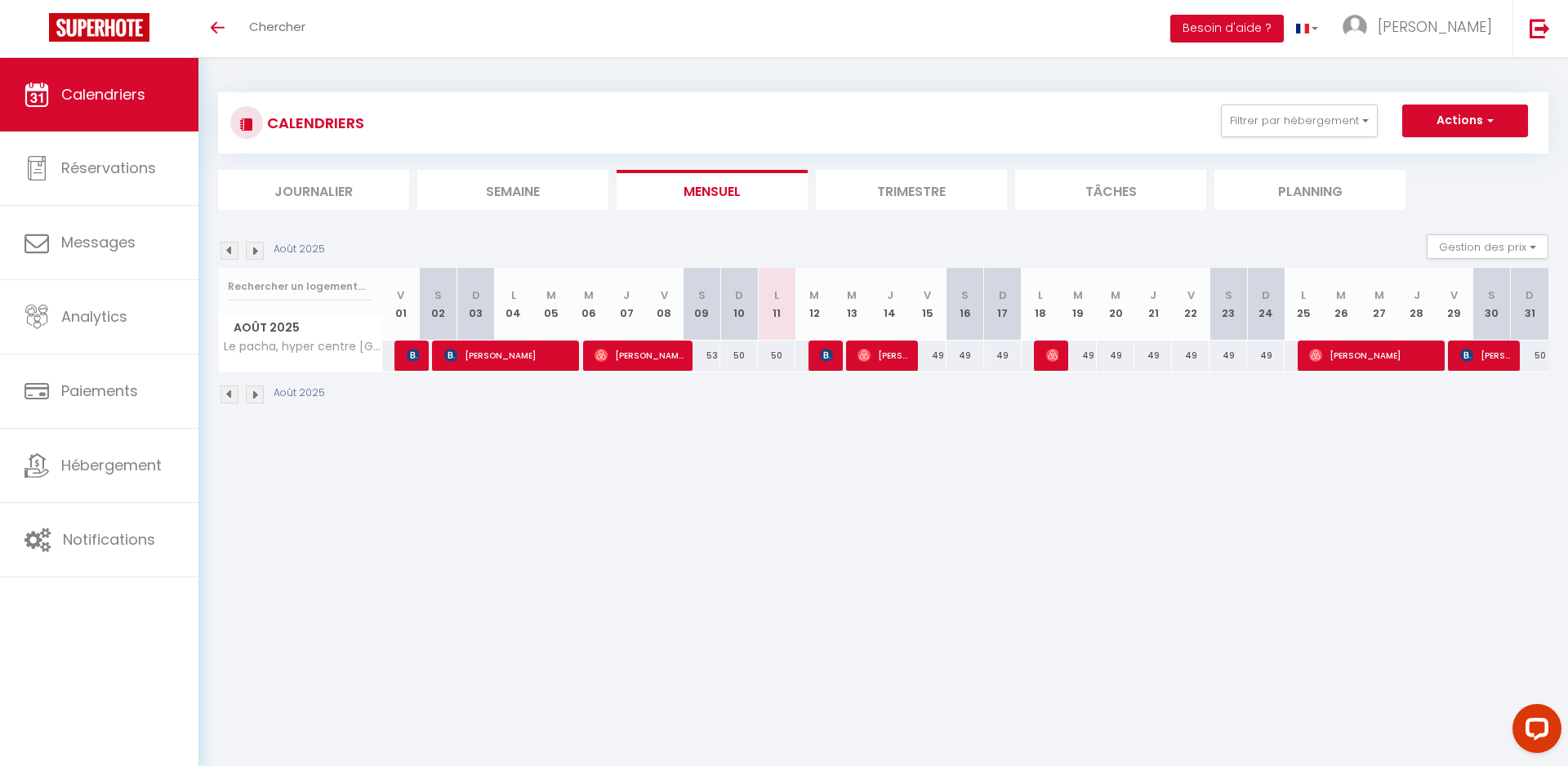
click at [229, 244] on img at bounding box center [230, 250] width 18 height 18
